Goal: Information Seeking & Learning: Learn about a topic

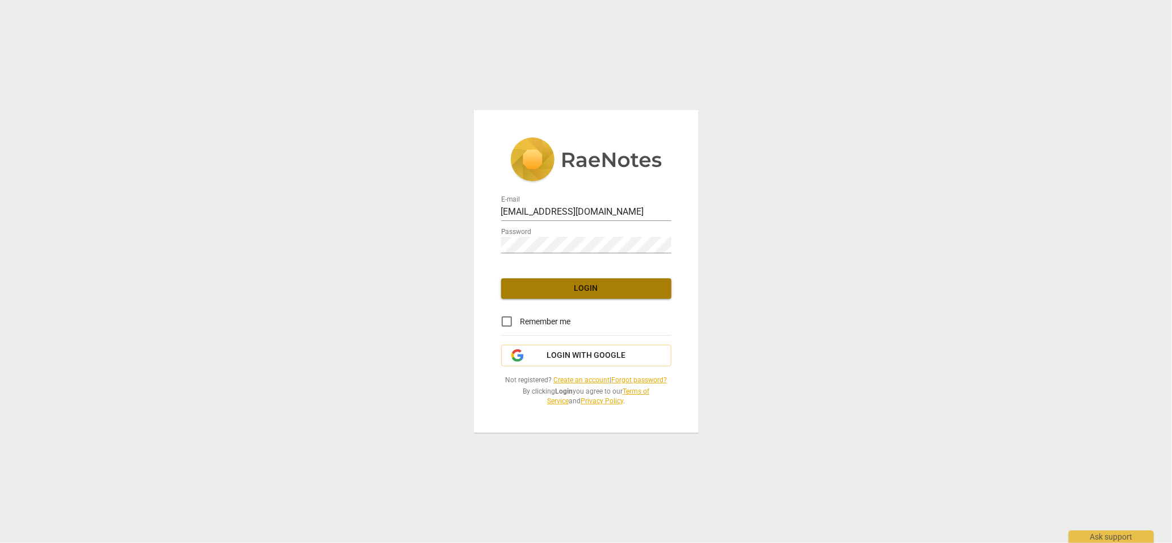
click at [605, 293] on span "Login" at bounding box center [586, 288] width 152 height 11
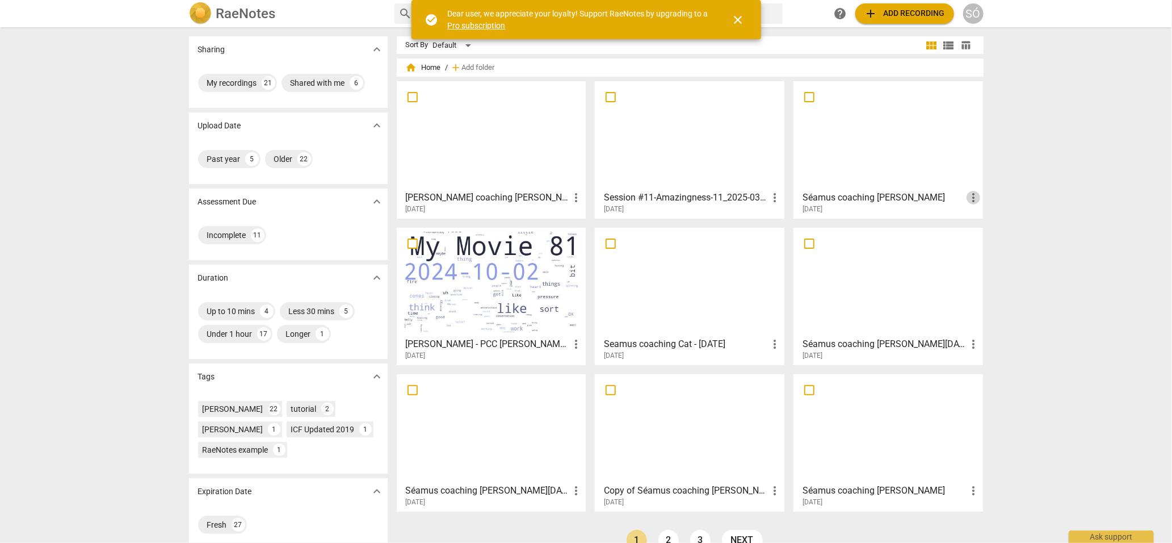
click at [973, 199] on span "more_vert" at bounding box center [974, 198] width 14 height 14
click at [977, 227] on li "Delete" at bounding box center [986, 224] width 43 height 27
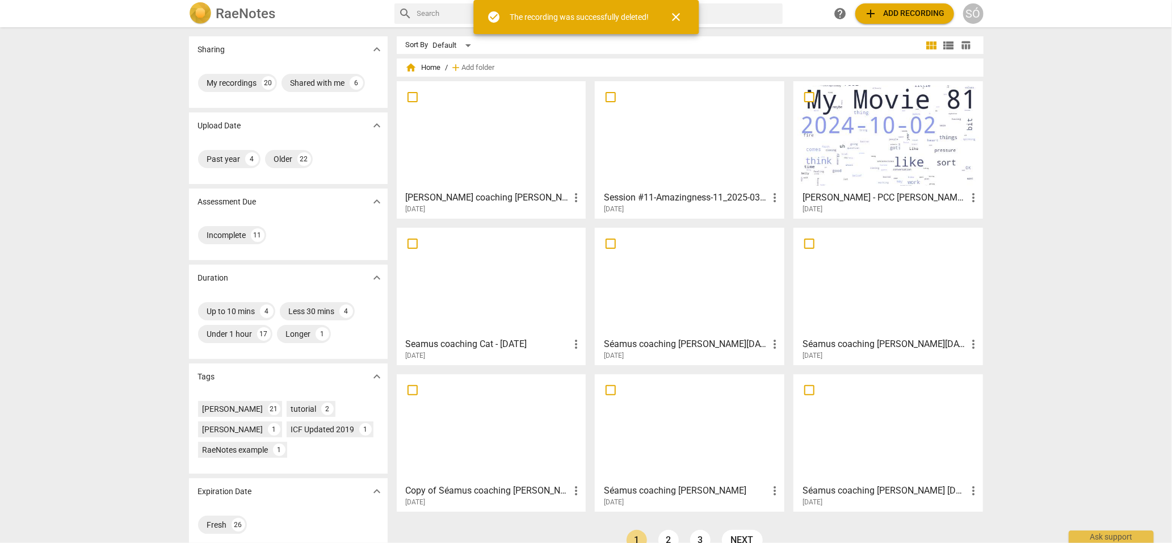
click at [576, 203] on span "more_vert" at bounding box center [576, 198] width 14 height 14
click at [579, 227] on li "Delete" at bounding box center [588, 224] width 43 height 27
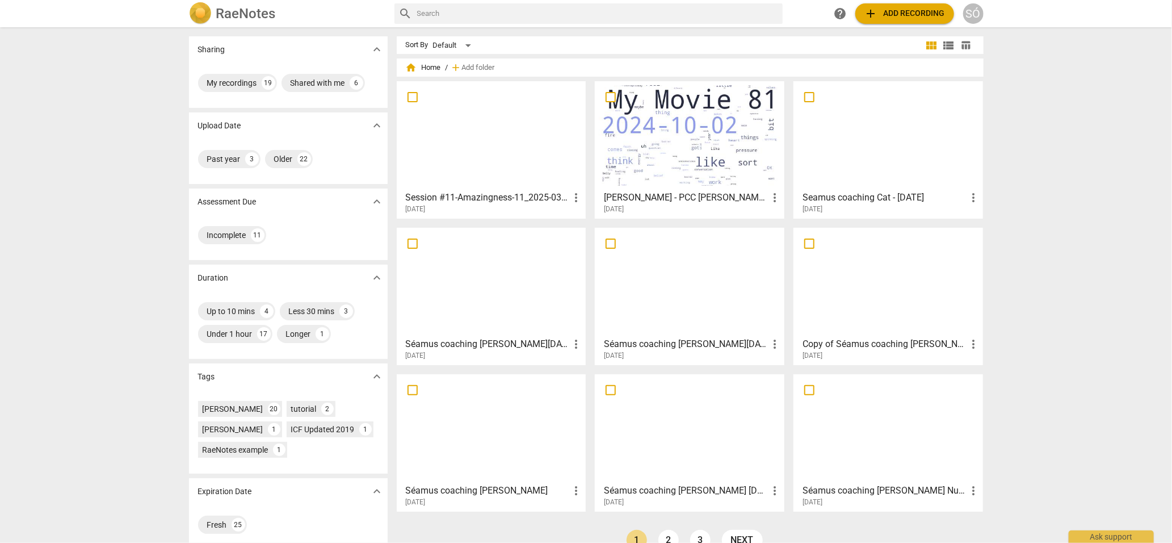
click at [455, 177] on div at bounding box center [492, 135] width 182 height 100
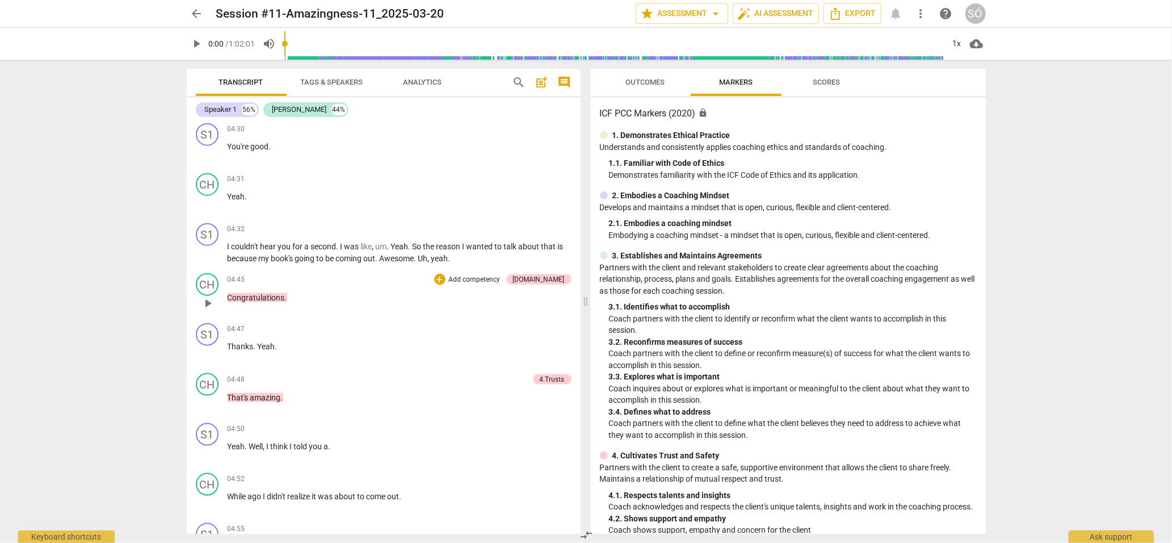
scroll to position [1033, 0]
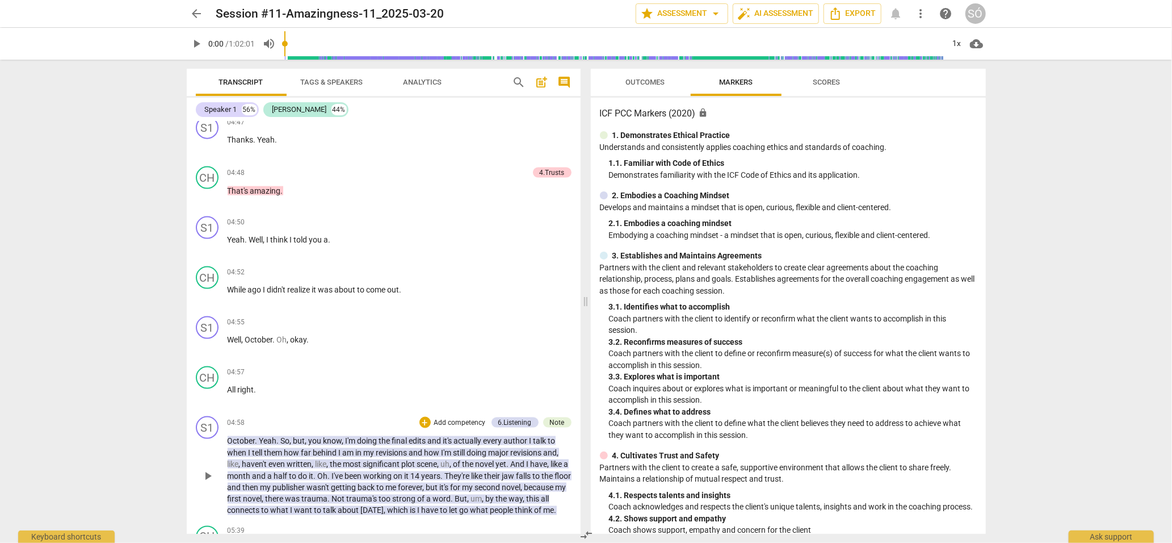
click at [207, 469] on span "play_arrow" at bounding box center [208, 476] width 14 height 14
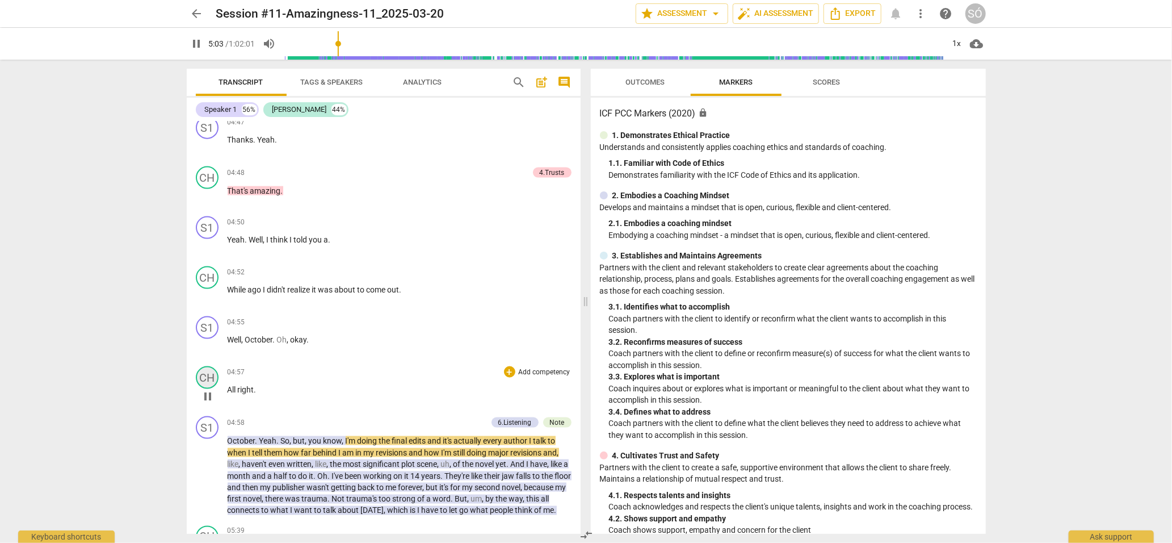
click at [202, 370] on div "CH" at bounding box center [207, 377] width 23 height 23
click at [337, 323] on div at bounding box center [586, 271] width 1172 height 543
type input "307"
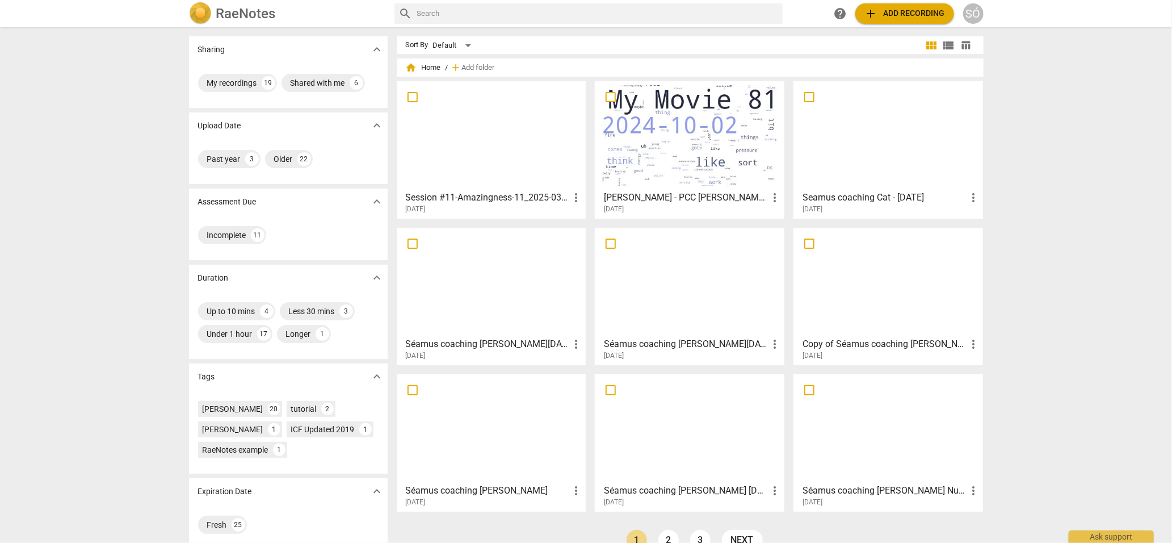
click at [524, 127] on div at bounding box center [492, 135] width 182 height 100
click at [572, 194] on span "more_vert" at bounding box center [576, 198] width 14 height 14
click at [578, 227] on li "Delete" at bounding box center [588, 224] width 43 height 27
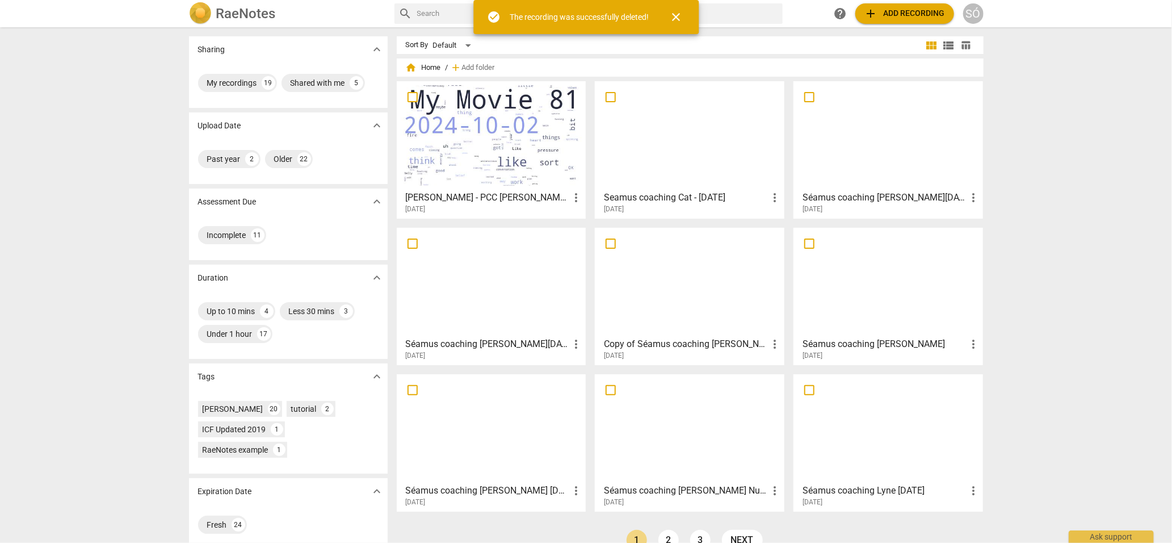
click at [773, 490] on span "more_vert" at bounding box center [775, 491] width 14 height 14
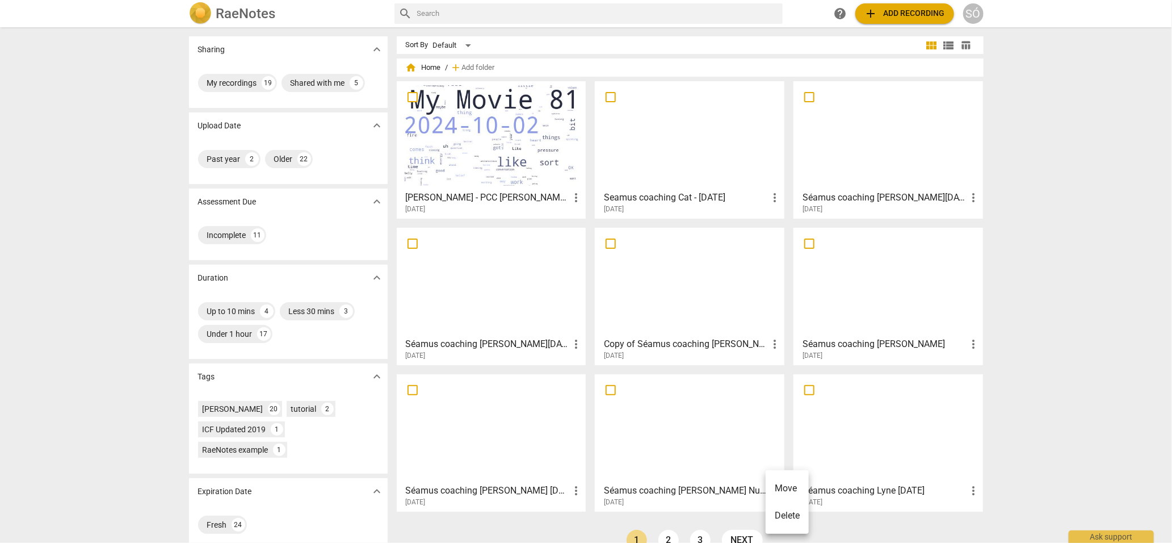
click at [781, 511] on li "Delete" at bounding box center [787, 515] width 43 height 27
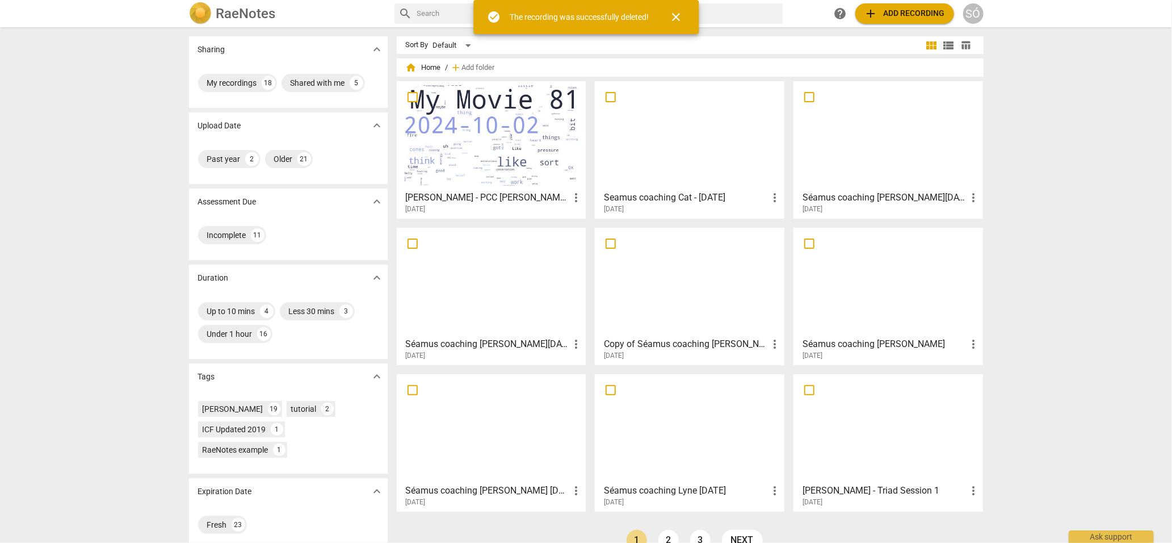
scroll to position [22, 0]
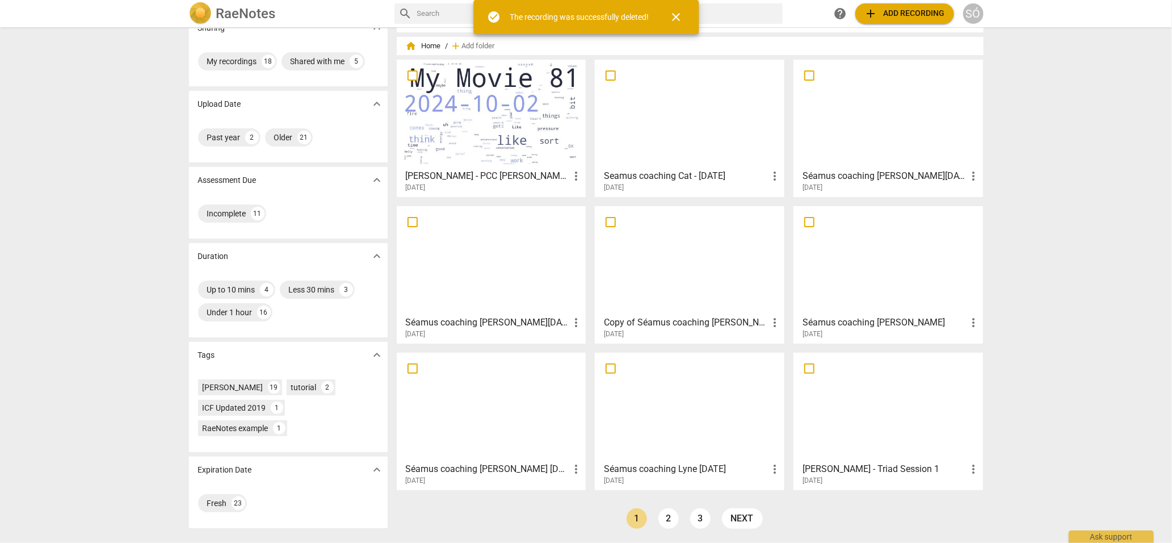
click at [971, 472] on span "more_vert" at bounding box center [974, 469] width 14 height 14
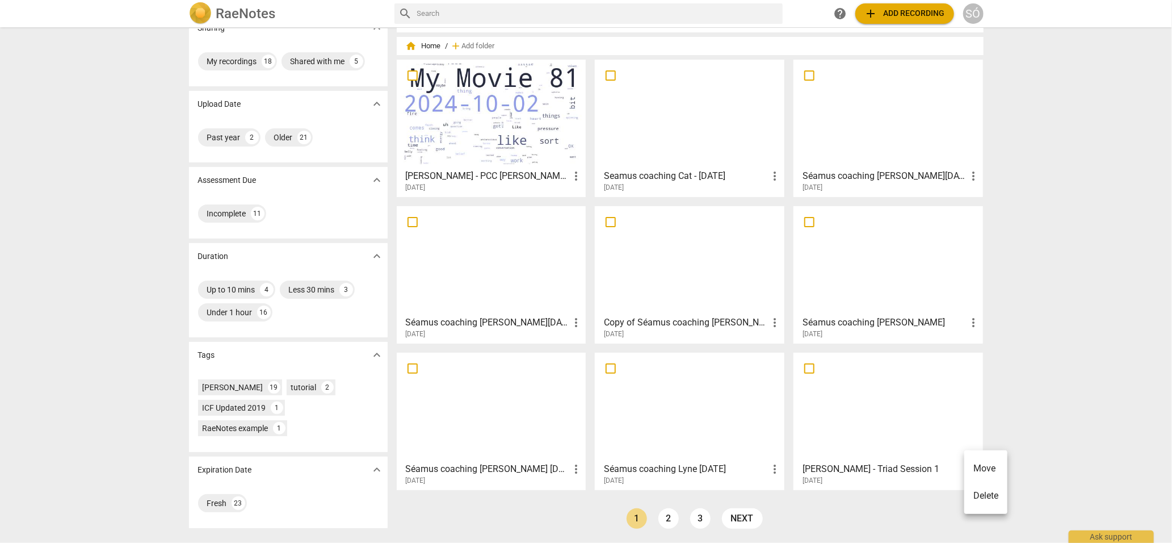
click at [974, 497] on li "Delete" at bounding box center [986, 495] width 43 height 27
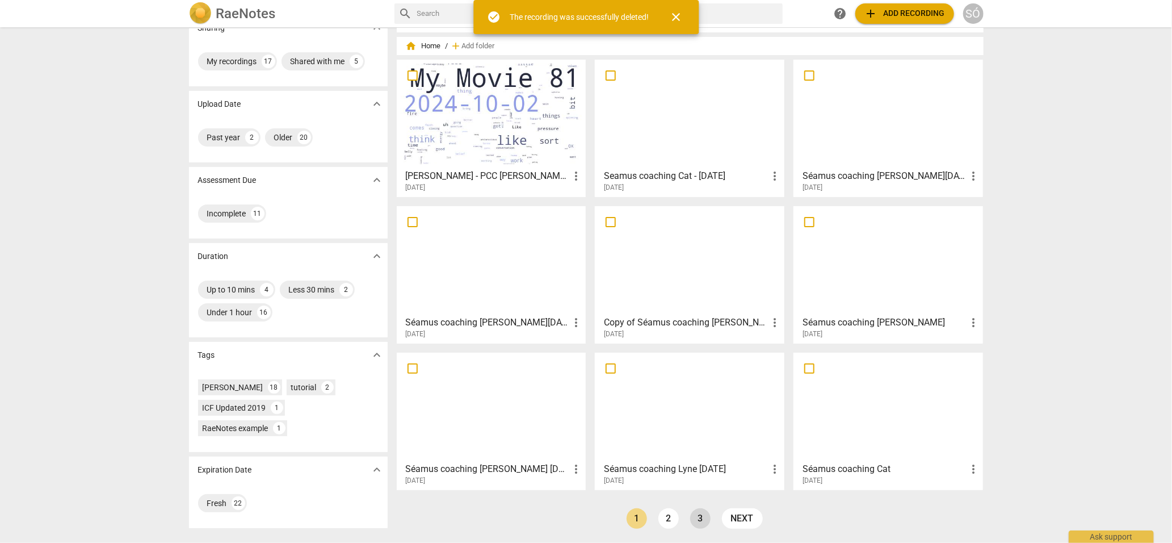
click at [706, 519] on link "3" at bounding box center [700, 518] width 20 height 20
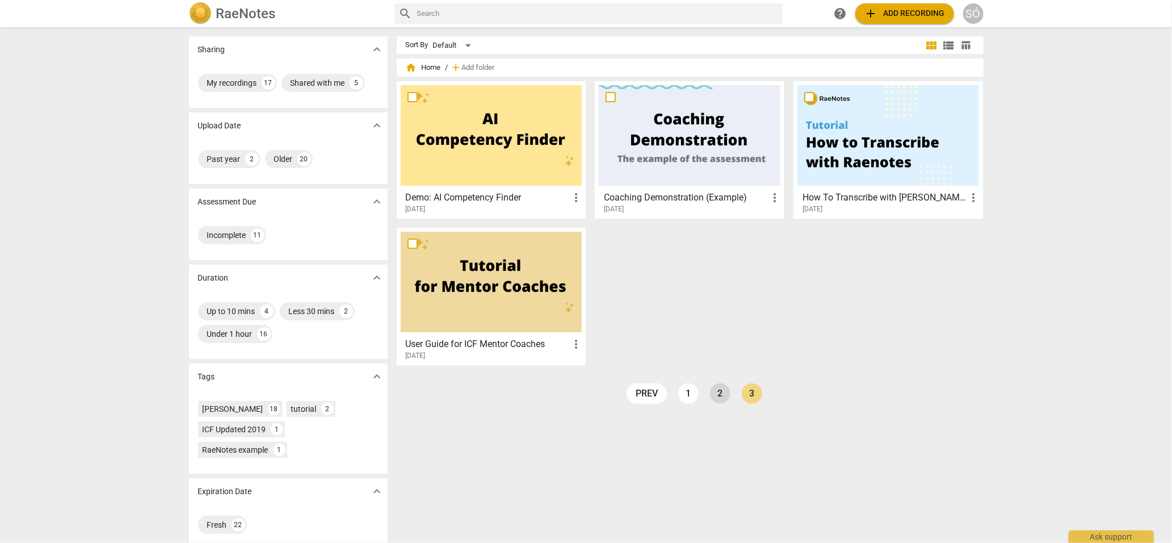
click at [721, 391] on link "2" at bounding box center [720, 393] width 20 height 20
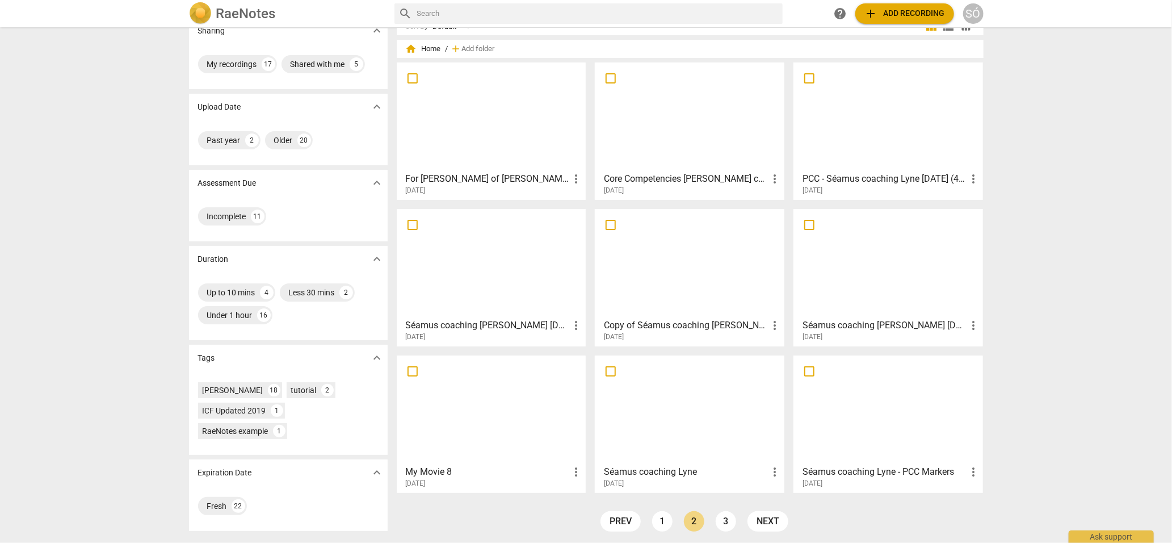
scroll to position [22, 0]
click at [488, 394] on div at bounding box center [492, 407] width 182 height 100
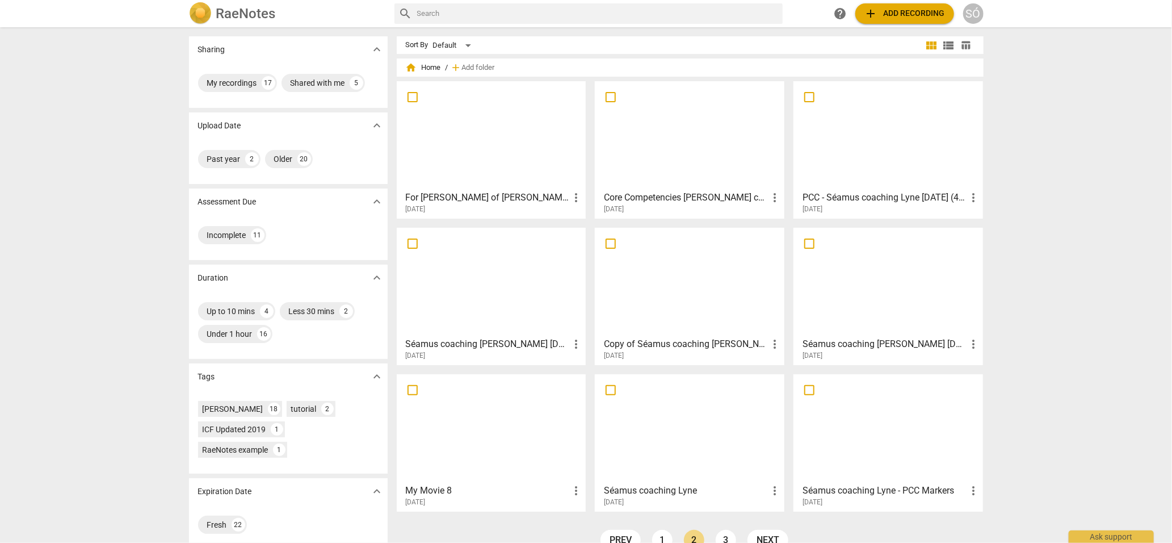
click at [572, 491] on span "more_vert" at bounding box center [576, 491] width 14 height 14
click at [583, 516] on li "Delete" at bounding box center [588, 515] width 43 height 27
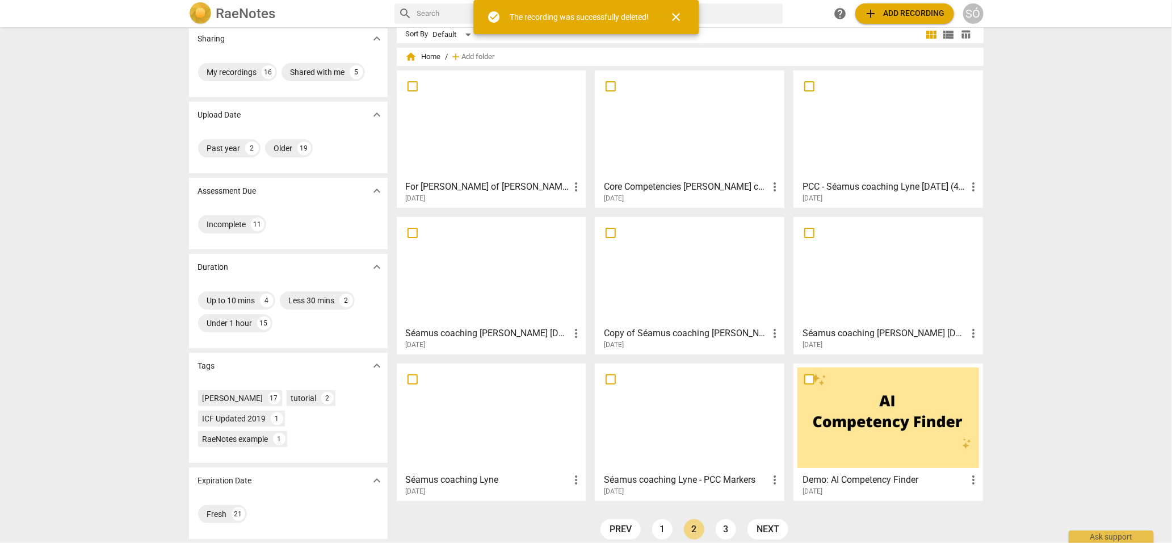
scroll to position [22, 0]
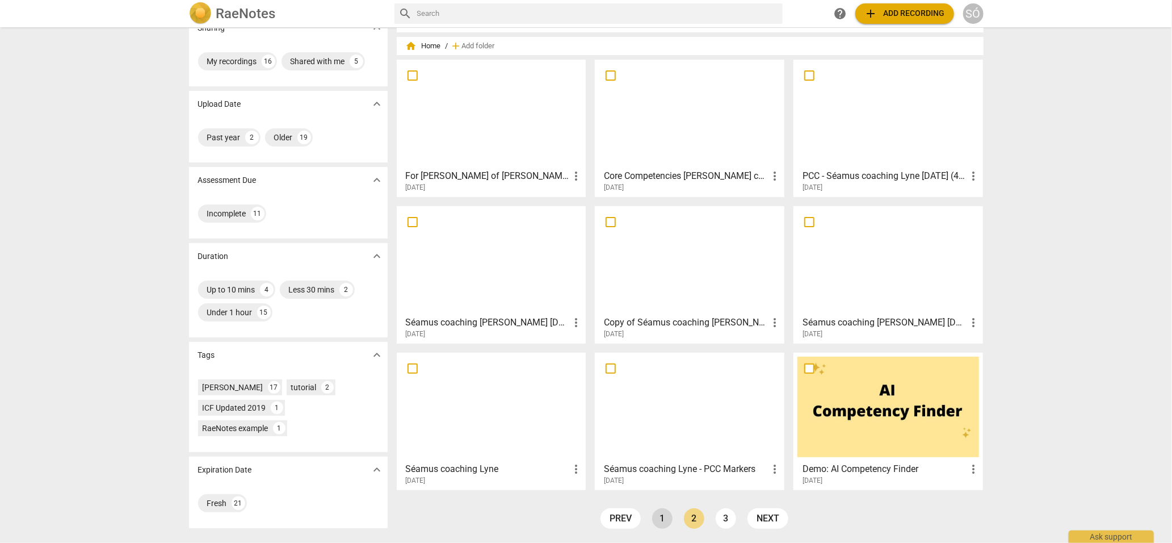
click at [659, 523] on link "1" at bounding box center [662, 518] width 20 height 20
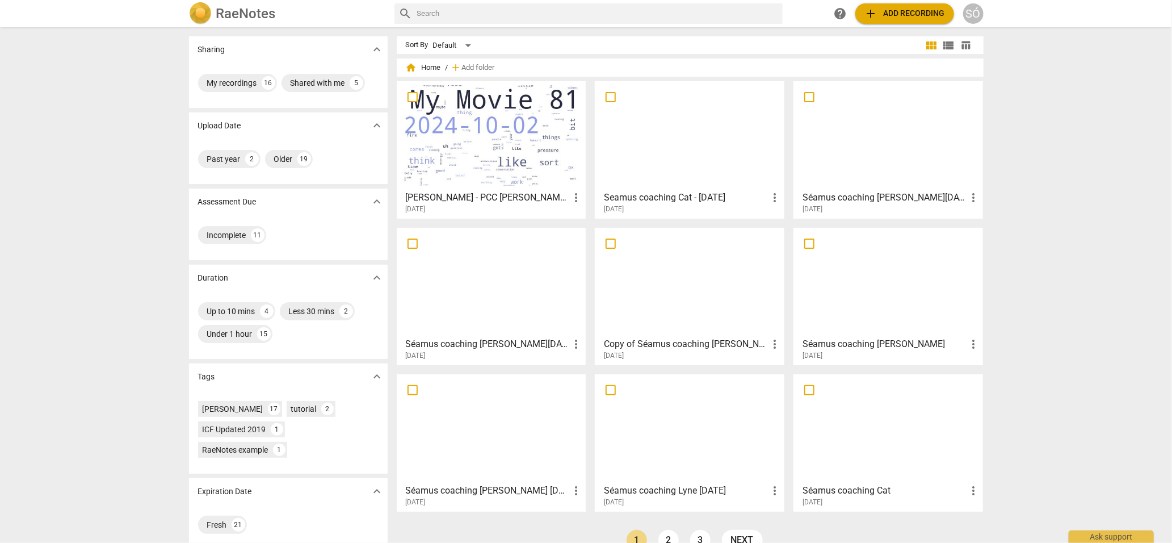
click at [483, 150] on div at bounding box center [492, 135] width 182 height 100
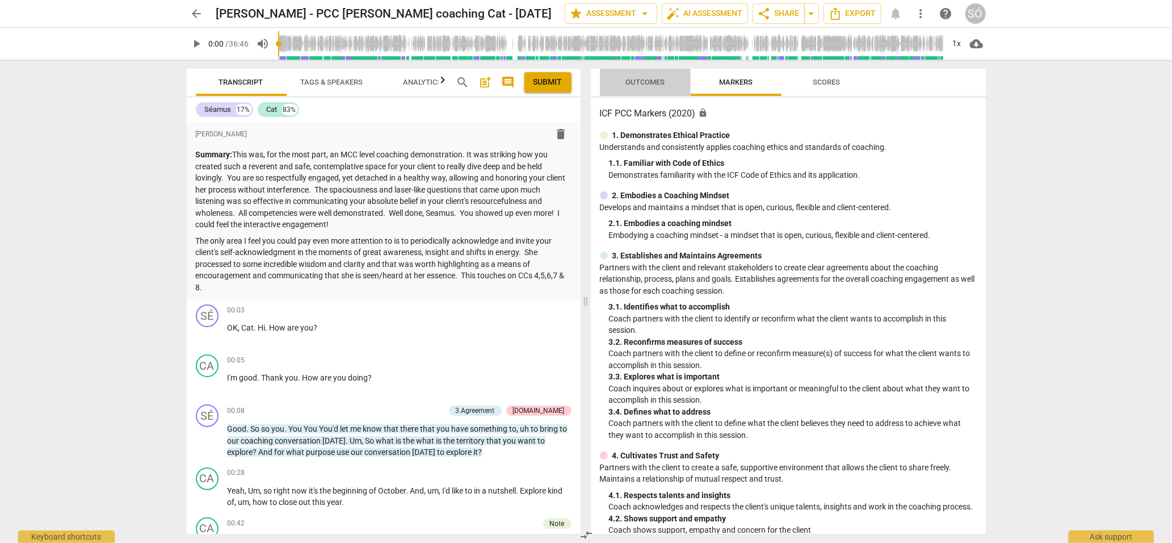
click at [657, 79] on span "Outcomes" at bounding box center [645, 82] width 39 height 9
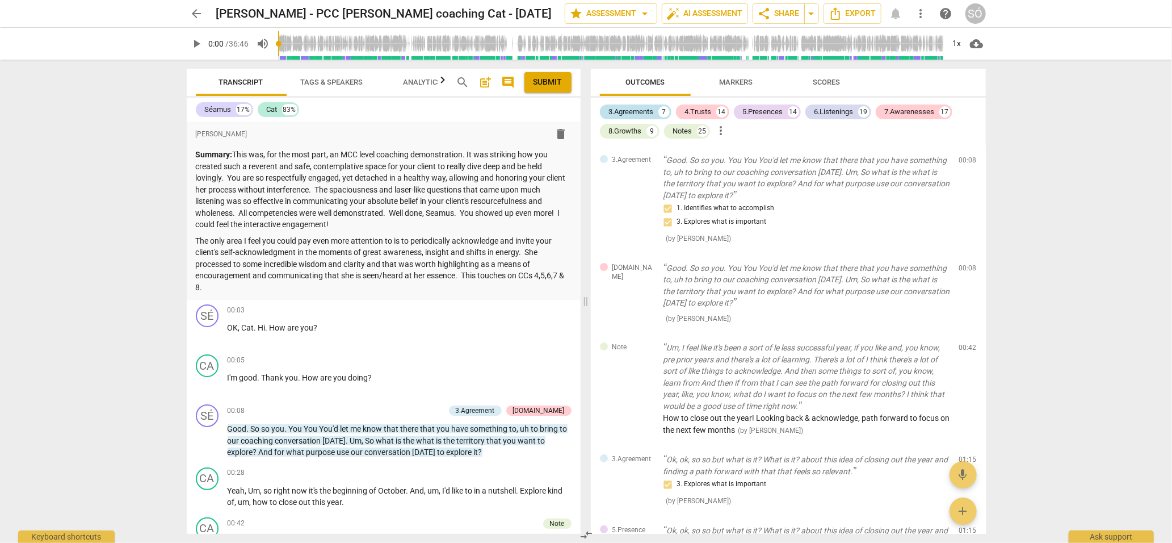
click at [644, 112] on div "3.Agreements" at bounding box center [631, 111] width 45 height 11
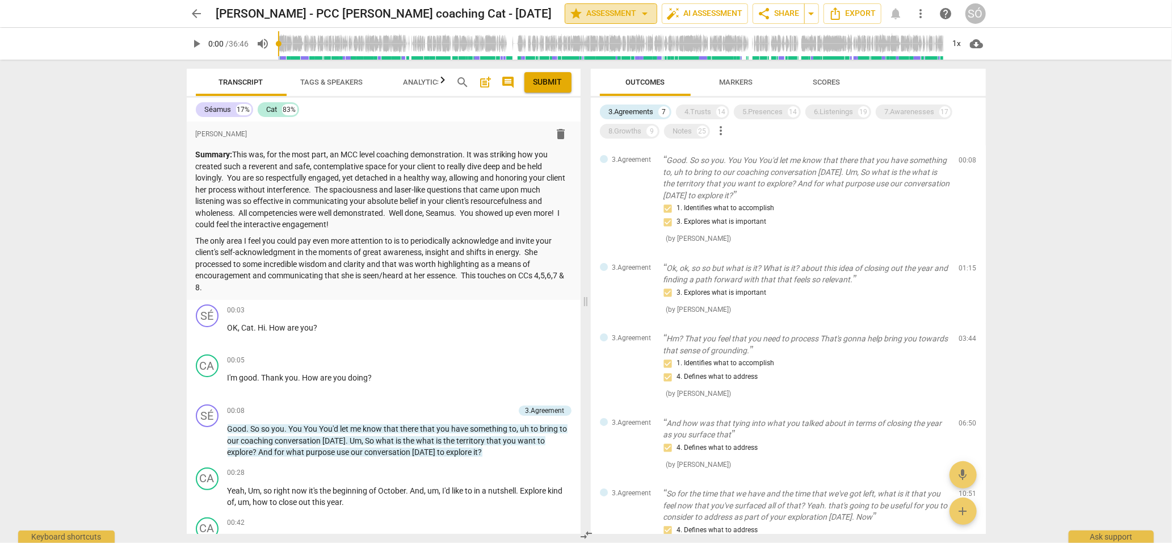
click at [645, 15] on span "arrow_drop_down" at bounding box center [646, 14] width 14 height 14
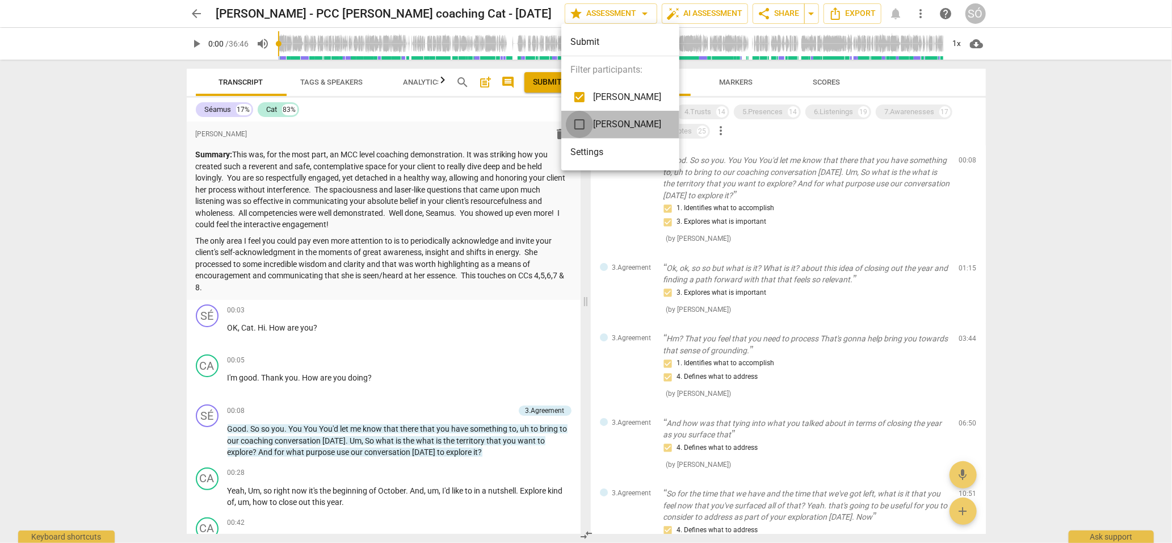
click at [580, 122] on input "checkbox" at bounding box center [579, 124] width 27 height 27
checkbox input "true"
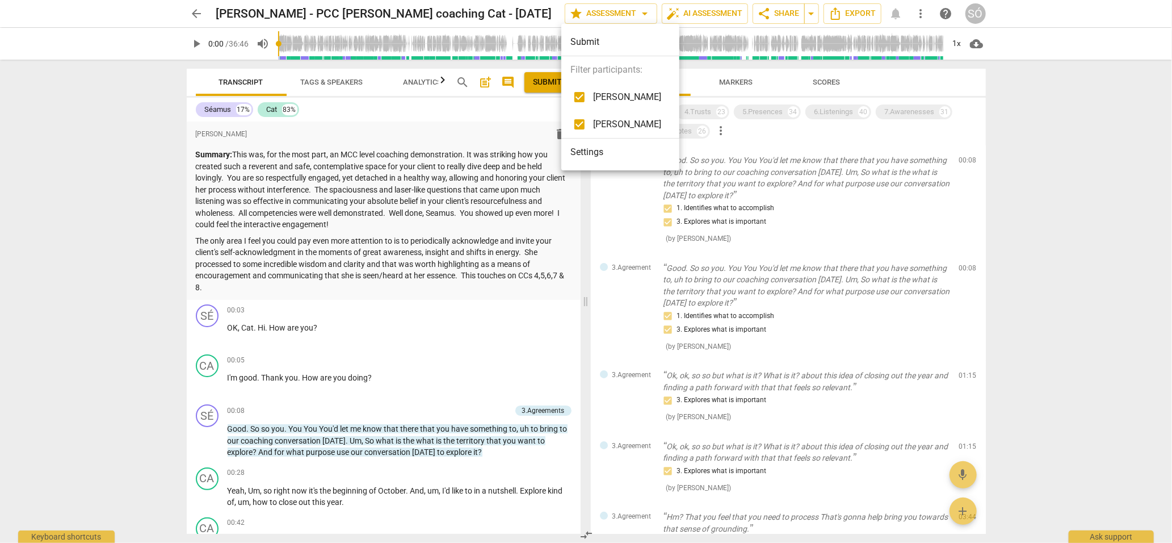
click at [581, 101] on input "checkbox" at bounding box center [579, 96] width 27 height 27
checkbox input "false"
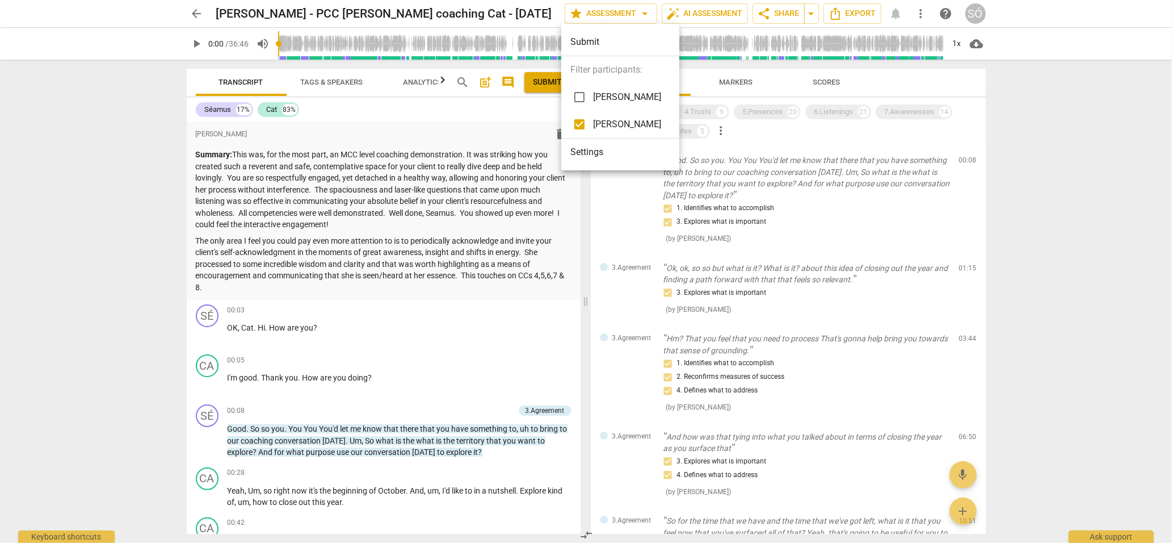
click at [857, 229] on div at bounding box center [586, 271] width 1172 height 543
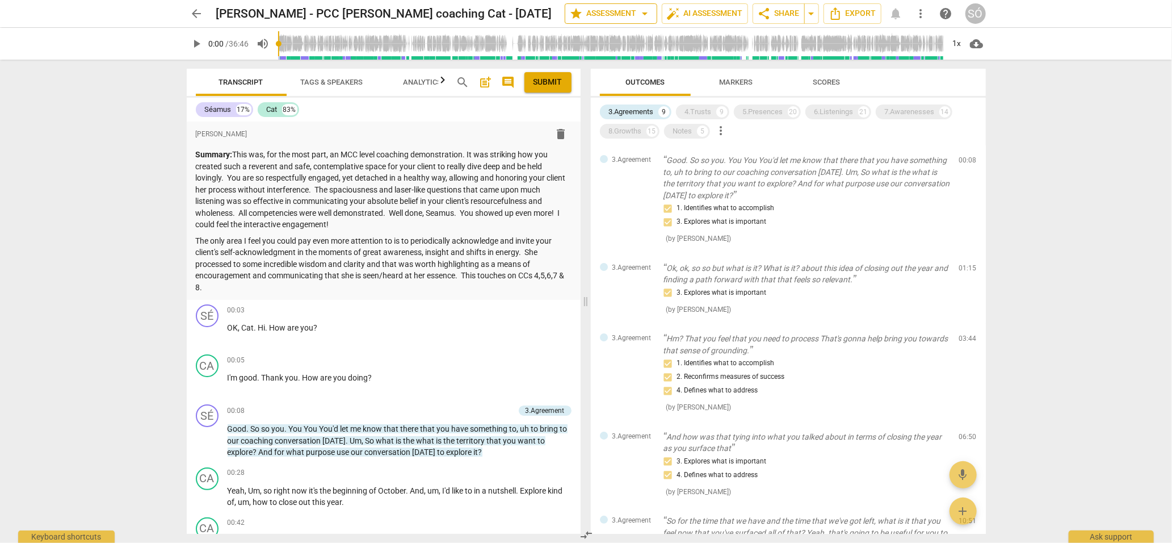
click at [645, 14] on span "arrow_drop_down" at bounding box center [646, 14] width 14 height 14
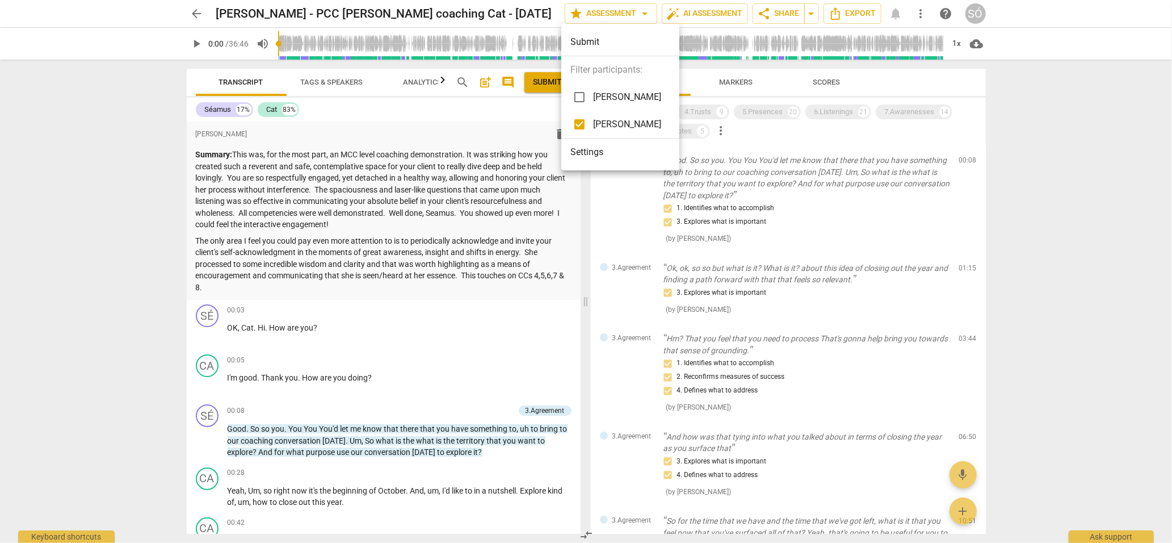
click at [583, 100] on input "checkbox" at bounding box center [579, 96] width 27 height 27
checkbox input "true"
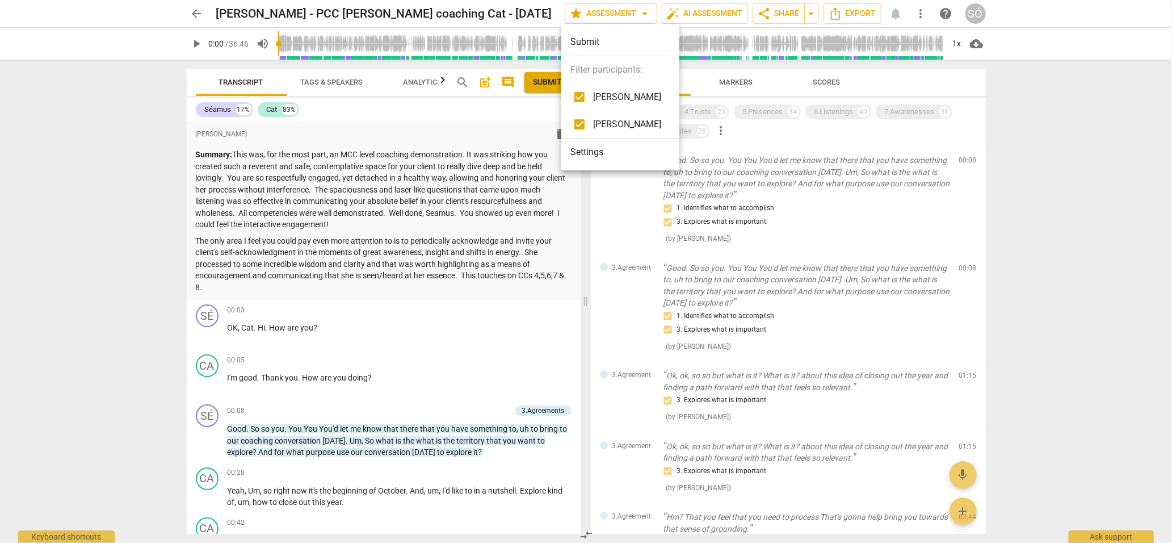
click at [893, 244] on div at bounding box center [586, 271] width 1172 height 543
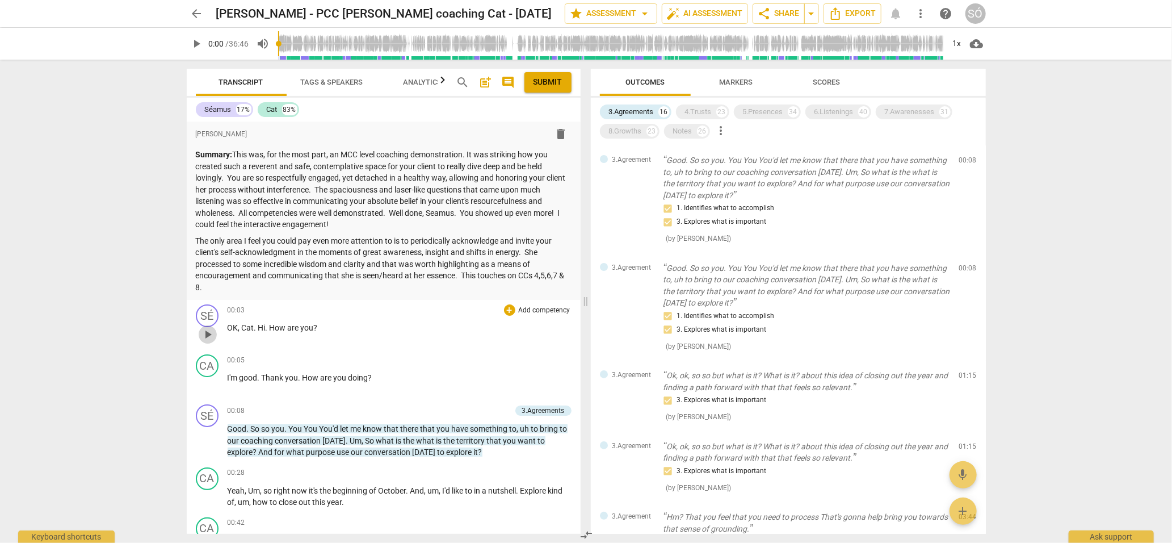
click at [210, 334] on span "play_arrow" at bounding box center [208, 335] width 14 height 14
click at [208, 443] on span "pause" at bounding box center [208, 441] width 14 height 14
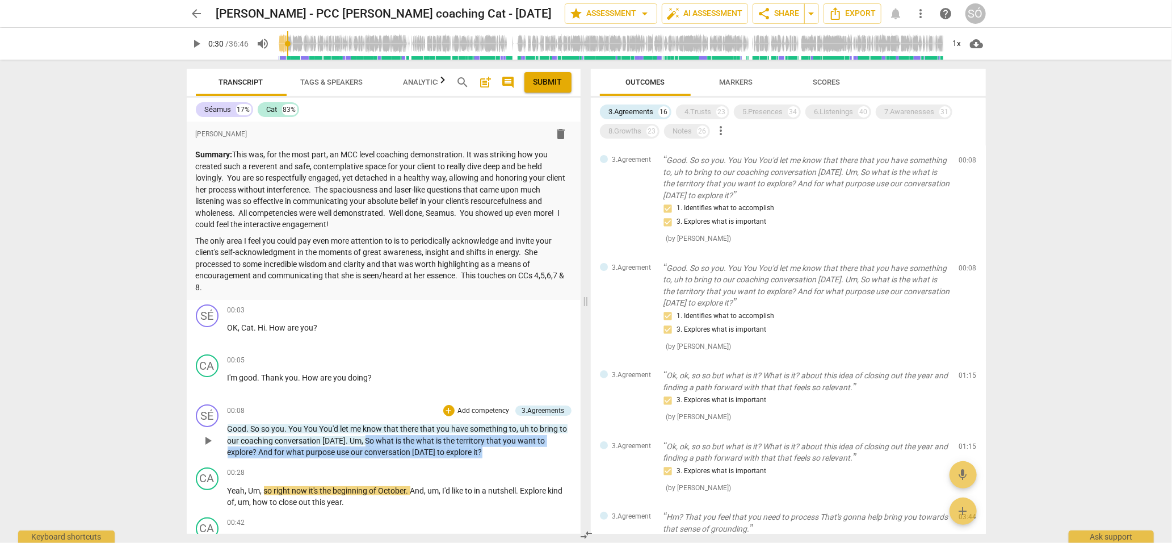
drag, startPoint x: 374, startPoint y: 440, endPoint x: 483, endPoint y: 453, distance: 110.3
click at [483, 453] on p "Good . So so you . You You You'd let me know that there that you have something…" at bounding box center [400, 440] width 344 height 35
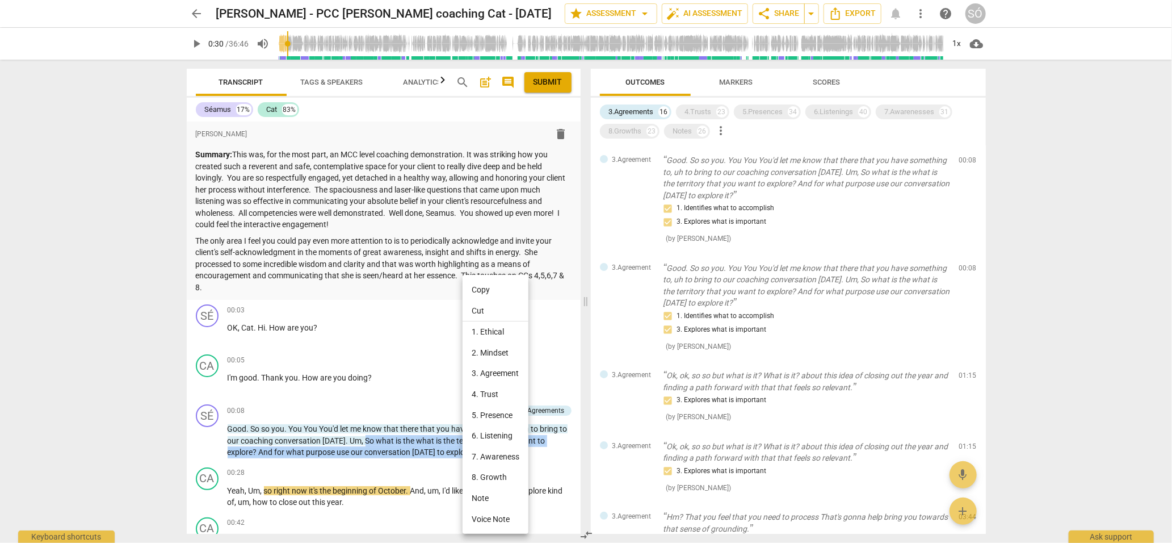
click at [479, 291] on li "Copy" at bounding box center [496, 289] width 66 height 21
copy p "So what is the what is the territory that you want to explore ? And for what pu…"
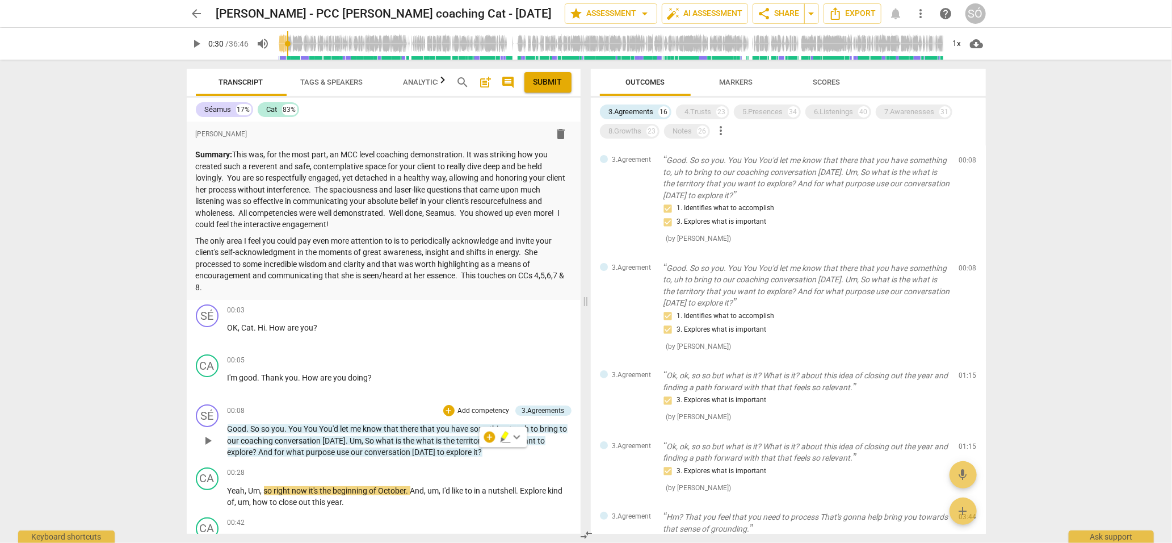
click at [206, 440] on span "play_arrow" at bounding box center [208, 441] width 14 height 14
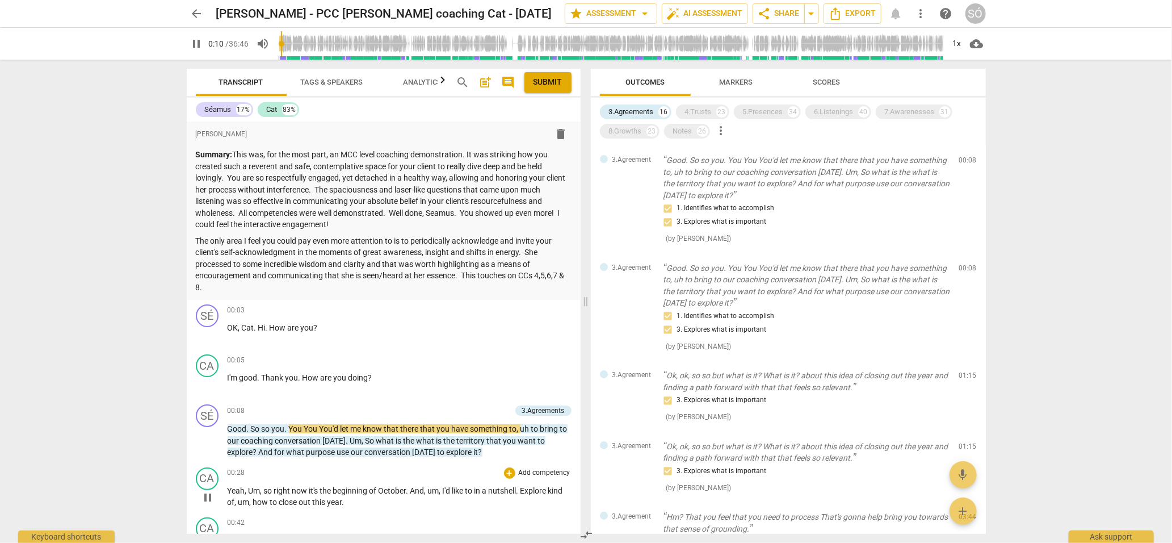
click at [208, 495] on span "pause" at bounding box center [208, 498] width 14 height 14
click at [213, 499] on span "play_arrow" at bounding box center [208, 498] width 14 height 14
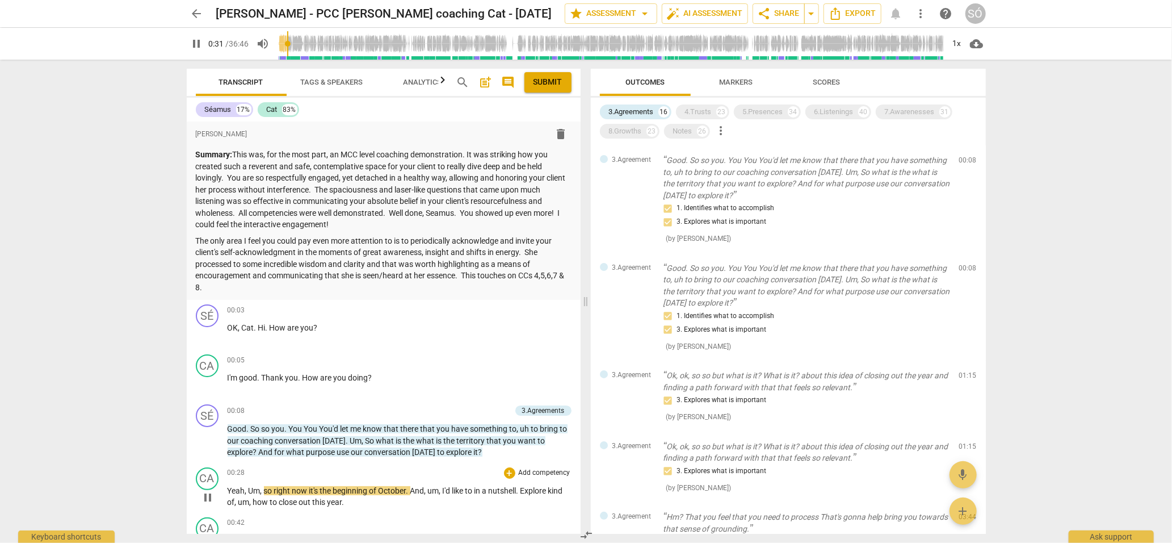
click at [210, 494] on span "pause" at bounding box center [208, 498] width 14 height 14
click at [210, 494] on span "play_arrow" at bounding box center [208, 498] width 14 height 14
click at [210, 494] on span "pause" at bounding box center [208, 498] width 14 height 14
click at [210, 494] on span "play_arrow" at bounding box center [208, 498] width 14 height 14
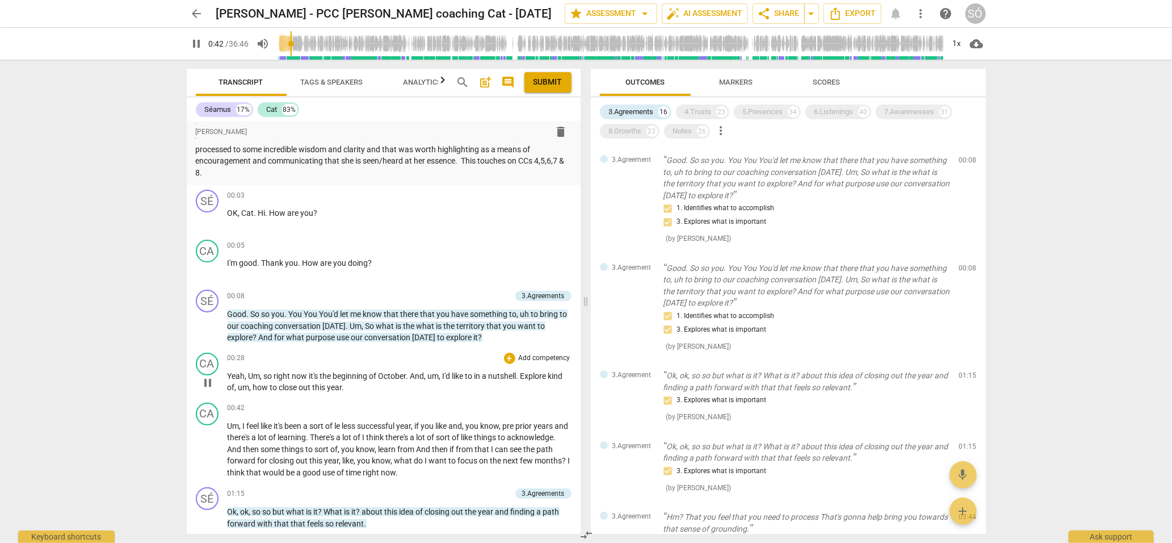
scroll to position [119, 0]
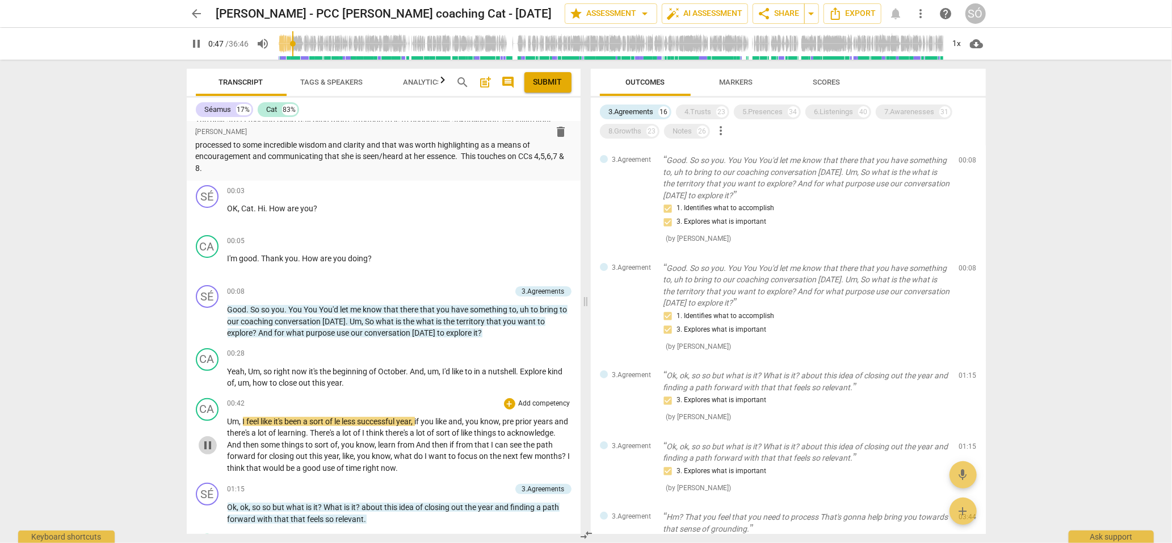
click at [207, 447] on span "pause" at bounding box center [208, 445] width 14 height 14
click at [207, 448] on span "play_arrow" at bounding box center [208, 445] width 14 height 14
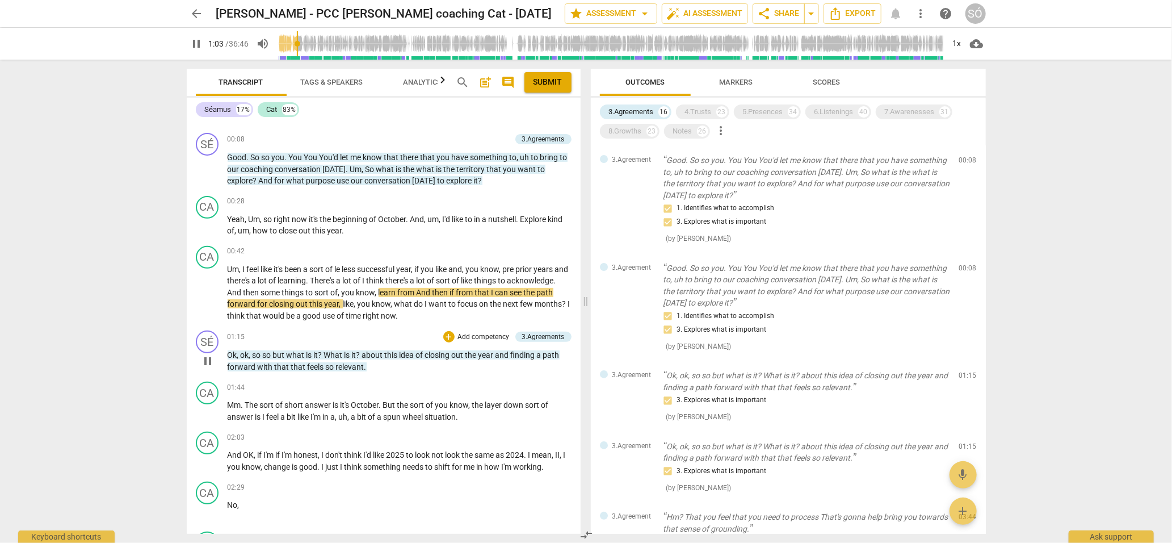
scroll to position [272, 0]
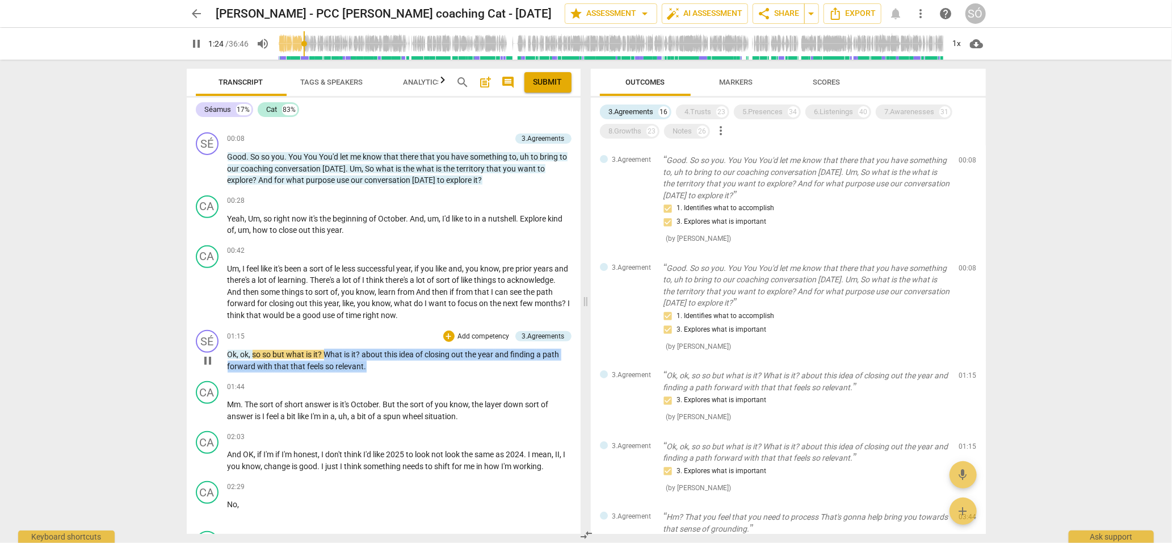
drag, startPoint x: 327, startPoint y: 357, endPoint x: 367, endPoint y: 365, distance: 40.5
click at [367, 365] on p "Ok , ok , so so but what is it ? What is it ? about this idea of closing out th…" at bounding box center [400, 360] width 344 height 23
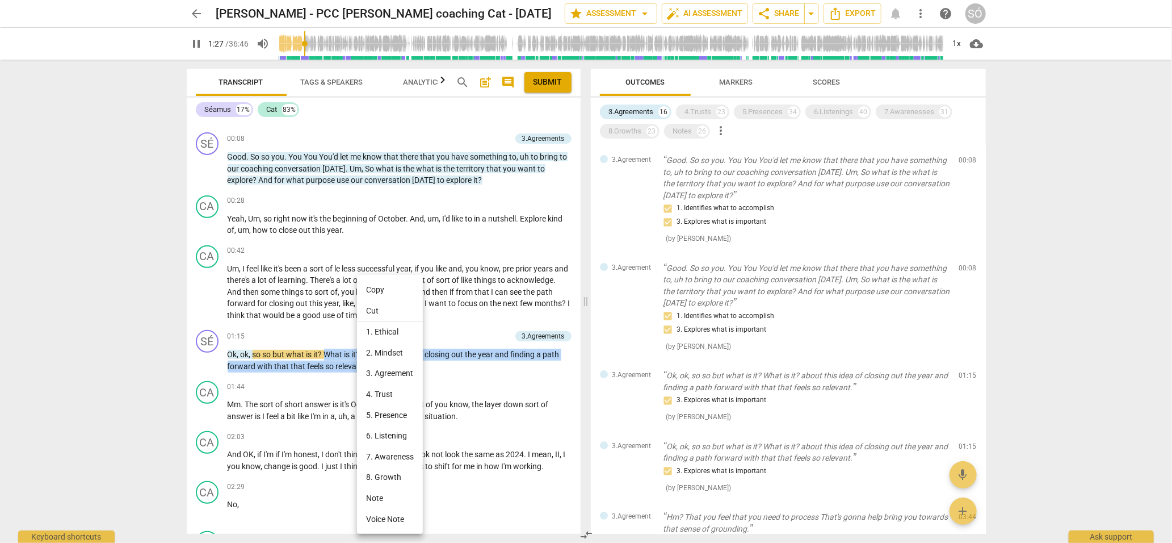
click at [375, 291] on li "Copy" at bounding box center [390, 289] width 66 height 21
copy p "What is it ? about this idea of closing out the year and finding a path forward…"
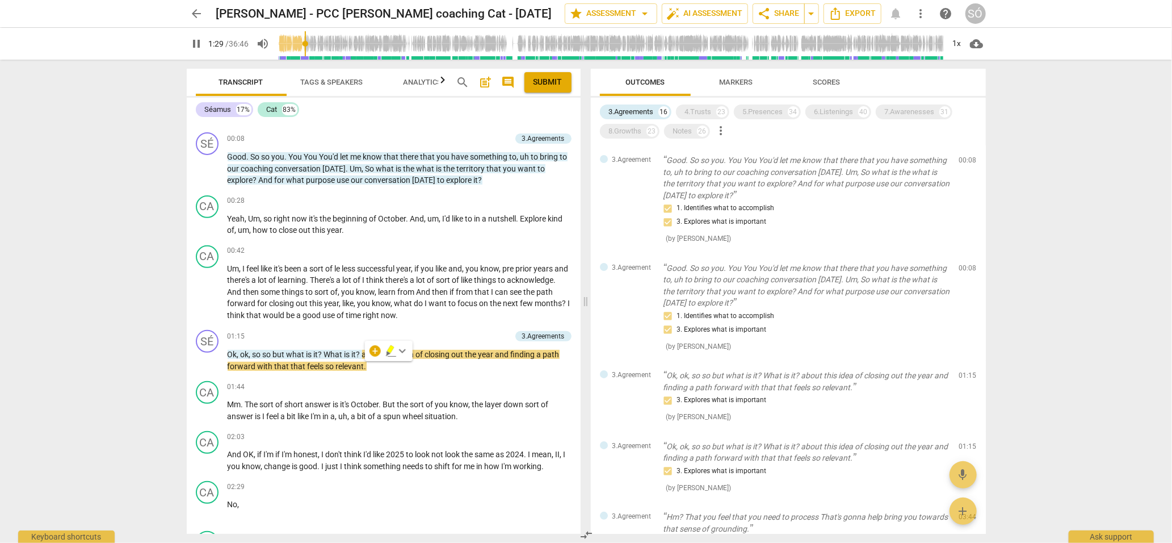
click at [27, 371] on div "arrow_back [PERSON_NAME] - PCC [PERSON_NAME] coaching Cat - [DATE] edit star As…" at bounding box center [586, 271] width 1172 height 543
click at [191, 48] on span "pause" at bounding box center [197, 44] width 14 height 14
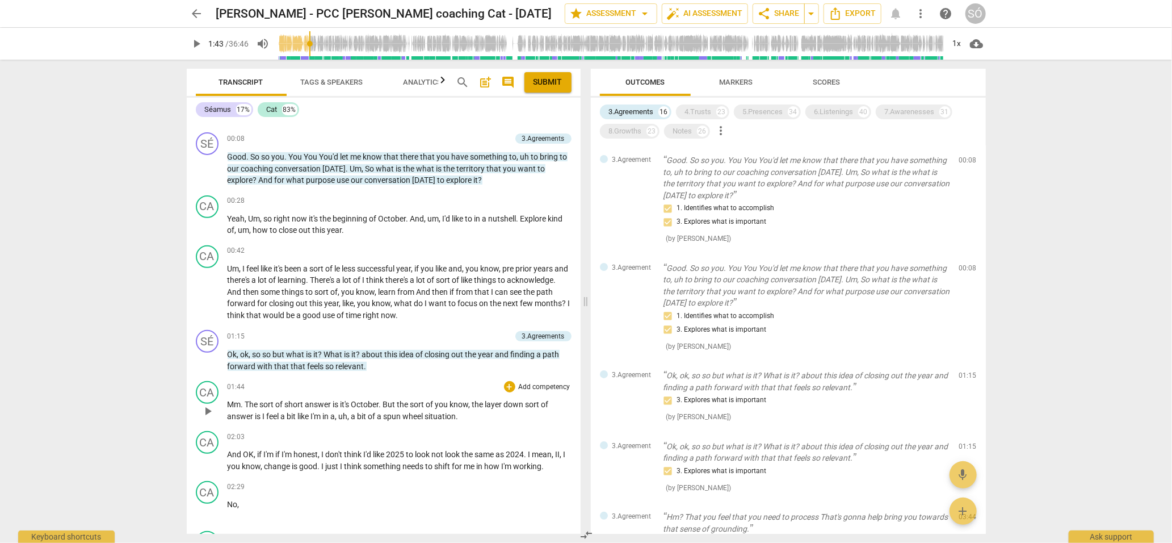
click at [207, 408] on span "play_arrow" at bounding box center [208, 411] width 14 height 14
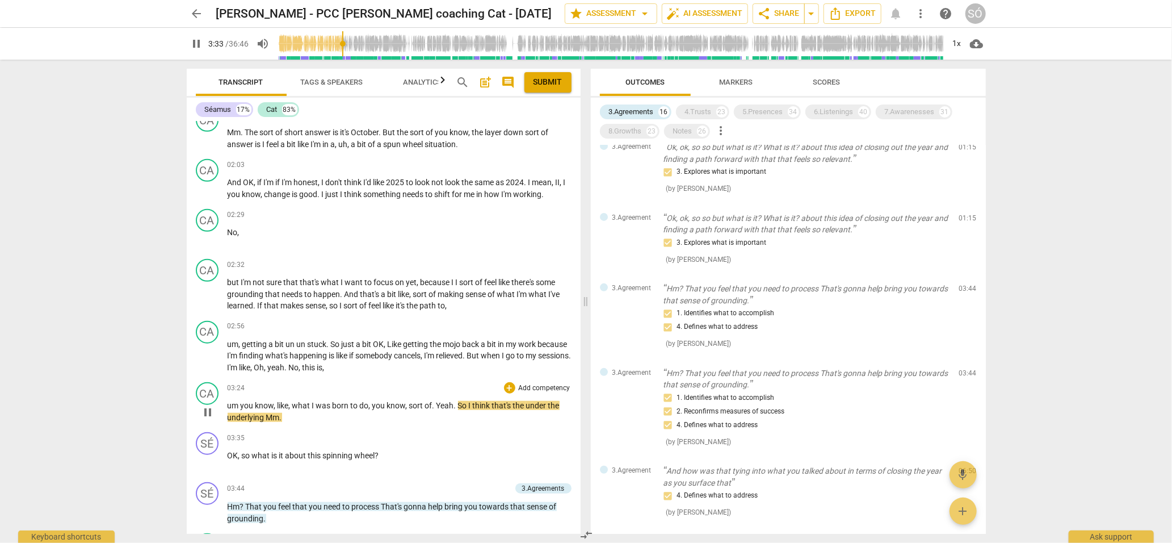
scroll to position [620, 0]
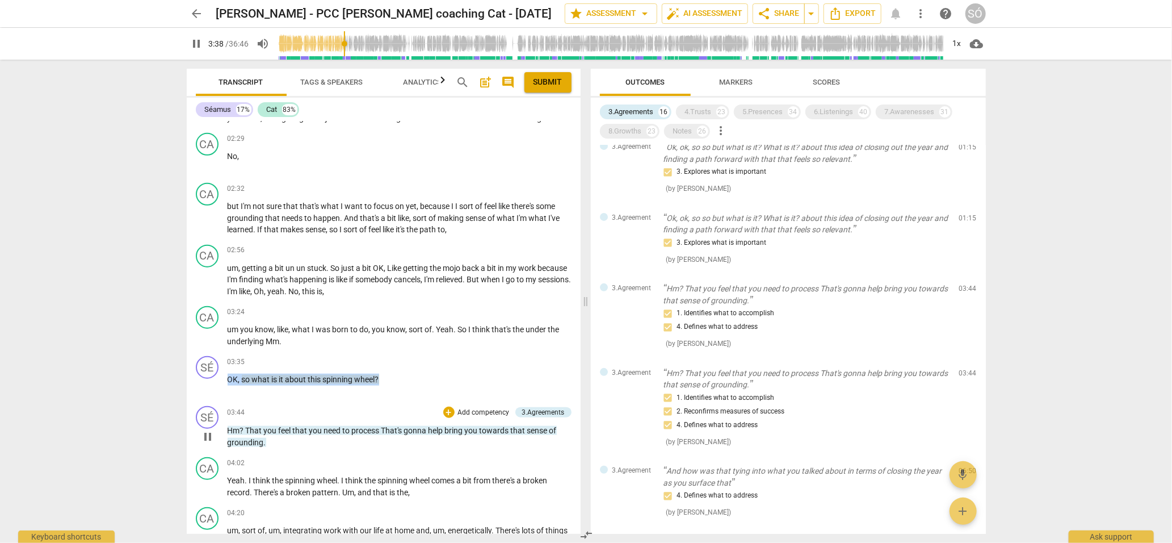
drag, startPoint x: 230, startPoint y: 380, endPoint x: 295, endPoint y: 439, distance: 87.6
click at [295, 439] on div "format_bold format_list_bulleted [PERSON_NAME] delete Summary: This was, for th…" at bounding box center [384, 328] width 394 height 412
click at [274, 447] on div "SÉ play_arrow pause 03:44 + Add competency 3.Agreements keyboard_arrow_right Hm…" at bounding box center [384, 426] width 394 height 51
click at [262, 406] on div "03:44 + Add competency 3.Agreements keyboard_arrow_right" at bounding box center [400, 412] width 344 height 12
drag, startPoint x: 229, startPoint y: 379, endPoint x: 264, endPoint y: 443, distance: 72.9
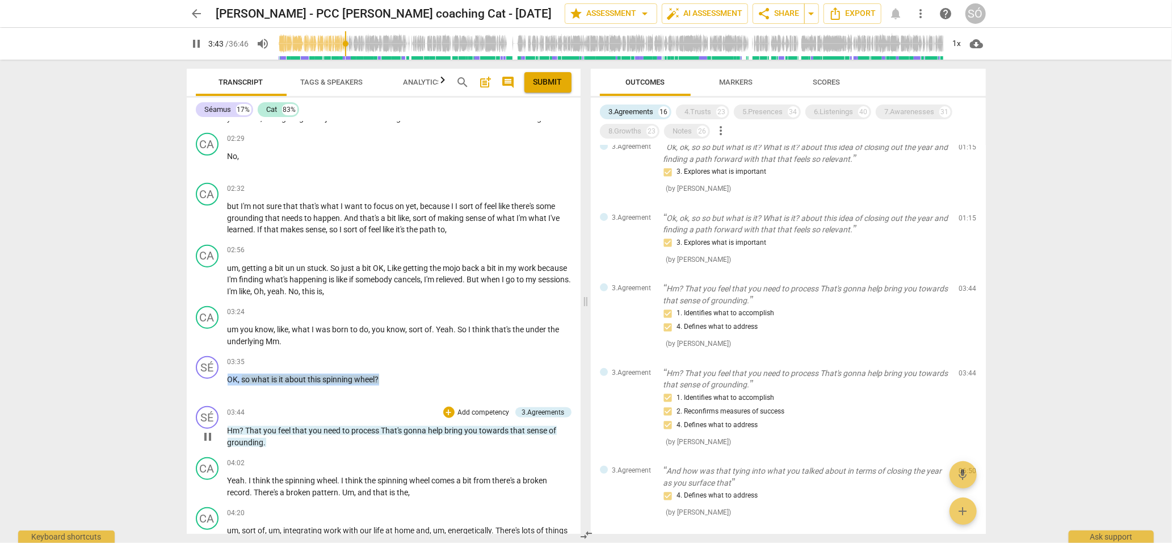
click at [264, 443] on div "format_bold format_list_bulleted [PERSON_NAME] delete Summary: This was, for th…" at bounding box center [384, 328] width 394 height 412
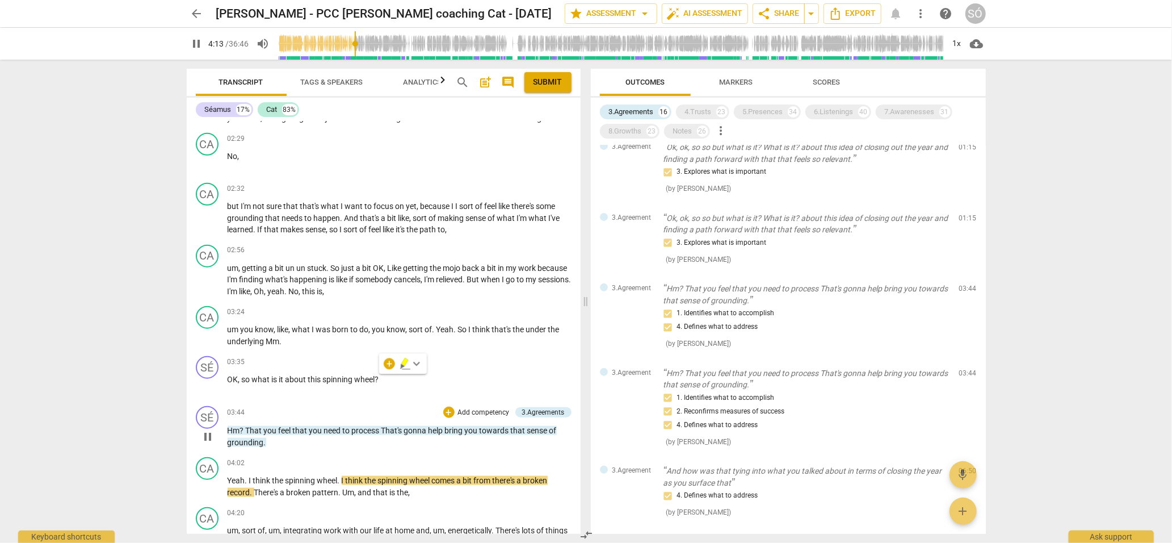
click at [209, 433] on span "pause" at bounding box center [208, 437] width 14 height 14
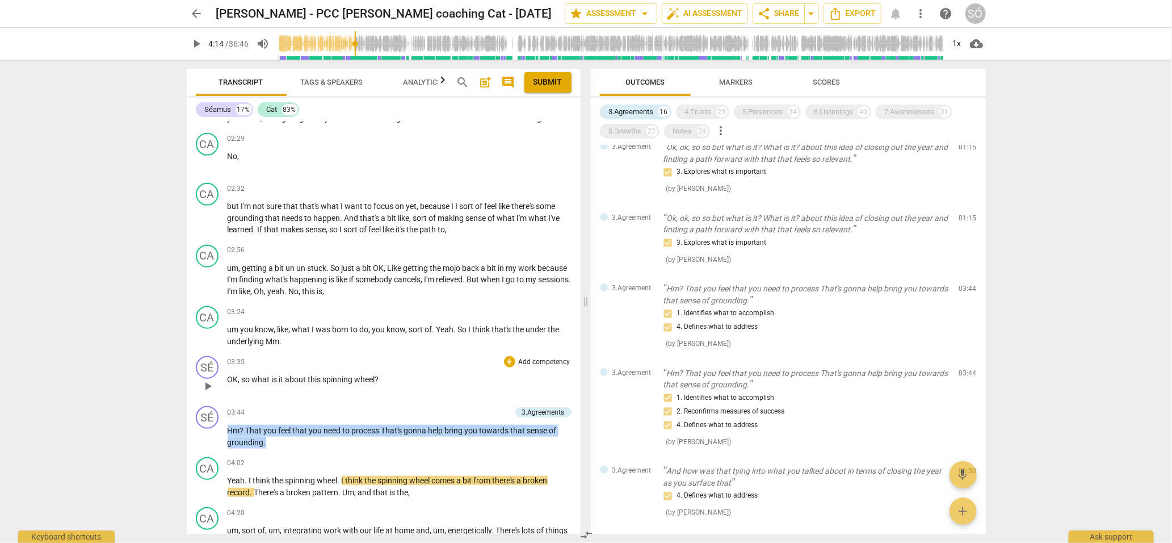
drag, startPoint x: 292, startPoint y: 450, endPoint x: 238, endPoint y: 399, distance: 75.1
click at [238, 399] on div "format_bold format_list_bulleted [PERSON_NAME] delete Summary: This was, for th…" at bounding box center [384, 328] width 394 height 412
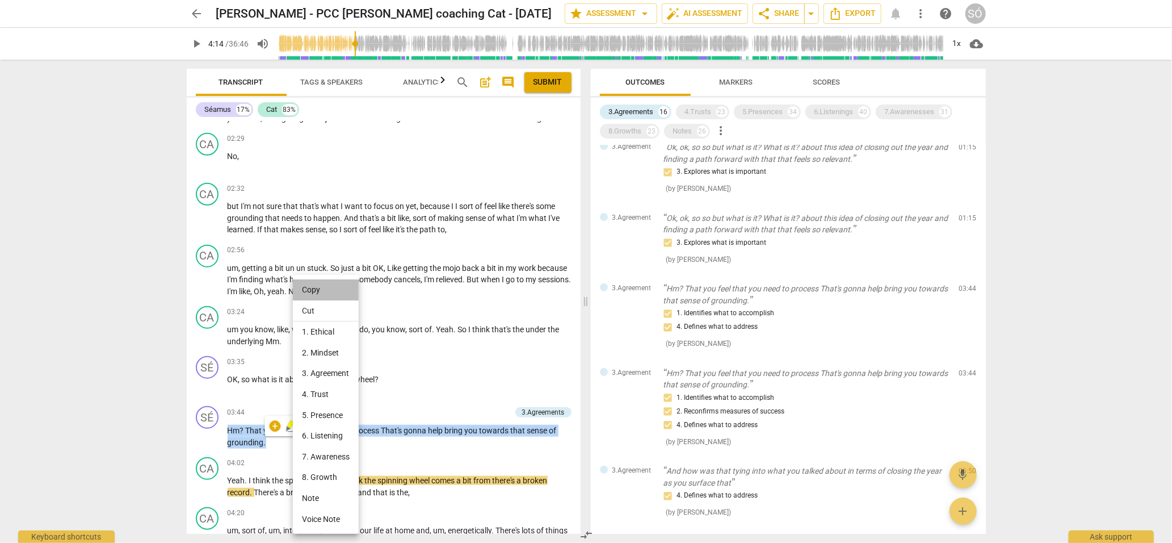
click at [307, 289] on li "Copy" at bounding box center [326, 289] width 66 height 21
copy p "Hm ? That you feel that you need to process That's gonna help bring you towards…"
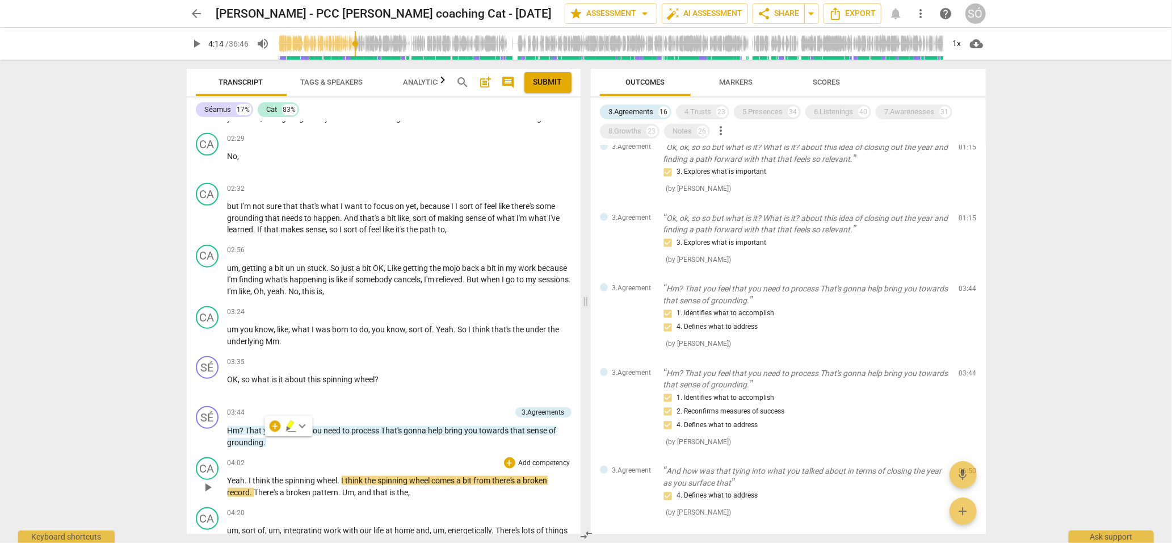
click at [382, 463] on div "04:02 + Add competency keyboard_arrow_right" at bounding box center [400, 462] width 344 height 11
click at [352, 439] on p "Hm ? That you feel that you need to process That's gonna help bring you towards…" at bounding box center [400, 436] width 344 height 23
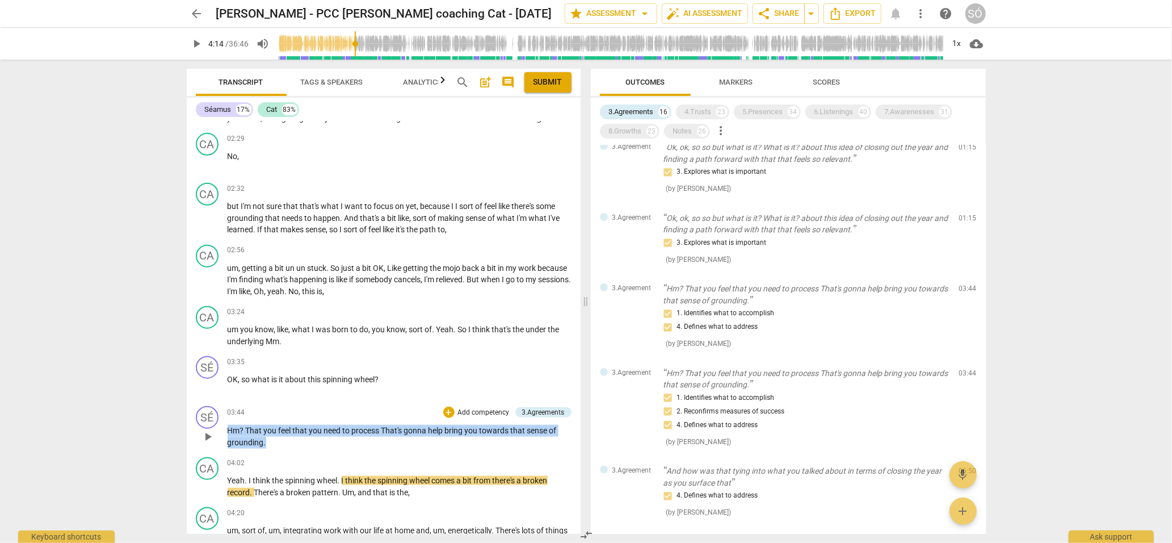
drag, startPoint x: 284, startPoint y: 443, endPoint x: 206, endPoint y: 429, distance: 79.1
click at [206, 429] on div "SÉ play_arrow pause 03:44 + Add competency 3.Agreements keyboard_arrow_right Hm…" at bounding box center [384, 426] width 394 height 51
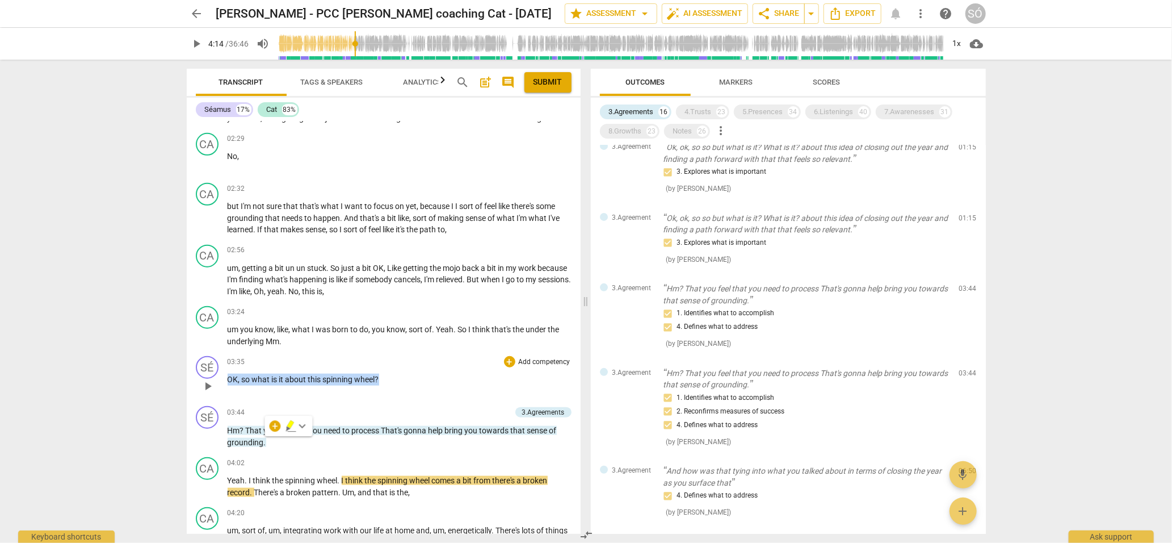
drag, startPoint x: 434, startPoint y: 379, endPoint x: 227, endPoint y: 380, distance: 207.2
click at [227, 380] on div "SÉ play_arrow pause 03:35 + Add competency keyboard_arrow_right OK , so what is…" at bounding box center [384, 376] width 394 height 50
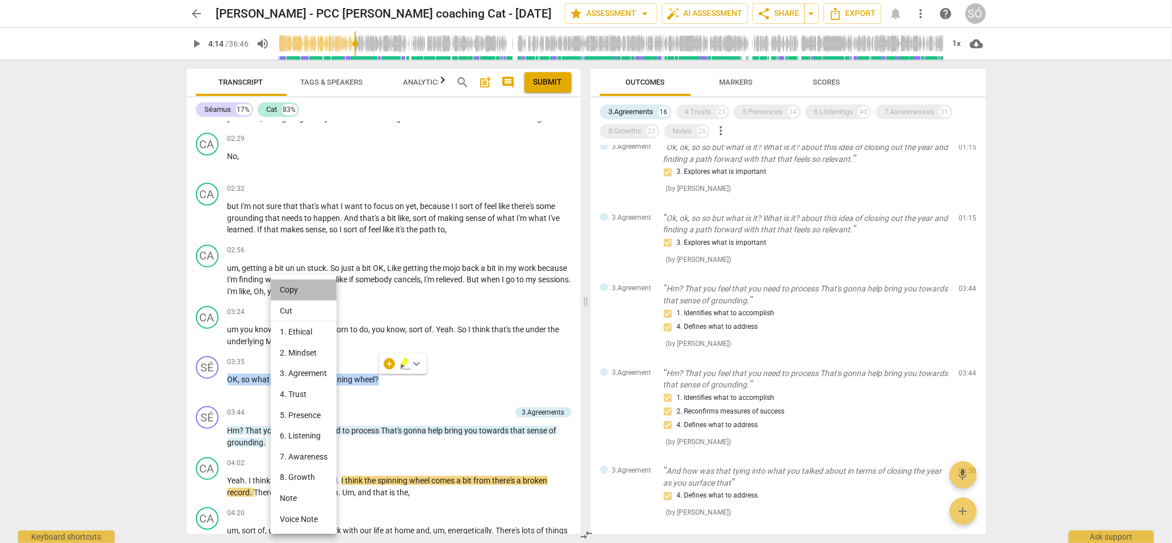
drag, startPoint x: 293, startPoint y: 286, endPoint x: 298, endPoint y: 296, distance: 11.2
click at [294, 288] on li "Copy" at bounding box center [304, 289] width 66 height 21
copy p "OK , so what is it about this spinning wheel ?"
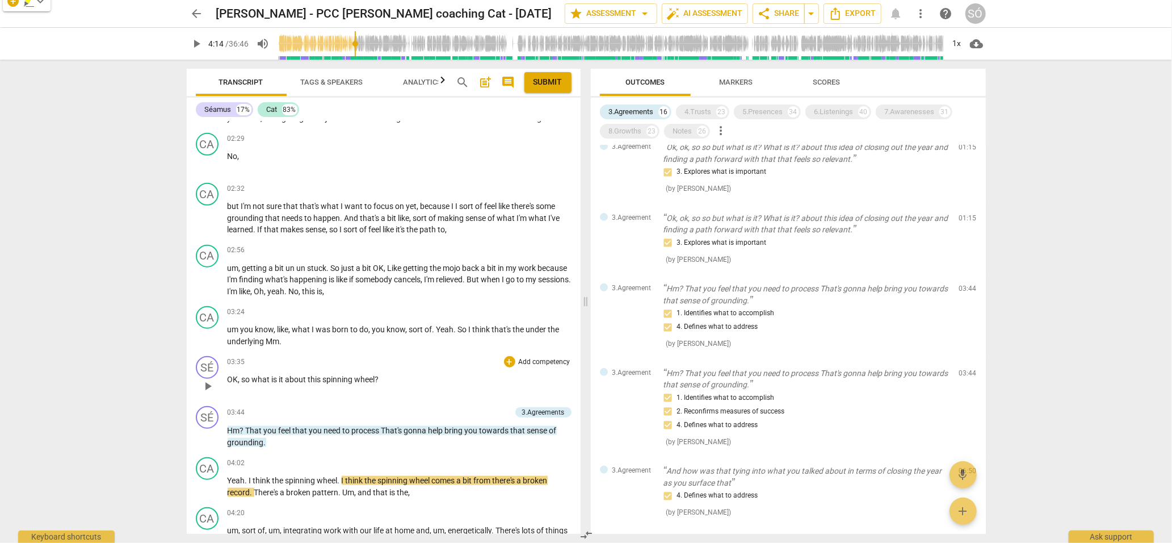
scroll to position [849, 0]
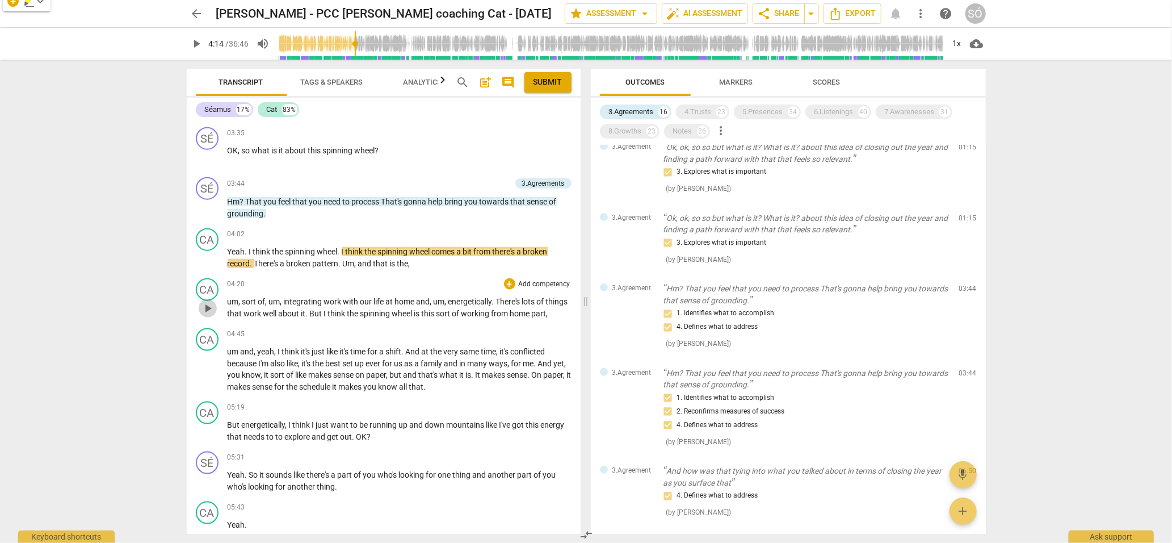
click at [206, 311] on span "play_arrow" at bounding box center [208, 308] width 14 height 14
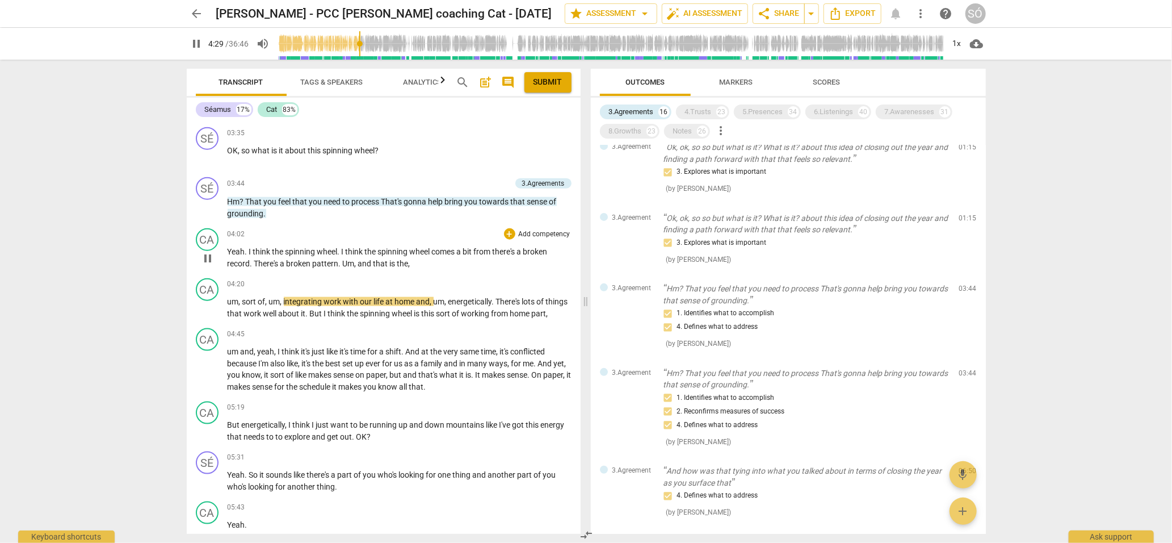
click at [211, 260] on span "pause" at bounding box center [208, 259] width 14 height 14
click at [205, 313] on span "play_arrow" at bounding box center [208, 308] width 14 height 14
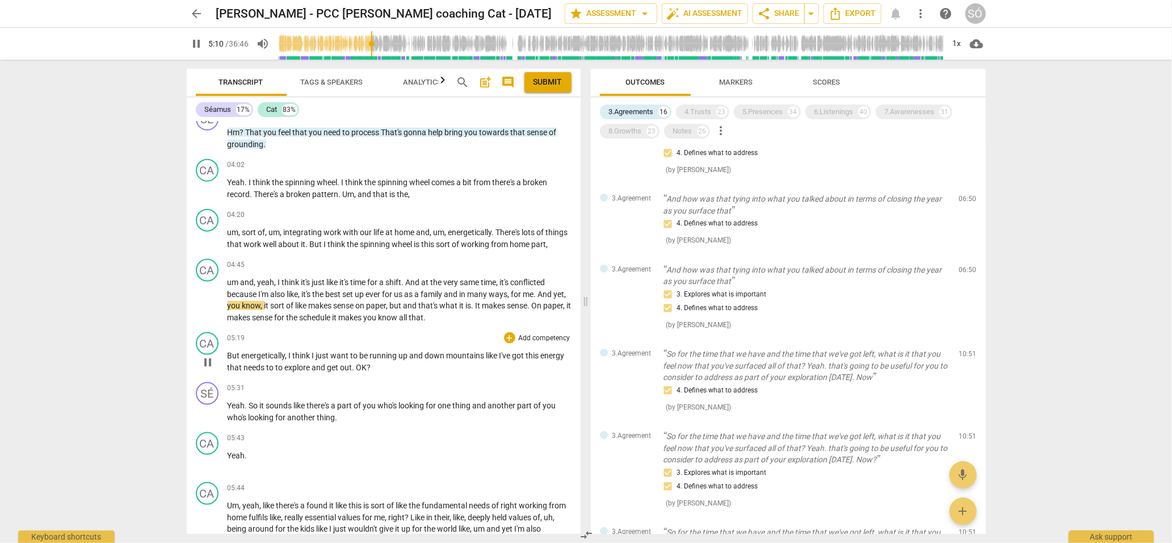
scroll to position [957, 0]
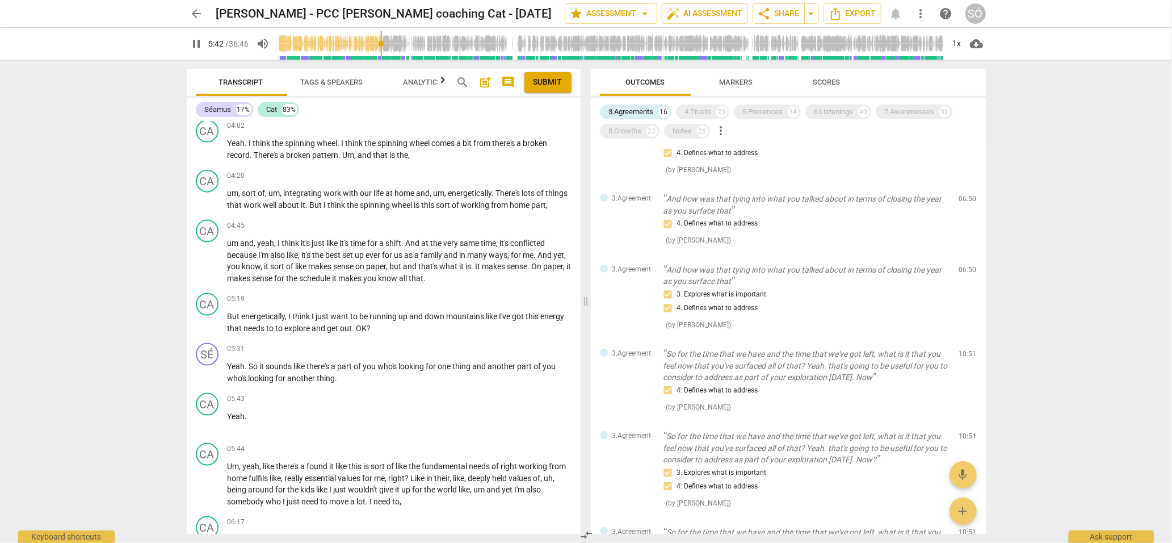
click at [199, 51] on span "pause" at bounding box center [197, 44] width 14 height 14
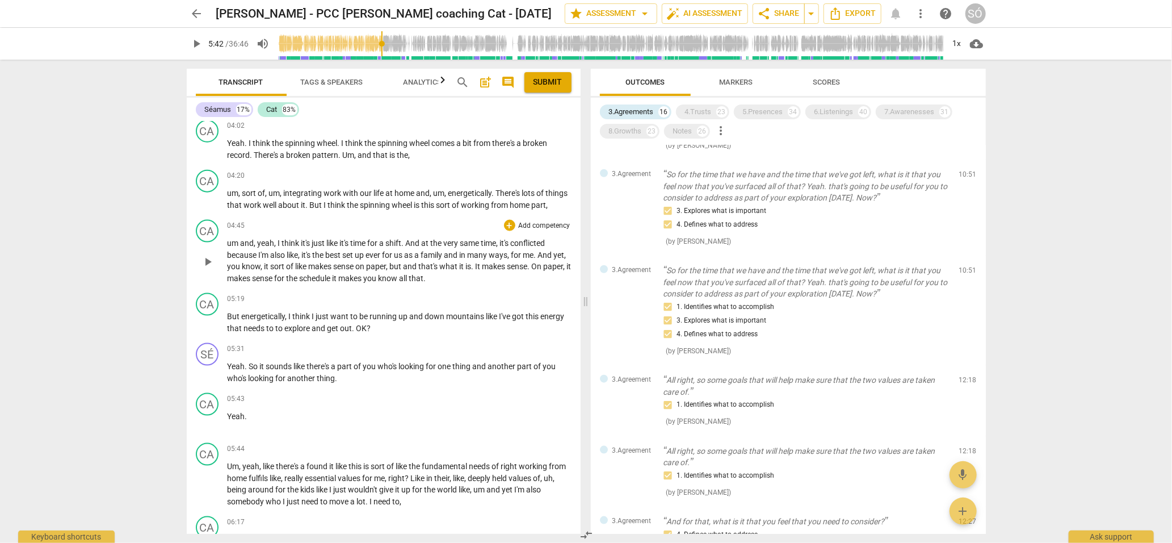
scroll to position [816, 0]
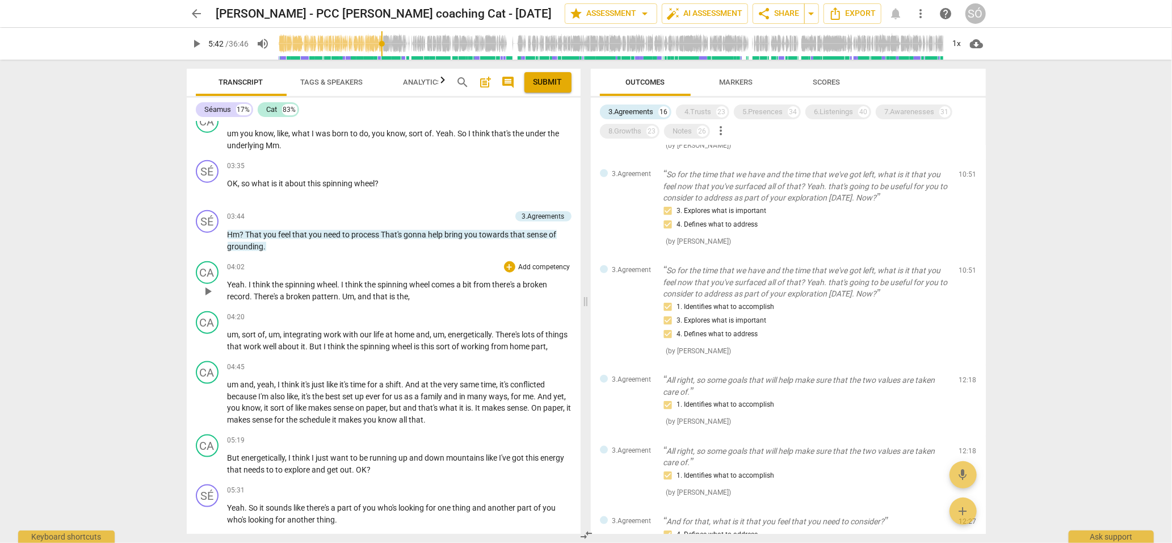
click at [210, 288] on span "play_arrow" at bounding box center [208, 291] width 14 height 14
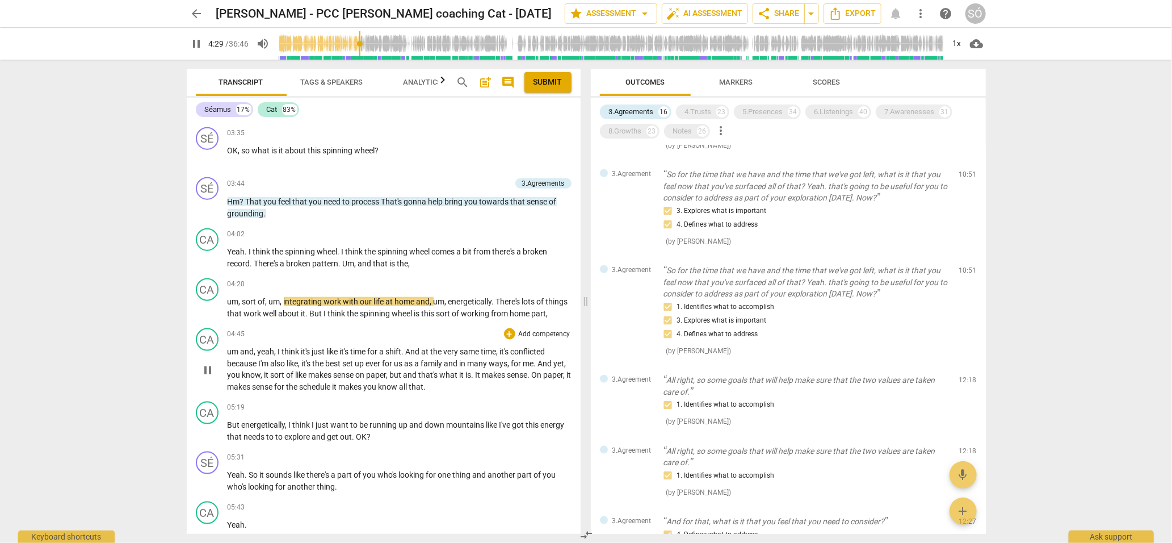
scroll to position [903, 0]
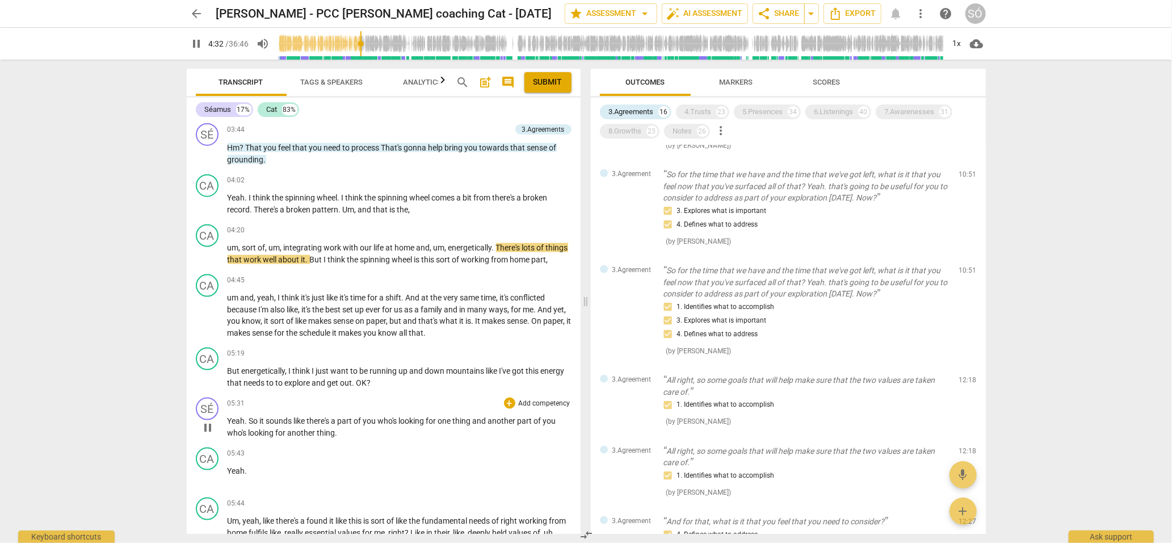
click at [207, 434] on span "pause" at bounding box center [208, 428] width 14 height 14
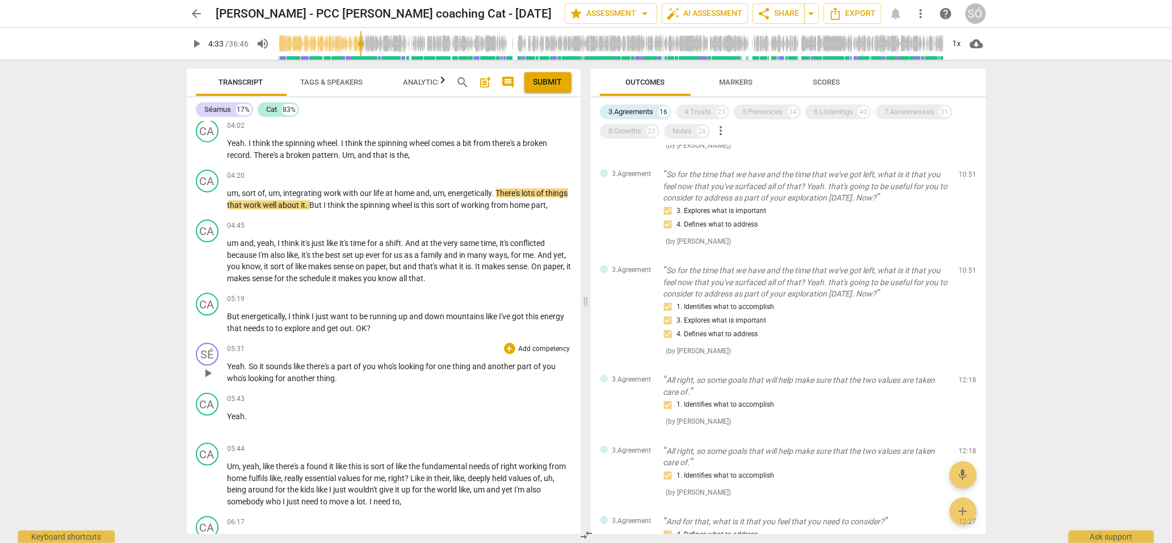
click at [211, 380] on span "play_arrow" at bounding box center [208, 373] width 14 height 14
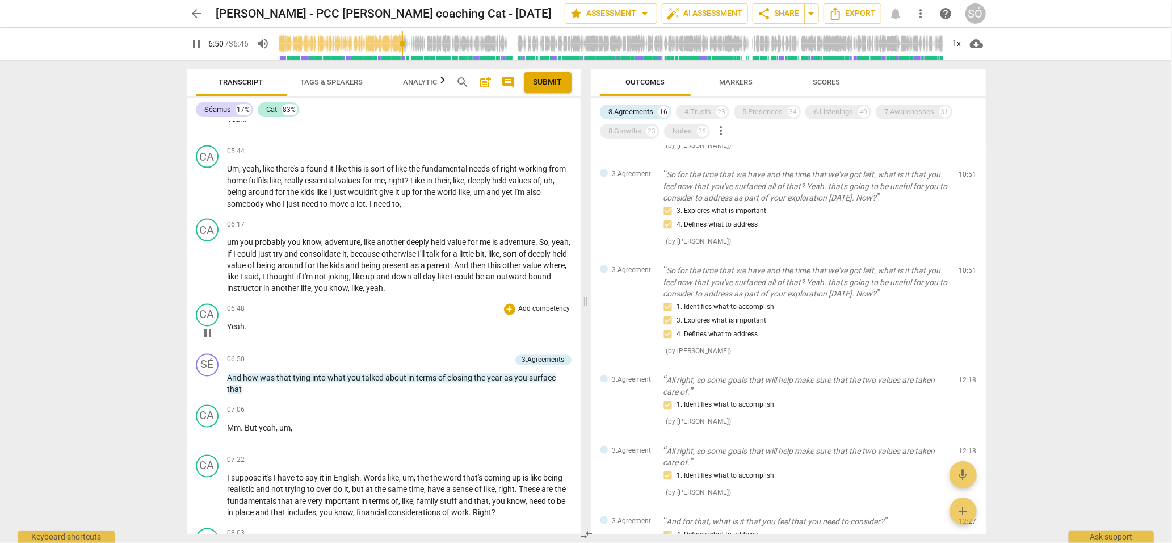
scroll to position [1262, 0]
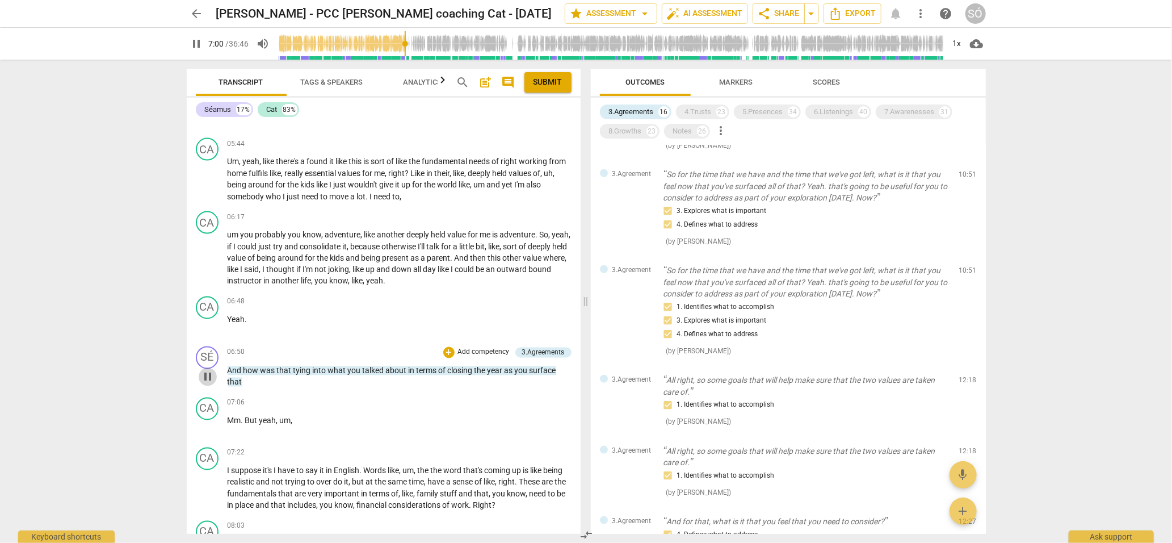
click at [204, 384] on span "pause" at bounding box center [208, 377] width 14 height 14
click at [267, 404] on div "CA play_arrow pause 07:06 + Add competency keyboard_arrow_right Mm . But yeah ,…" at bounding box center [384, 418] width 394 height 50
drag, startPoint x: 242, startPoint y: 392, endPoint x: 218, endPoint y: 378, distance: 28.5
click at [218, 378] on div "SÉ play_arrow pause 06:50 + Add competency 3.Agreements keyboard_arrow_right An…" at bounding box center [384, 367] width 394 height 51
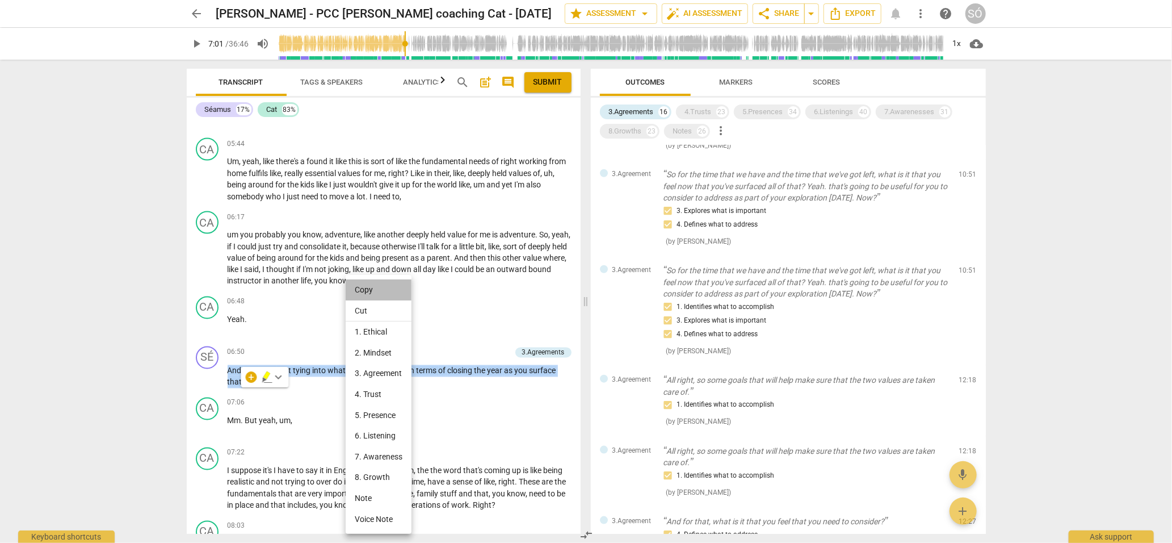
click at [374, 292] on li "Copy" at bounding box center [379, 289] width 66 height 21
copy p "And how was that tying into what you talked about in terms of closing the year …"
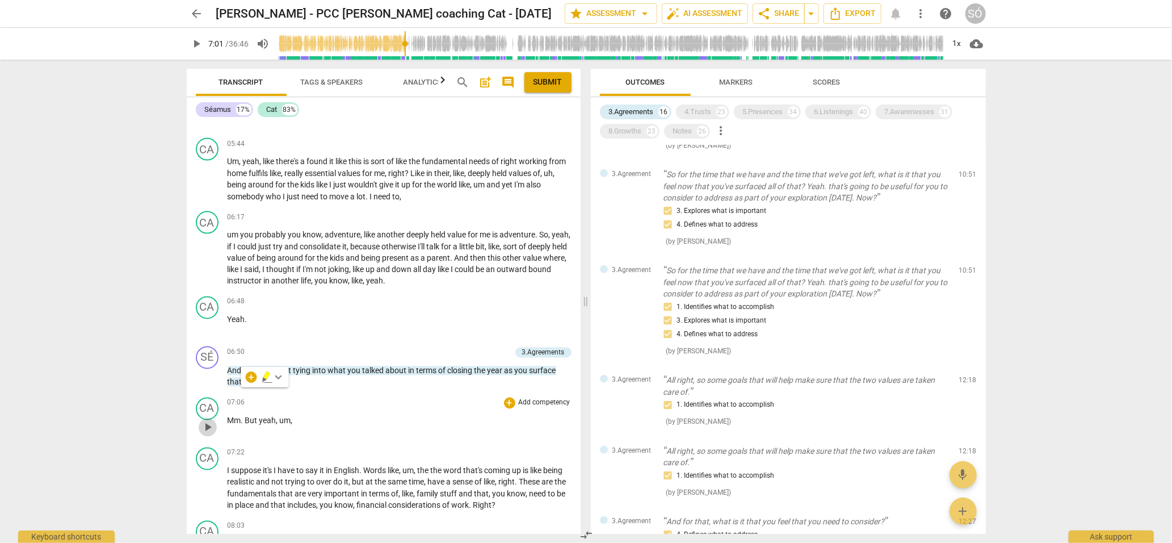
click at [207, 434] on span "play_arrow" at bounding box center [208, 428] width 14 height 14
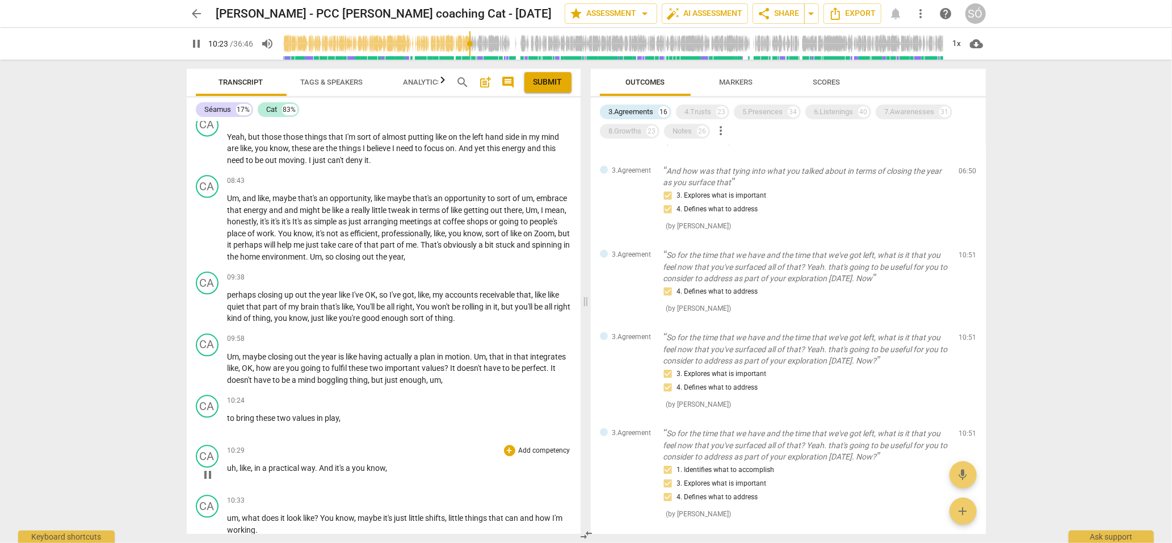
scroll to position [1730, 0]
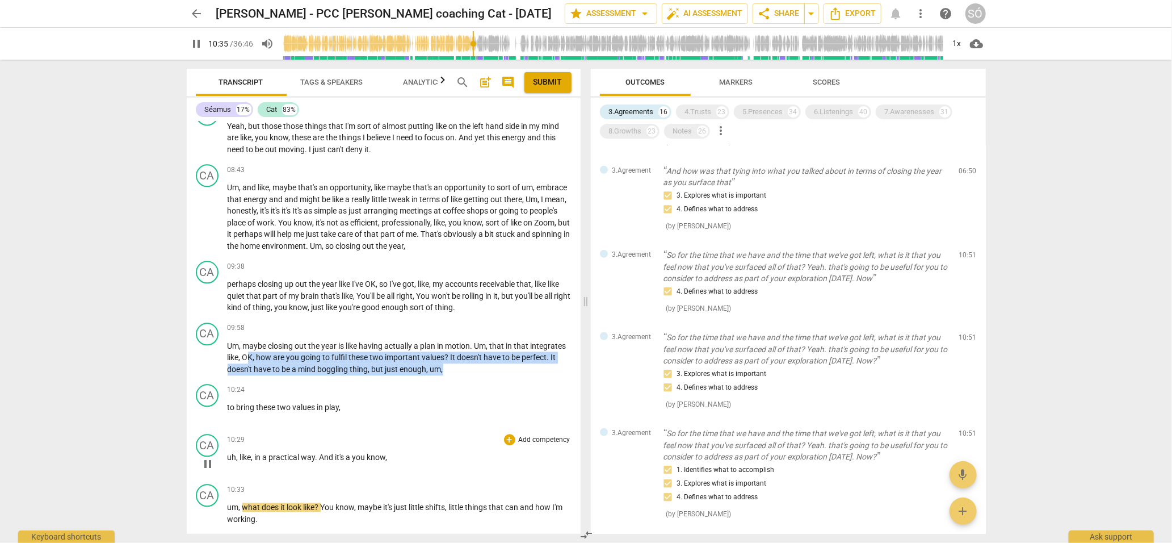
drag, startPoint x: 285, startPoint y: 364, endPoint x: 316, endPoint y: 446, distance: 87.3
click at [316, 446] on div "format_bold format_list_bulleted [PERSON_NAME] delete Summary: This was, for th…" at bounding box center [384, 328] width 394 height 412
click at [379, 395] on div "10:24 + Add competency keyboard_arrow_right" at bounding box center [400, 389] width 344 height 11
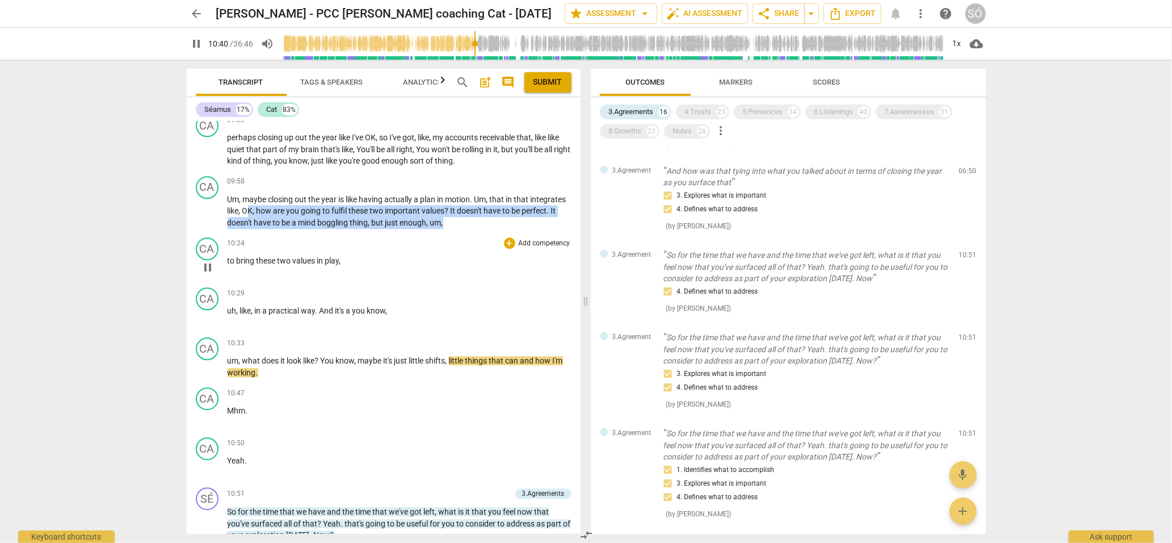
scroll to position [1882, 0]
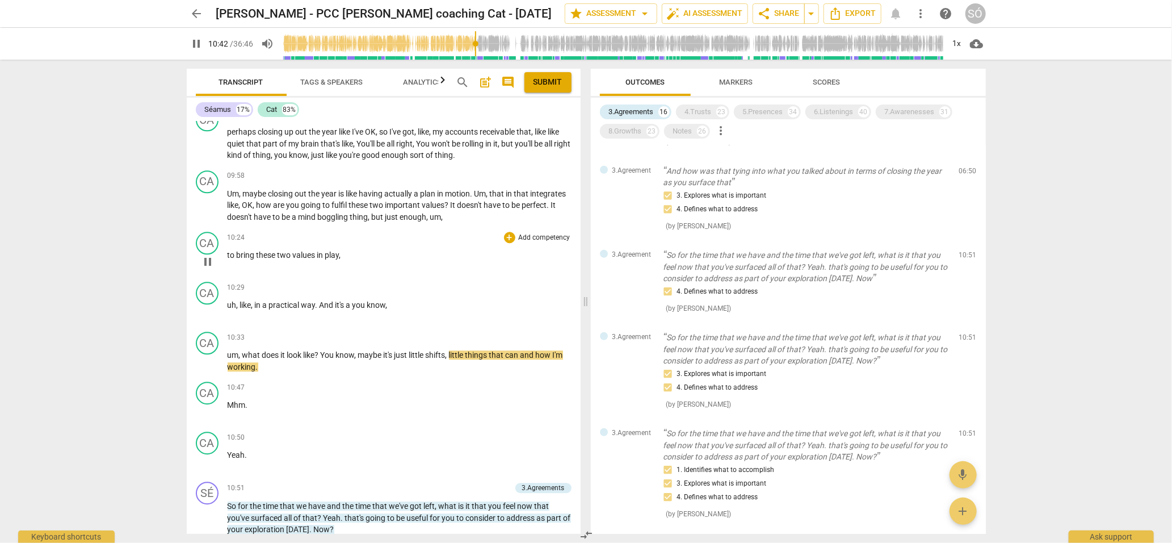
click at [407, 273] on div "10:24 + Add competency keyboard_arrow_right to bring these two values in play ," at bounding box center [400, 252] width 344 height 41
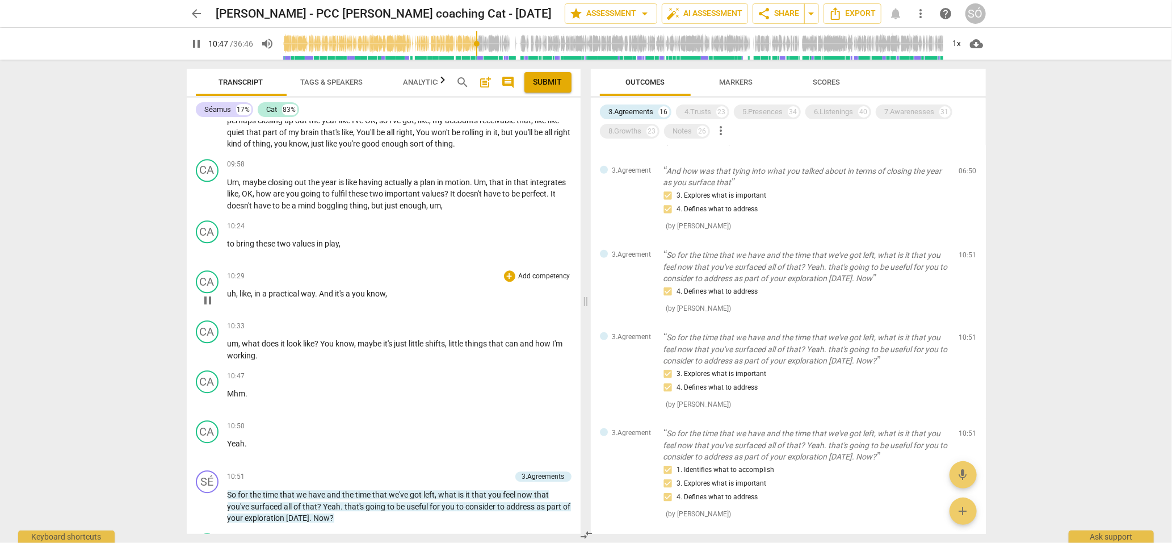
scroll to position [1904, 0]
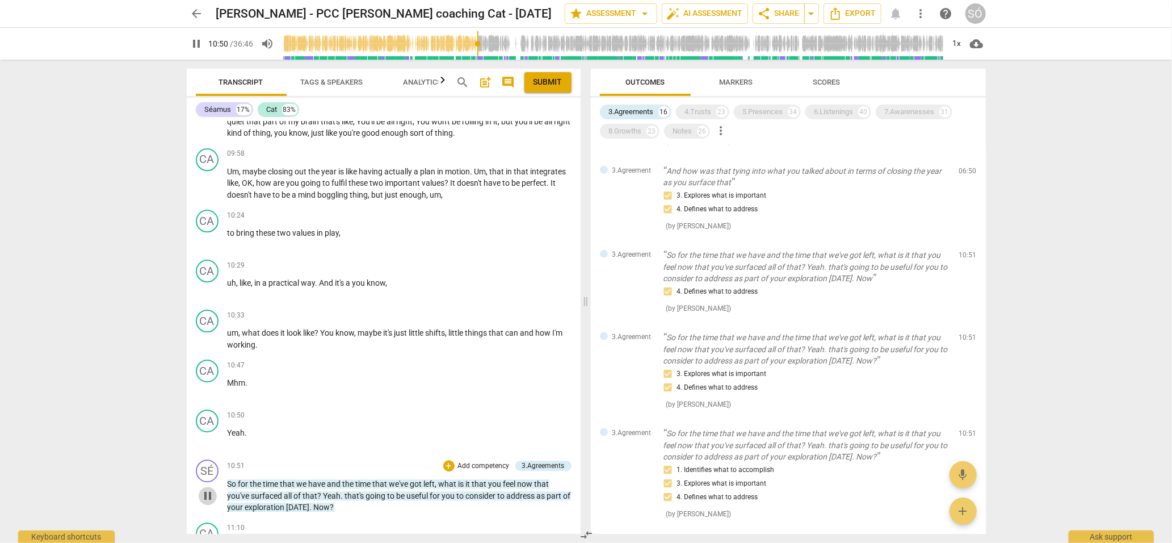
click at [208, 501] on span "pause" at bounding box center [208, 496] width 14 height 14
type input "651"
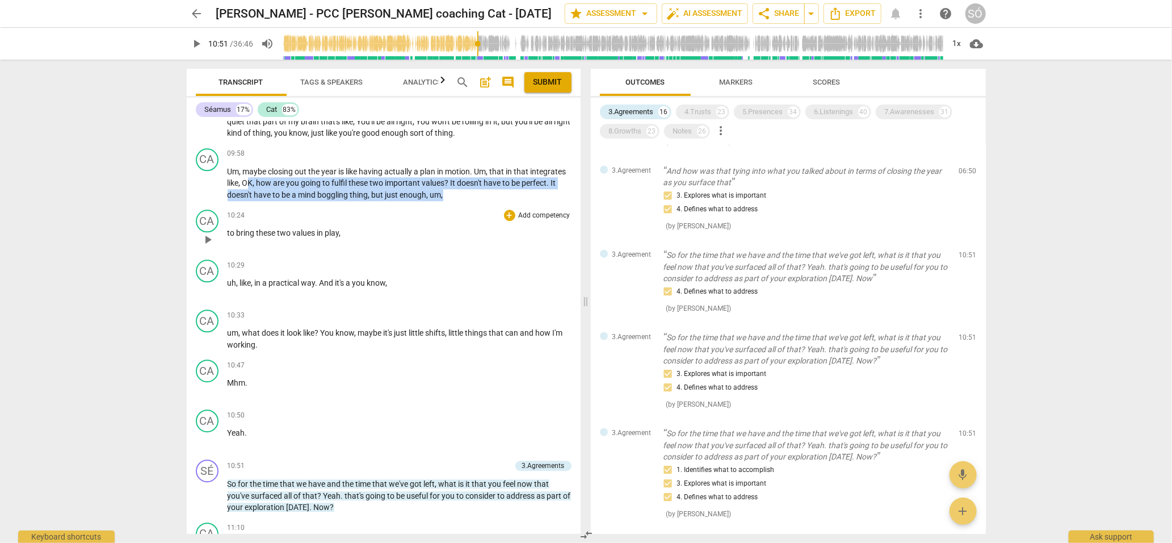
drag, startPoint x: 283, startPoint y: 193, endPoint x: 333, endPoint y: 240, distance: 69.1
click at [333, 240] on div "format_bold format_list_bulleted [PERSON_NAME] delete Summary: This was, for th…" at bounding box center [384, 328] width 394 height 412
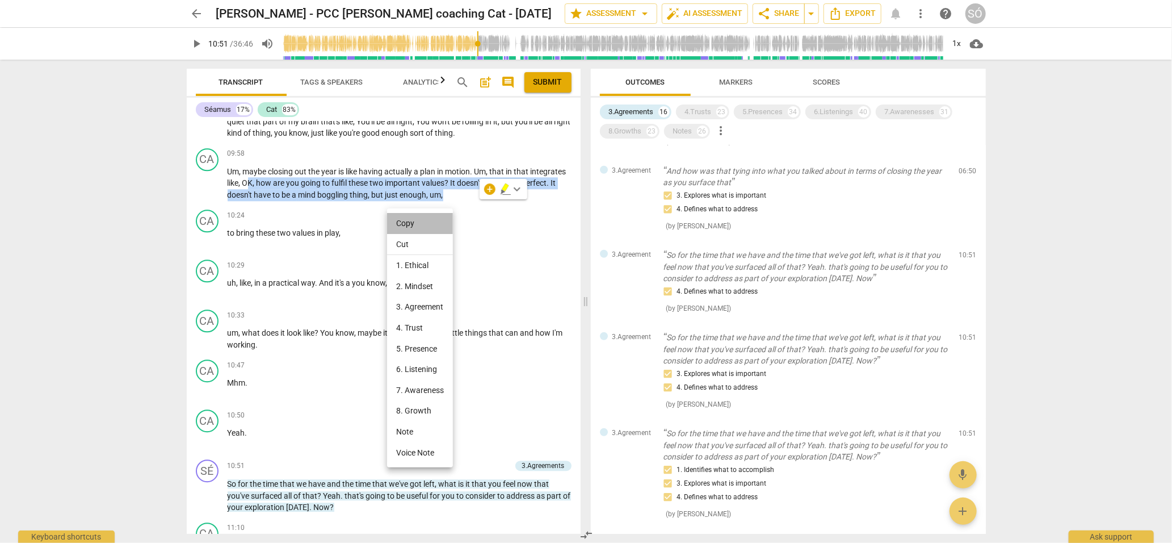
click at [397, 225] on li "Copy" at bounding box center [420, 223] width 66 height 21
copy p "K , how are you going to fulfil these two important values ? It doesn't have to…"
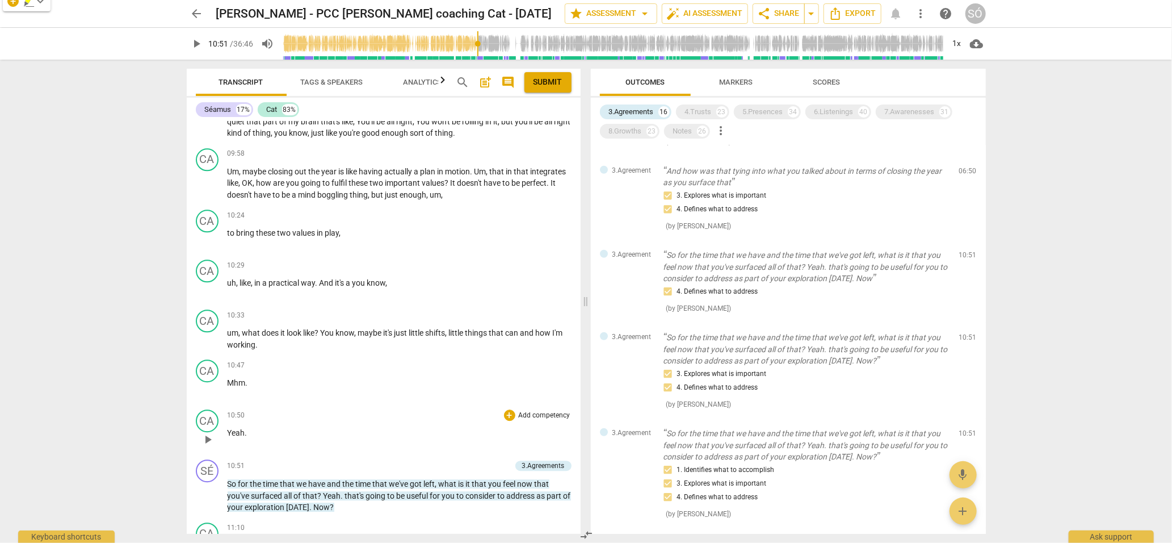
scroll to position [2035, 0]
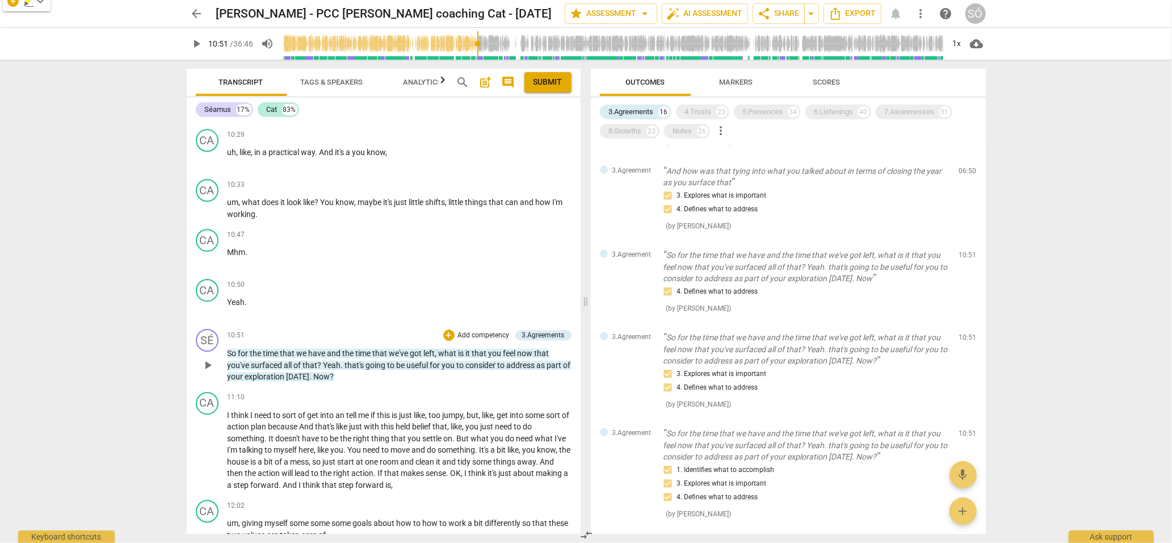
click at [353, 387] on div "SÉ play_arrow pause 10:51 + Add competency 3.Agreements keyboard_arrow_right So…" at bounding box center [384, 355] width 394 height 63
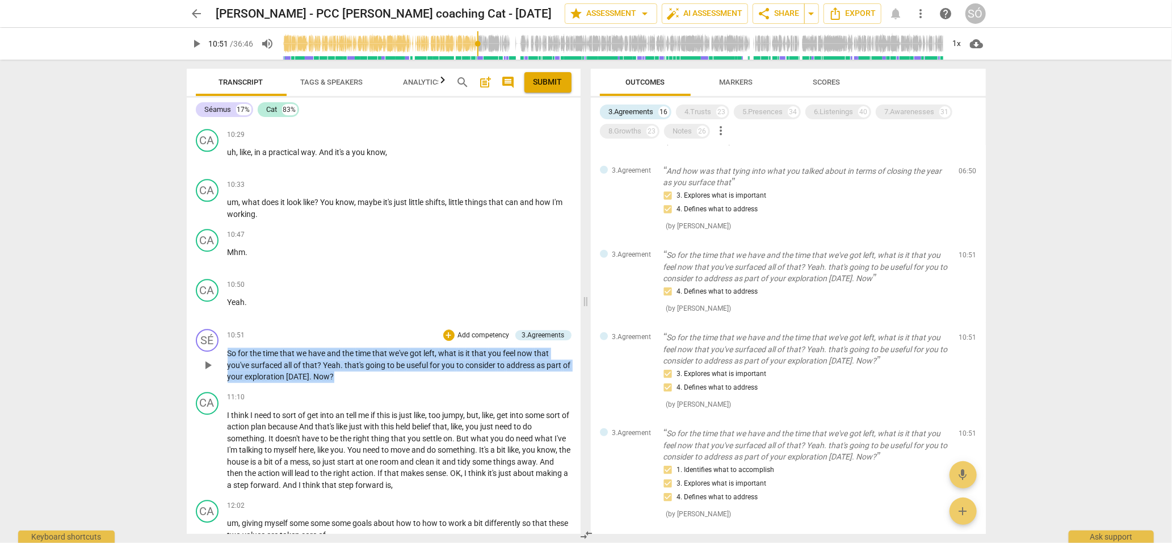
drag, startPoint x: 349, startPoint y: 387, endPoint x: 228, endPoint y: 360, distance: 123.3
click at [228, 360] on p "So for the time that we have and the time that we've got left , what is it that…" at bounding box center [400, 364] width 344 height 35
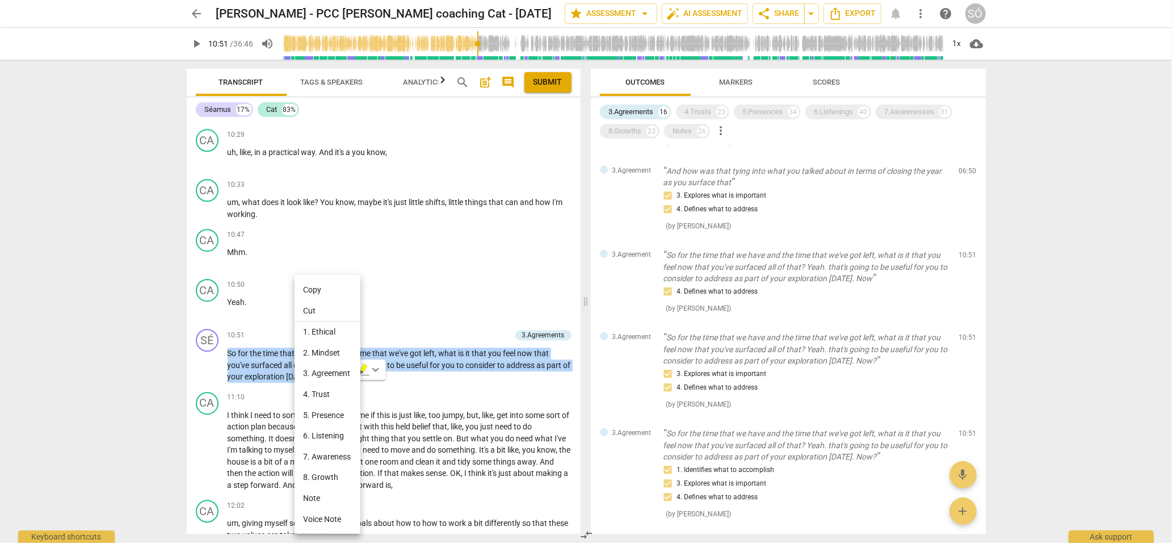
click at [312, 290] on li "Copy" at bounding box center [328, 289] width 66 height 21
copy p "So for the time that we have and the time that we've got left , what is it that…"
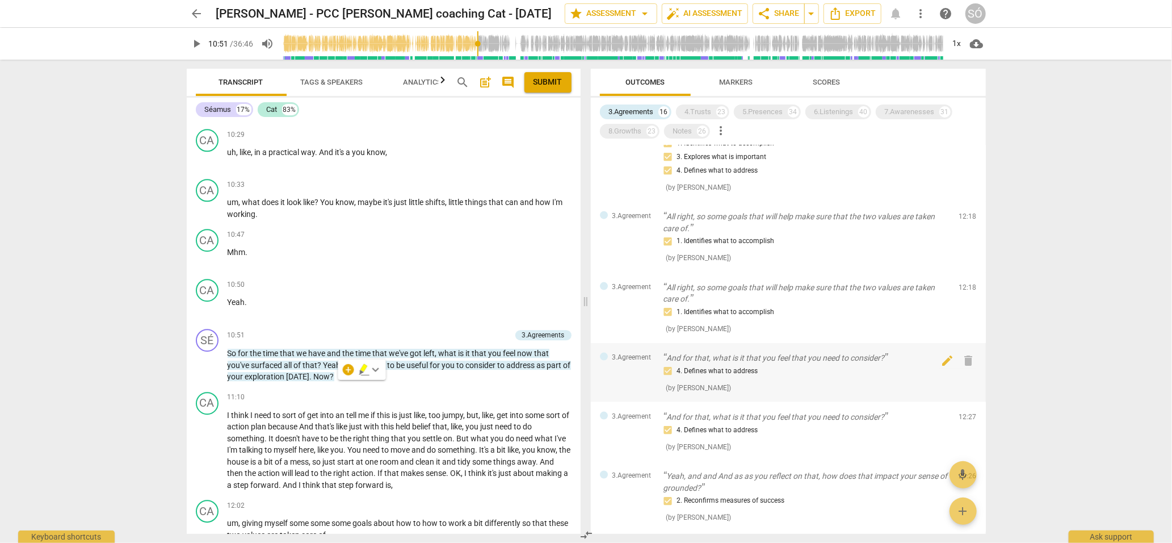
scroll to position [936, 0]
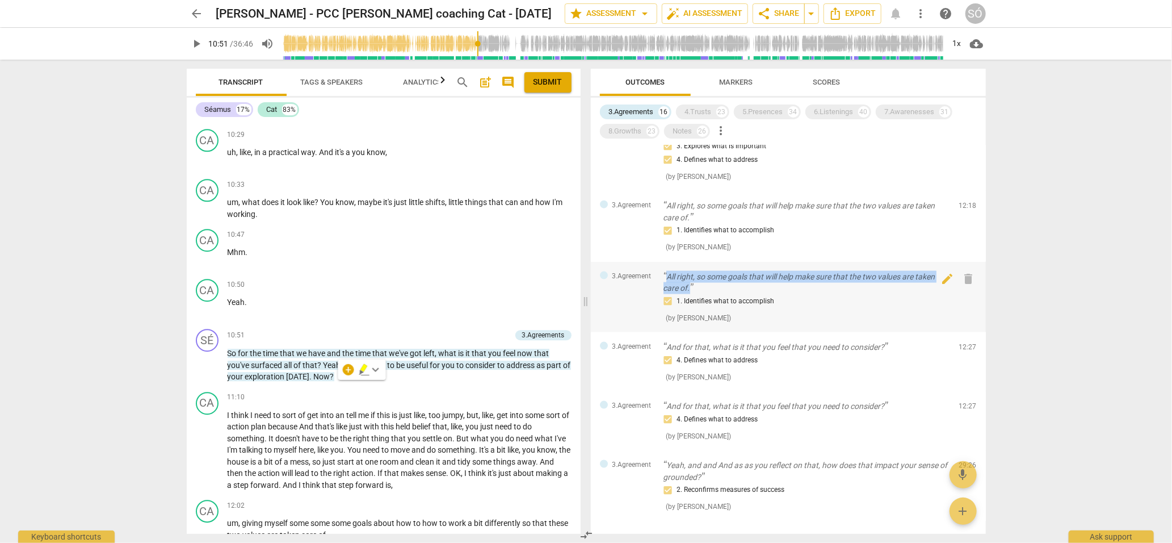
drag, startPoint x: 706, startPoint y: 291, endPoint x: 667, endPoint y: 275, distance: 41.8
click at [663, 274] on div "3.Agreement All right, so some goals that will help make sure that the two valu…" at bounding box center [788, 297] width 395 height 71
copy p "All right, so some goals that will help make sure that the two values are taken…"
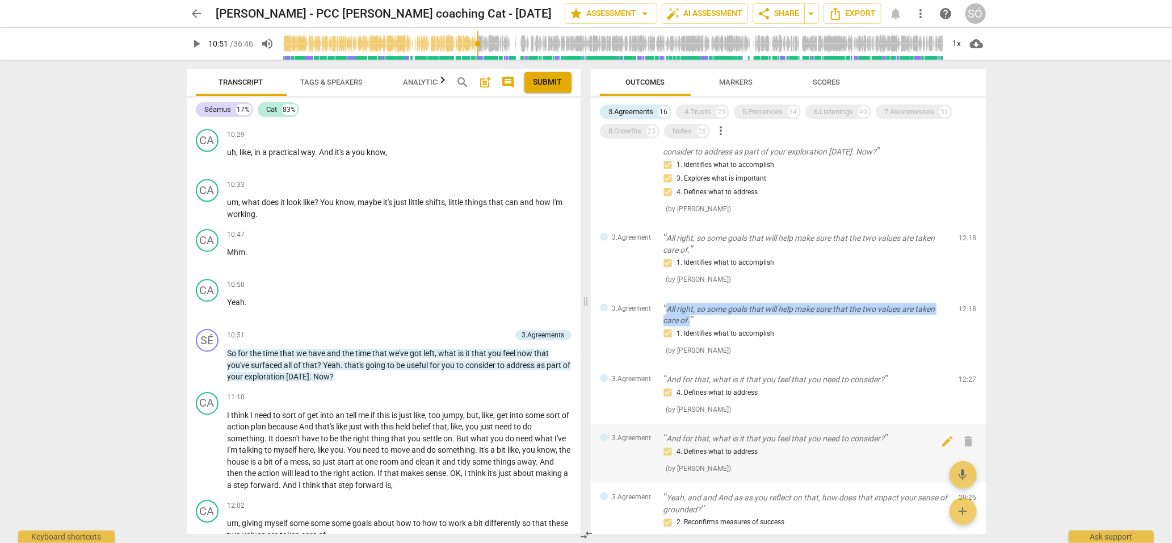
scroll to position [980, 0]
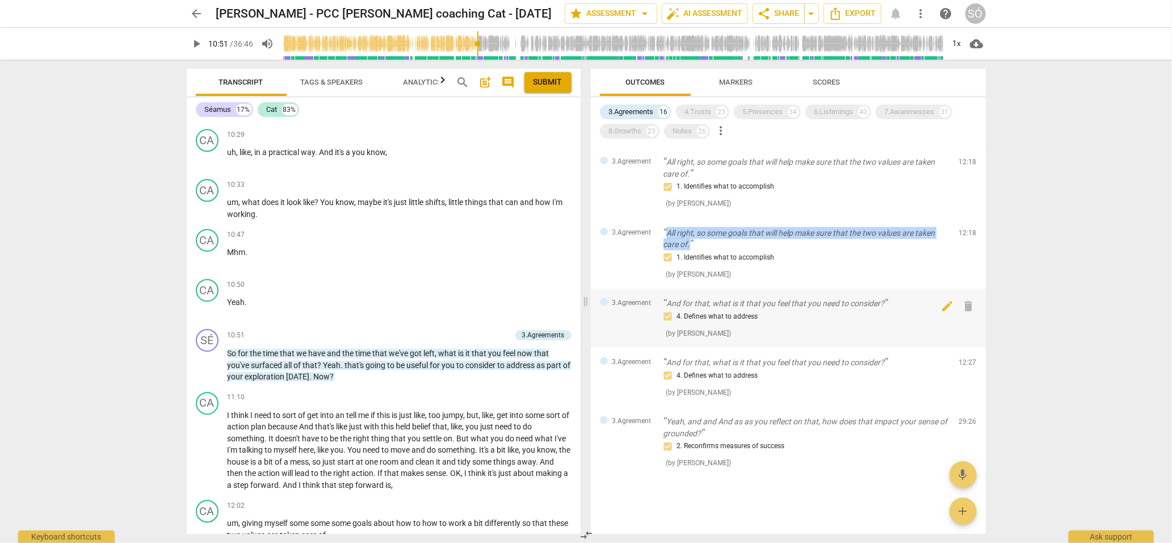
drag, startPoint x: 664, startPoint y: 304, endPoint x: 876, endPoint y: 300, distance: 212.4
click at [876, 300] on p "And for that, what is it that you feel that you need to consider?" at bounding box center [807, 304] width 287 height 12
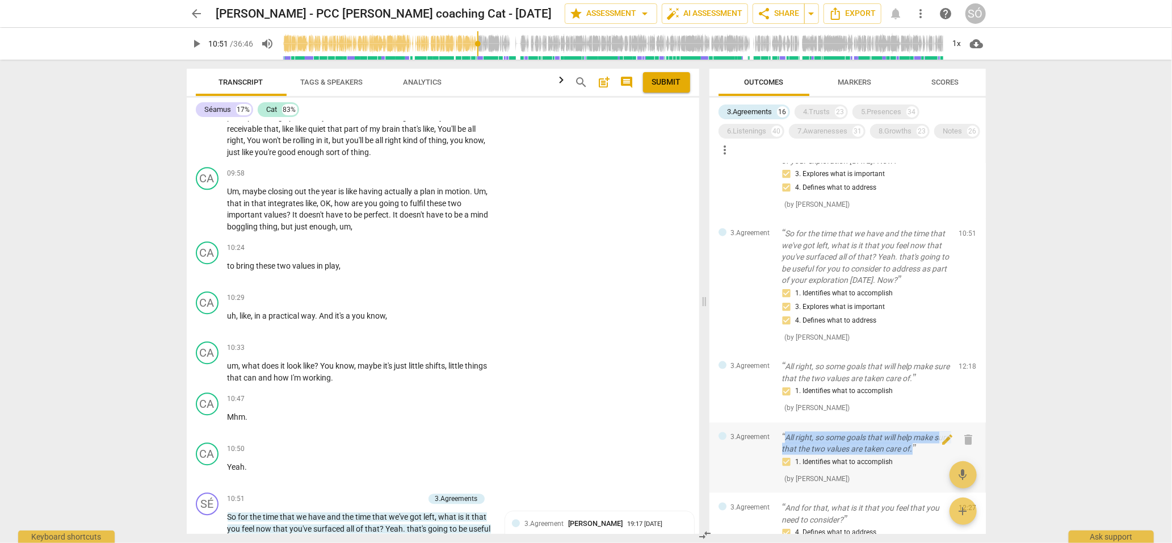
scroll to position [1166, 0]
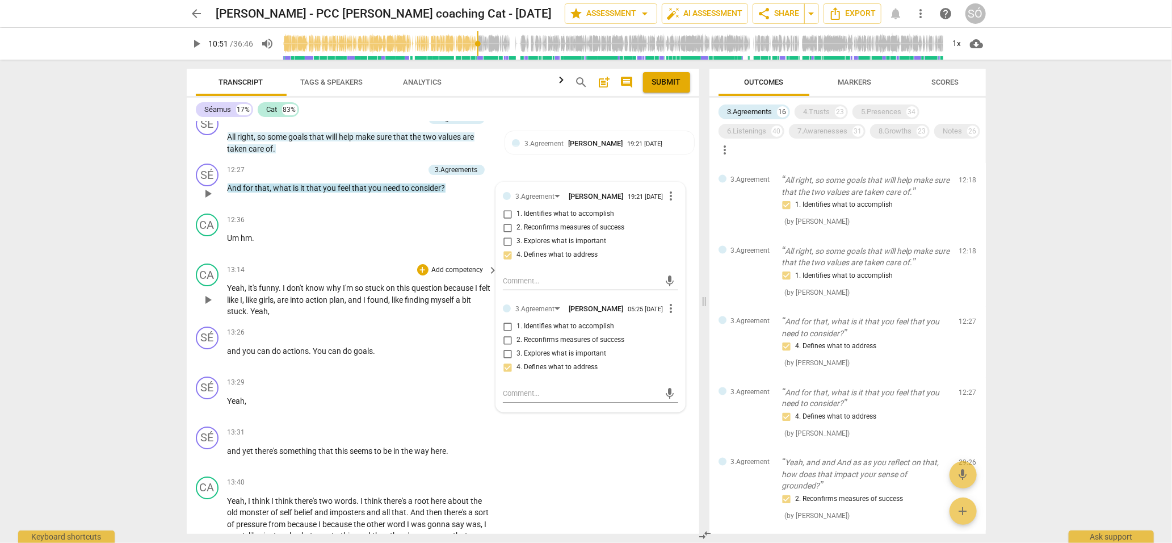
click at [349, 292] on div "CA play_arrow pause 13:14 + Add competency keyboard_arrow_right Yeah , it's fun…" at bounding box center [443, 290] width 513 height 63
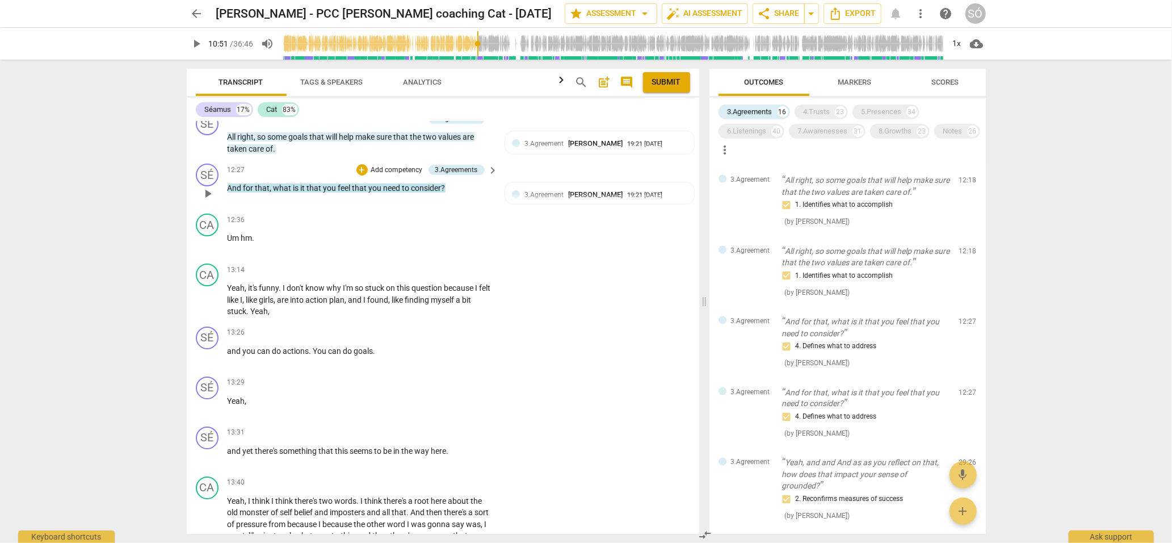
click at [457, 194] on p "And for that , what is it that you feel that you need to consider ?" at bounding box center [360, 188] width 265 height 12
drag, startPoint x: 457, startPoint y: 223, endPoint x: 226, endPoint y: 221, distance: 231.1
click at [226, 209] on div "SÉ play_arrow pause 12:27 + Add competency 3.Agreements keyboard_arrow_right An…" at bounding box center [443, 184] width 513 height 50
click at [491, 204] on div "12:27 + Add competency 3.Agreements keyboard_arrow_right And for that , what is…" at bounding box center [364, 184] width 272 height 41
drag, startPoint x: 692, startPoint y: 259, endPoint x: 673, endPoint y: 257, distance: 18.3
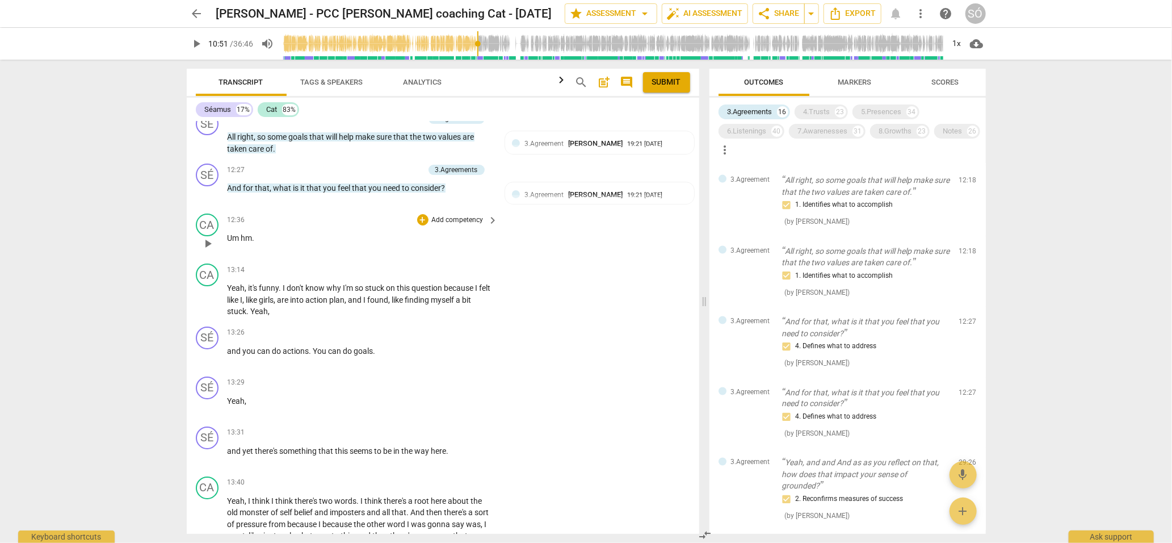
click at [673, 257] on div "CA play_arrow pause 12:36 + Add competency keyboard_arrow_right Um hm ." at bounding box center [443, 234] width 513 height 50
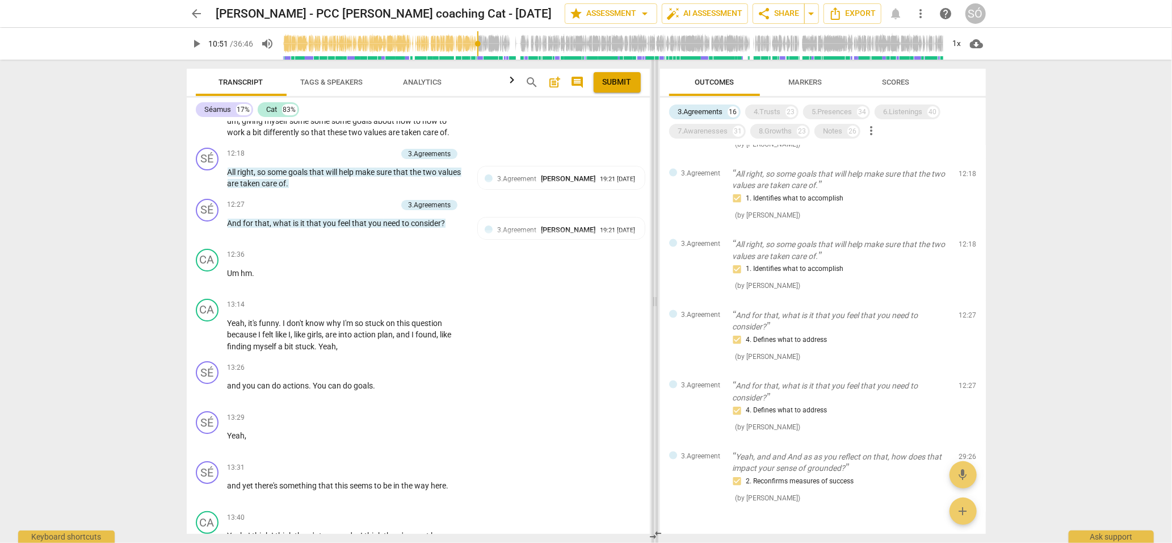
scroll to position [2778, 0]
drag, startPoint x: 702, startPoint y: 305, endPoint x: 652, endPoint y: 303, distance: 49.4
click at [652, 303] on span at bounding box center [655, 301] width 7 height 483
click at [466, 200] on span "keyboard_arrow_right" at bounding box center [466, 206] width 14 height 14
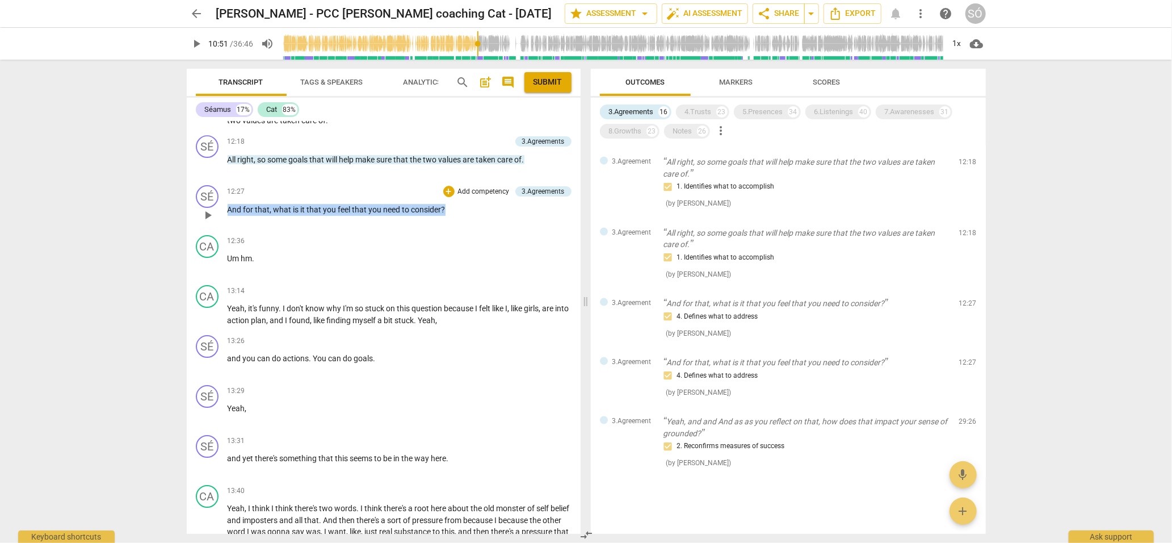
drag, startPoint x: 450, startPoint y: 220, endPoint x: 224, endPoint y: 216, distance: 226.0
click at [224, 216] on div "SÉ play_arrow pause 12:27 + Add competency 3.Agreements keyboard_arrow_right An…" at bounding box center [384, 206] width 394 height 50
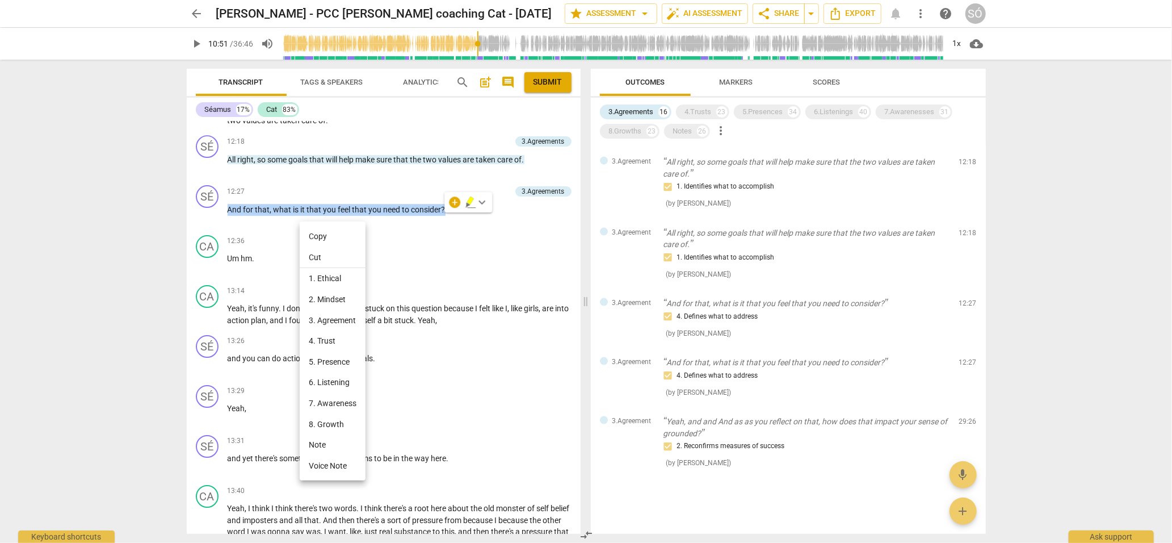
click at [324, 233] on li "Copy" at bounding box center [333, 236] width 66 height 21
copy p "And for that , what is it that you feel that you need to consider ?"
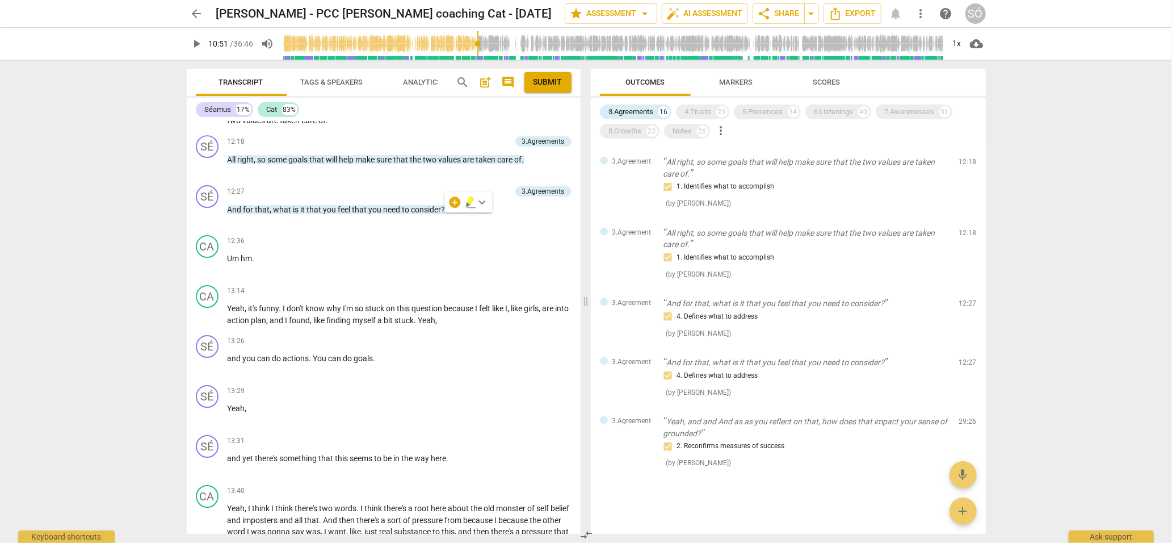
type input "651"
click at [623, 135] on div "8.Growths" at bounding box center [625, 130] width 33 height 11
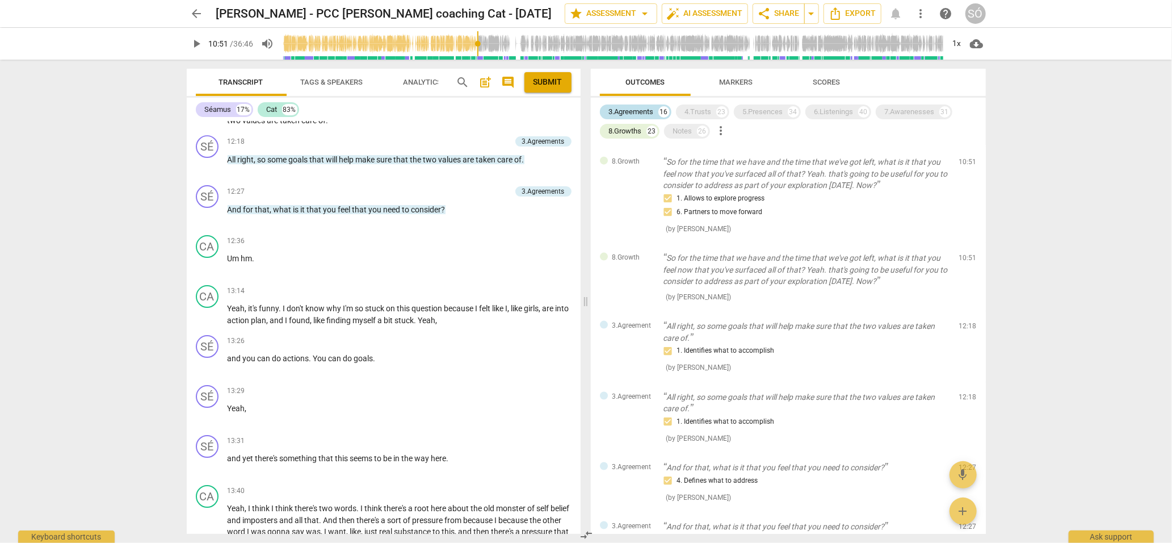
click at [634, 117] on div "3.Agreements" at bounding box center [631, 111] width 45 height 11
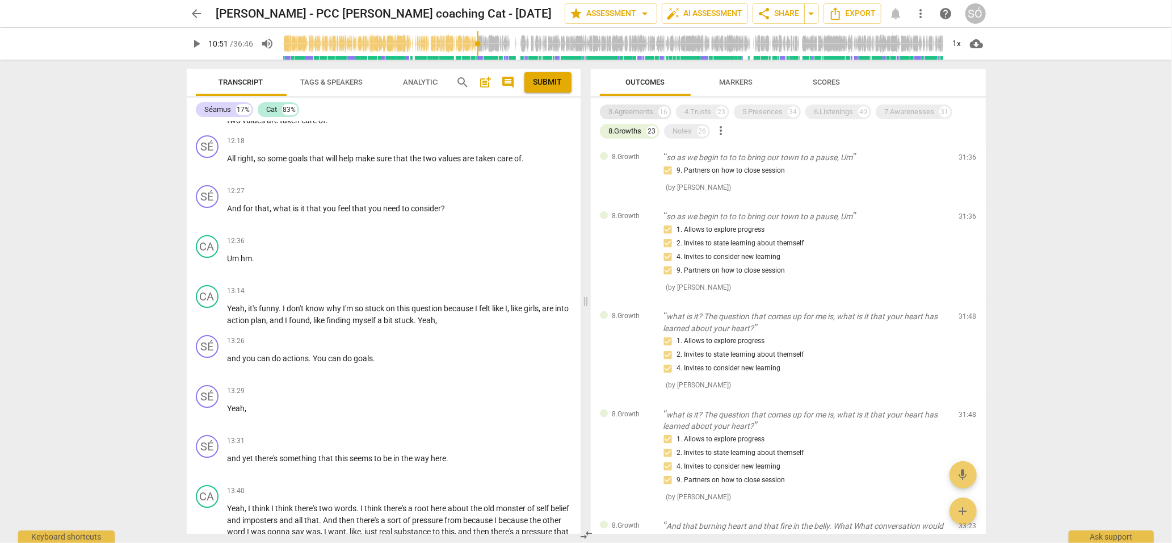
scroll to position [0, 0]
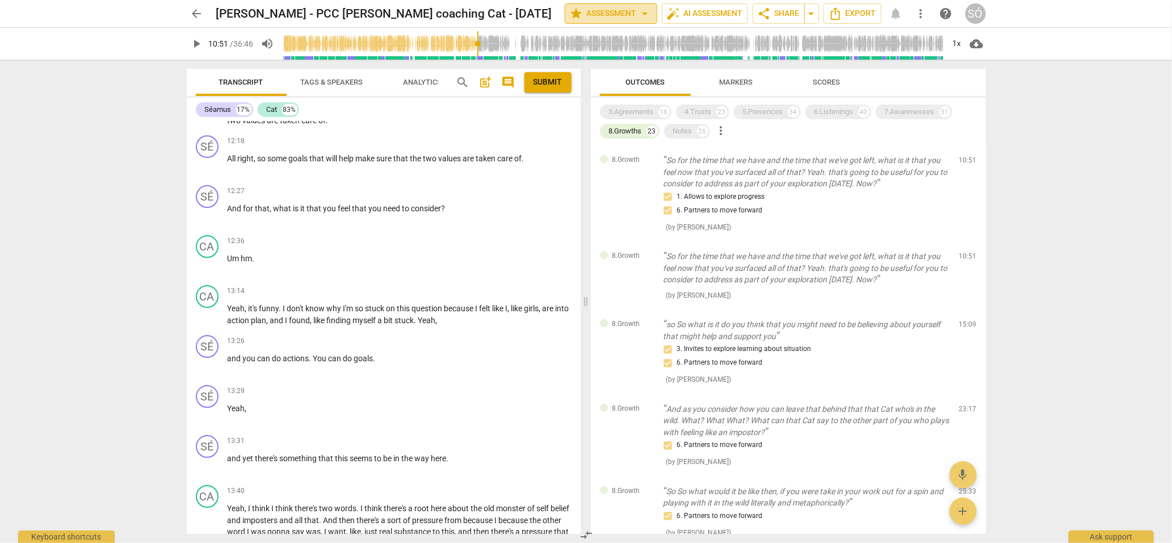
click at [643, 12] on span "arrow_drop_down" at bounding box center [646, 14] width 14 height 14
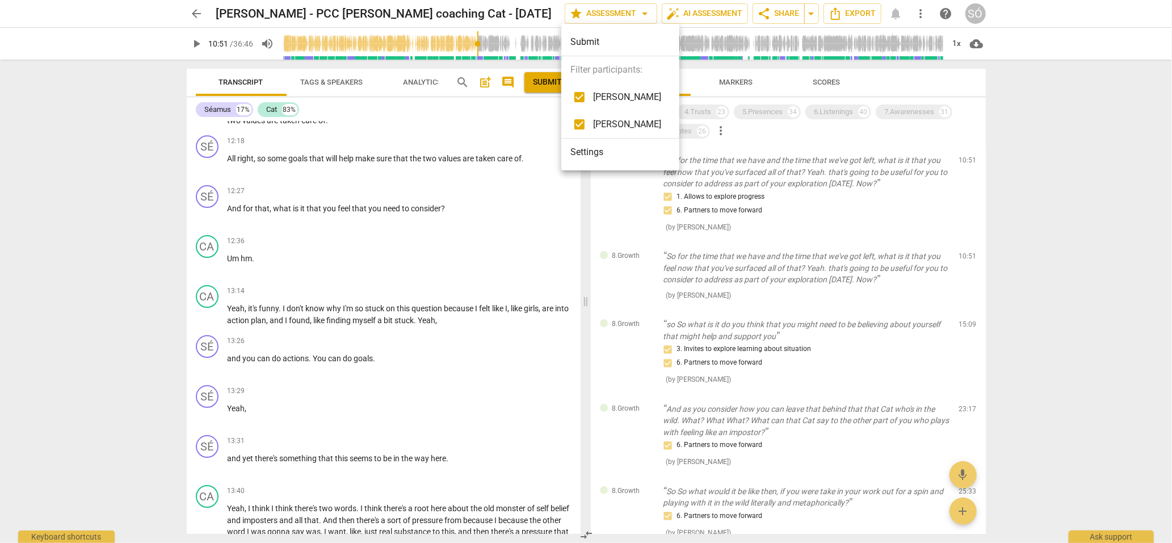
click at [582, 99] on input "checkbox" at bounding box center [579, 96] width 27 height 27
checkbox input "false"
click at [875, 150] on div at bounding box center [586, 271] width 1172 height 543
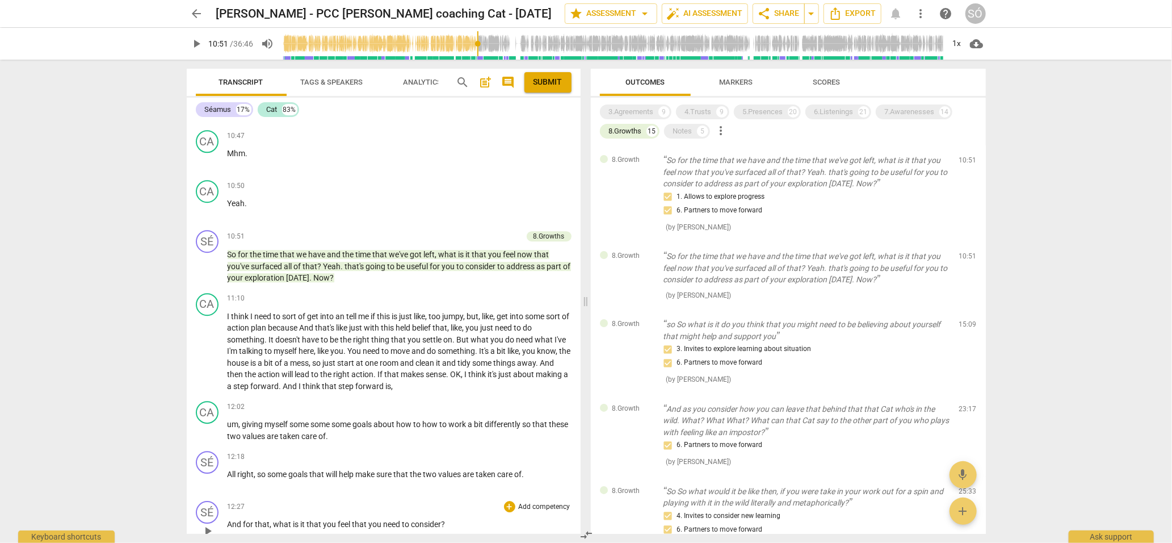
scroll to position [2357, 0]
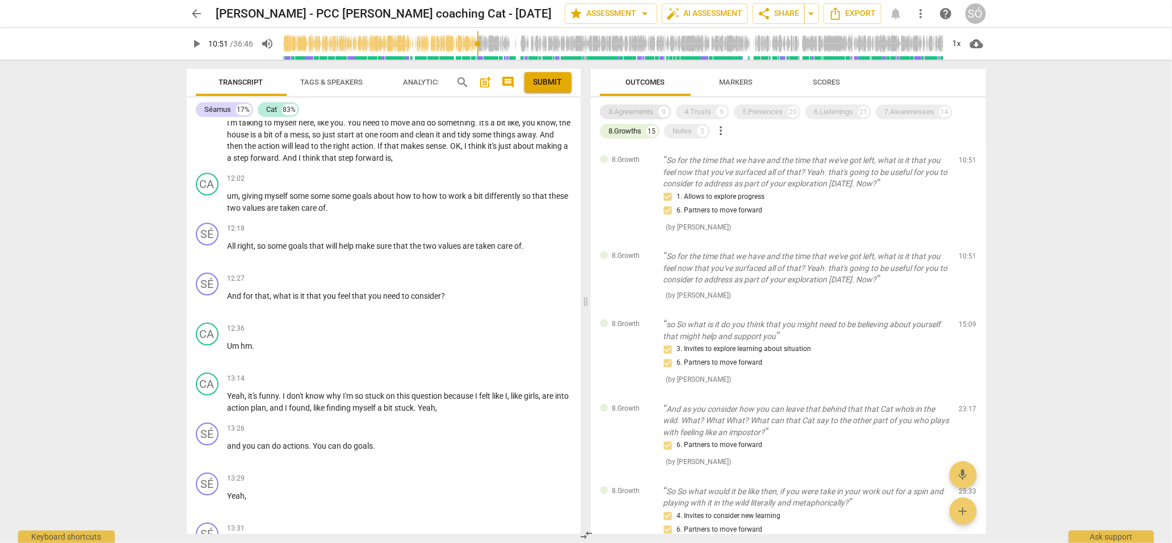
click at [652, 111] on div "3.Agreements" at bounding box center [631, 111] width 45 height 11
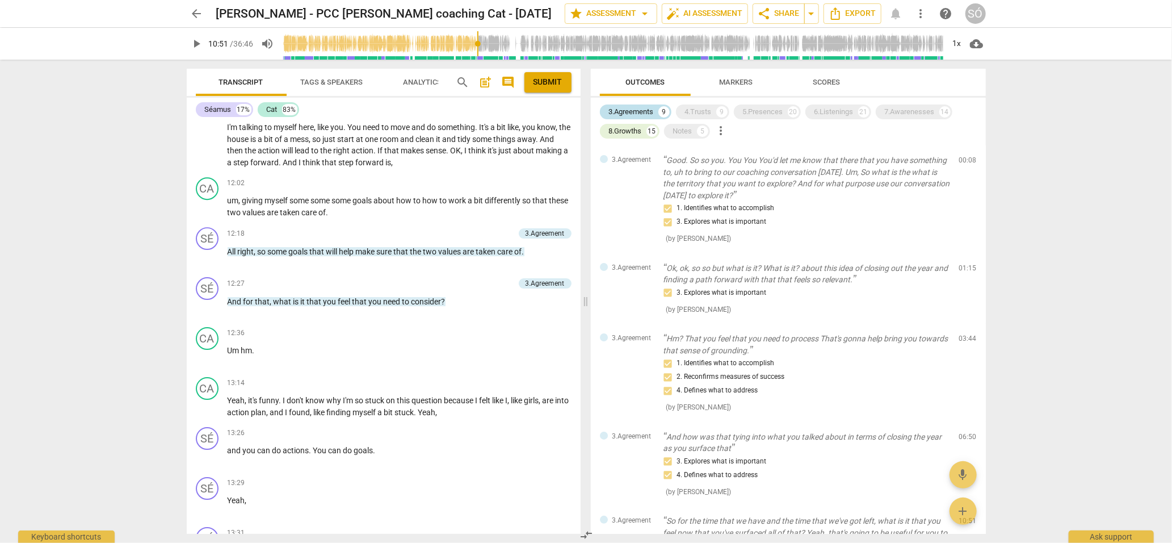
scroll to position [2362, 0]
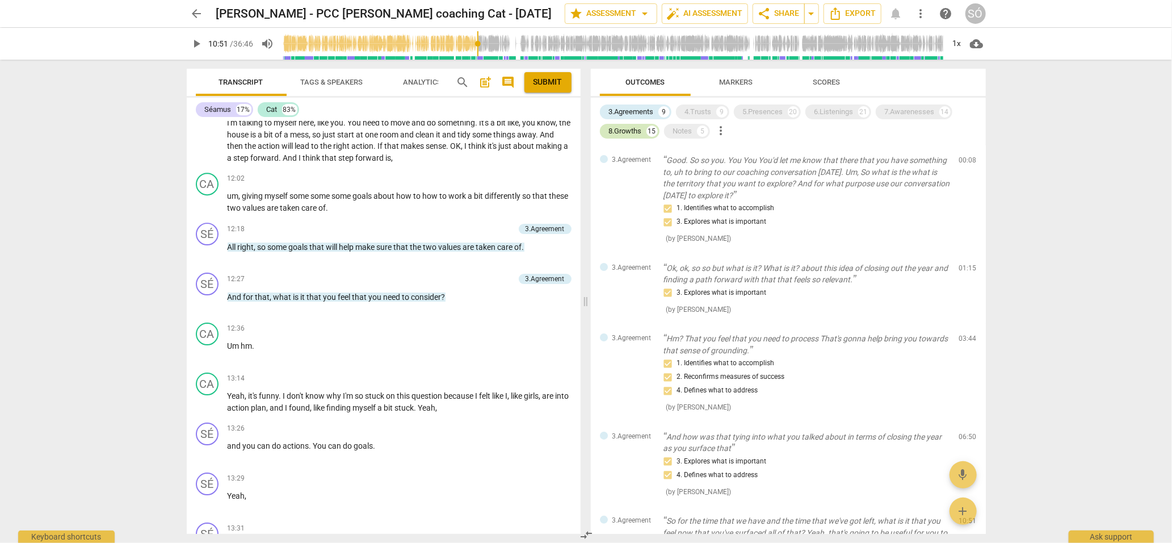
click at [642, 129] on div "8.Growths" at bounding box center [625, 130] width 33 height 11
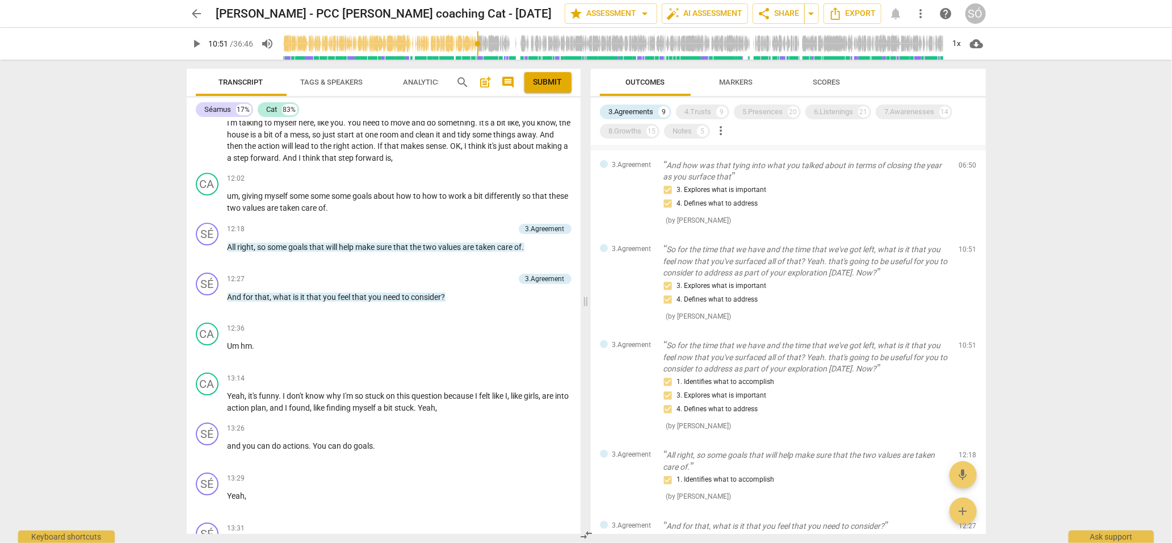
scroll to position [0, 0]
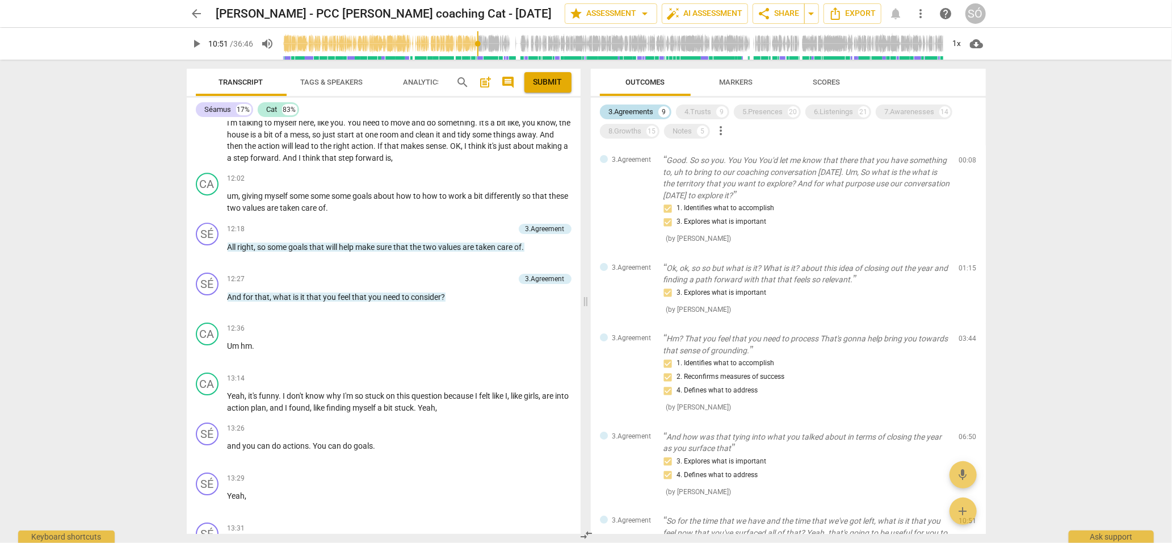
click at [625, 107] on div "3.Agreements" at bounding box center [631, 111] width 45 height 11
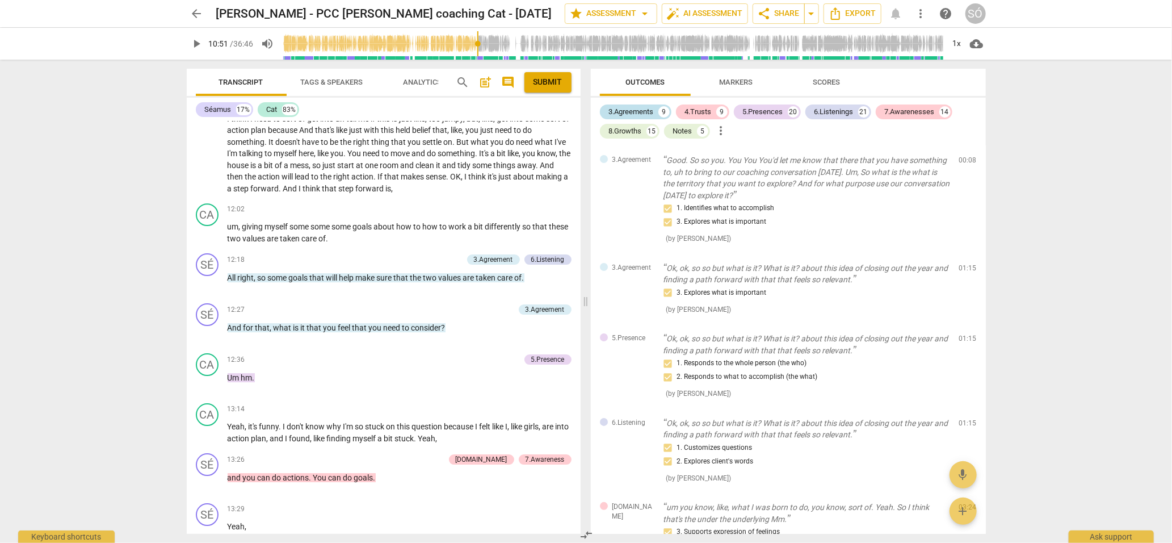
scroll to position [2393, 0]
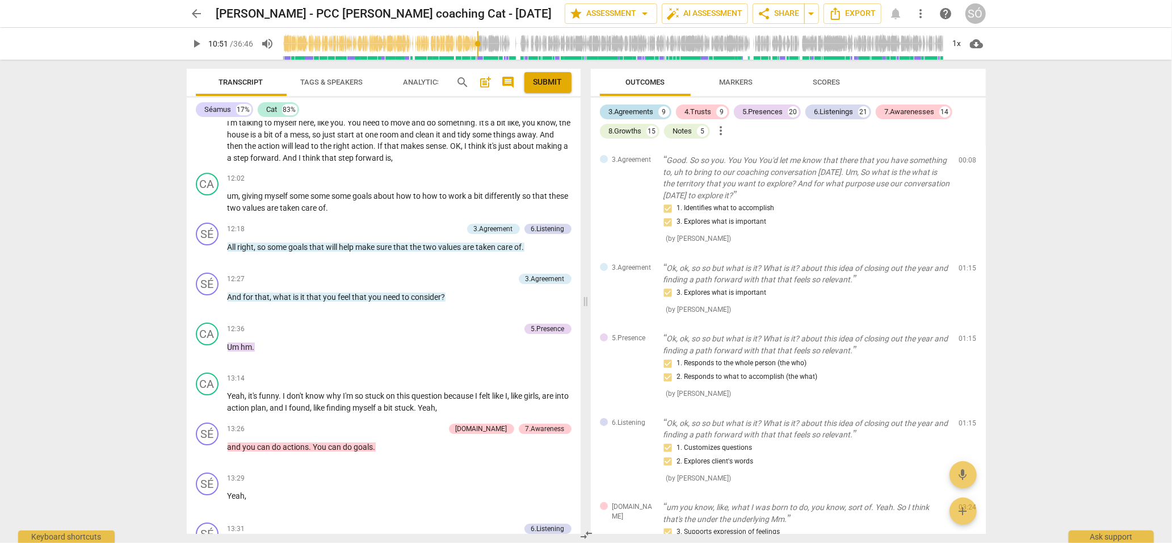
click at [636, 116] on div "3.Agreements" at bounding box center [631, 111] width 45 height 11
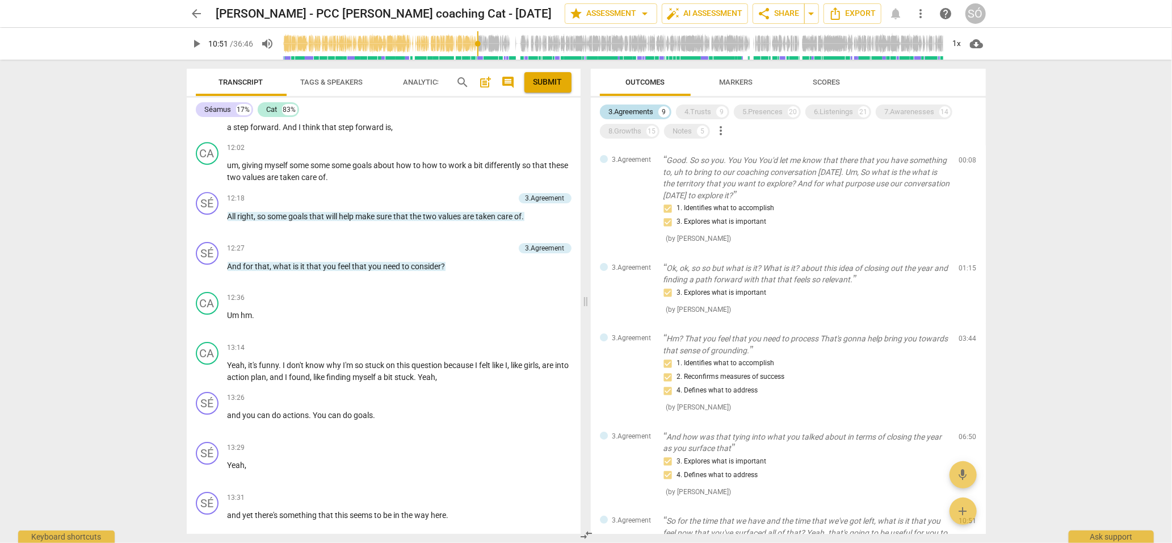
scroll to position [2362, 0]
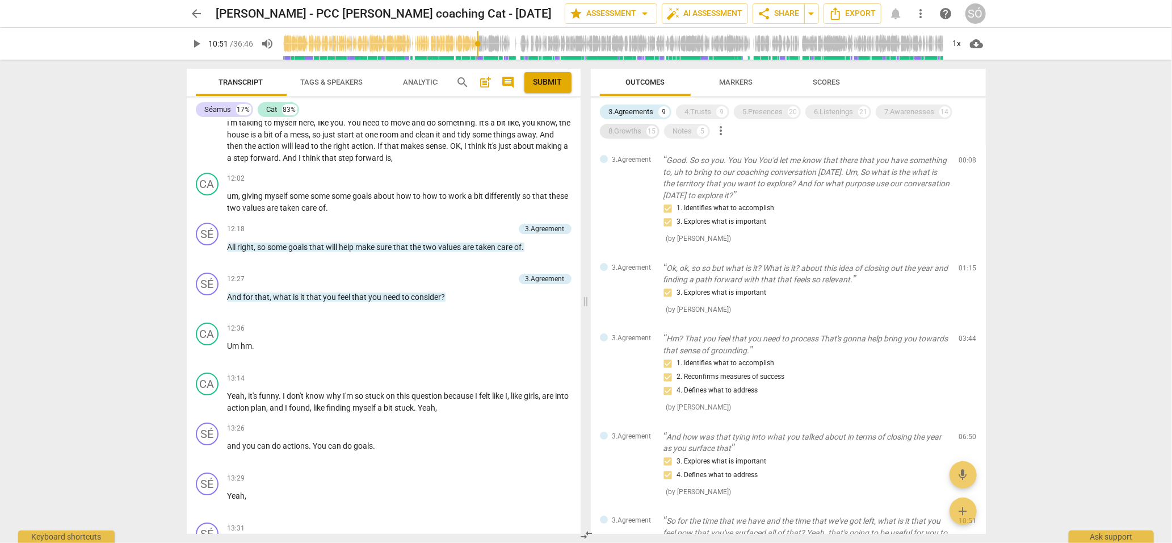
click at [631, 128] on div "8.Growths" at bounding box center [625, 130] width 33 height 11
click at [637, 110] on div "3.Agreements" at bounding box center [631, 111] width 45 height 11
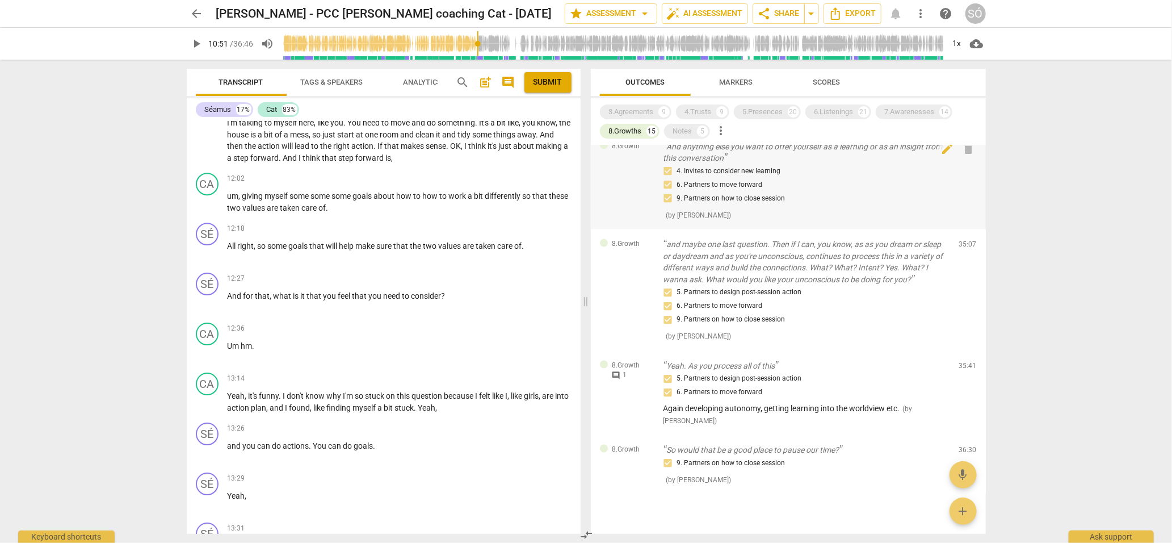
scroll to position [1078, 0]
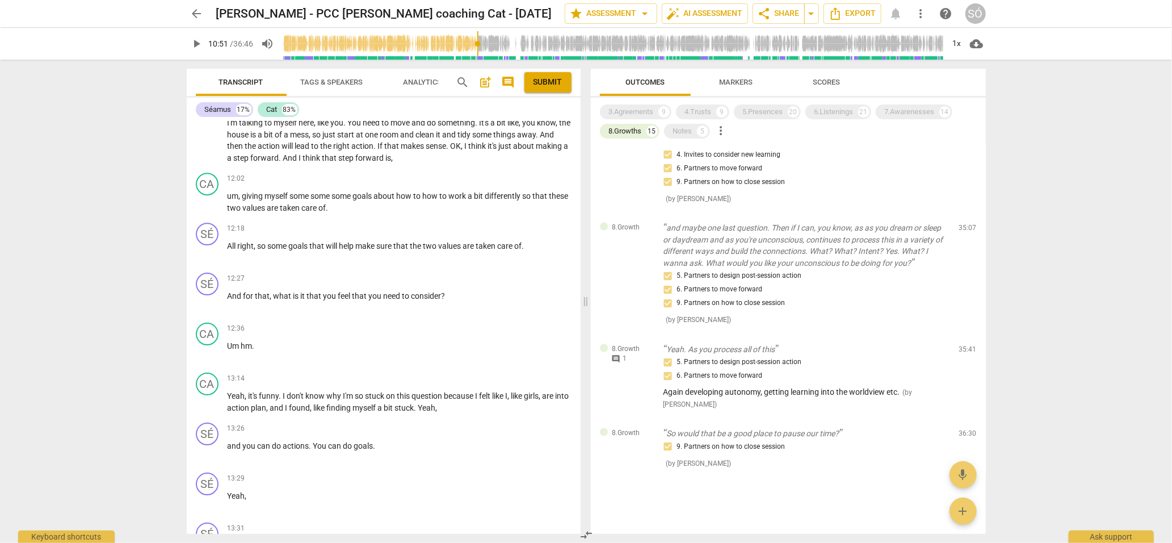
type input "651"
